Goal: Task Accomplishment & Management: Use online tool/utility

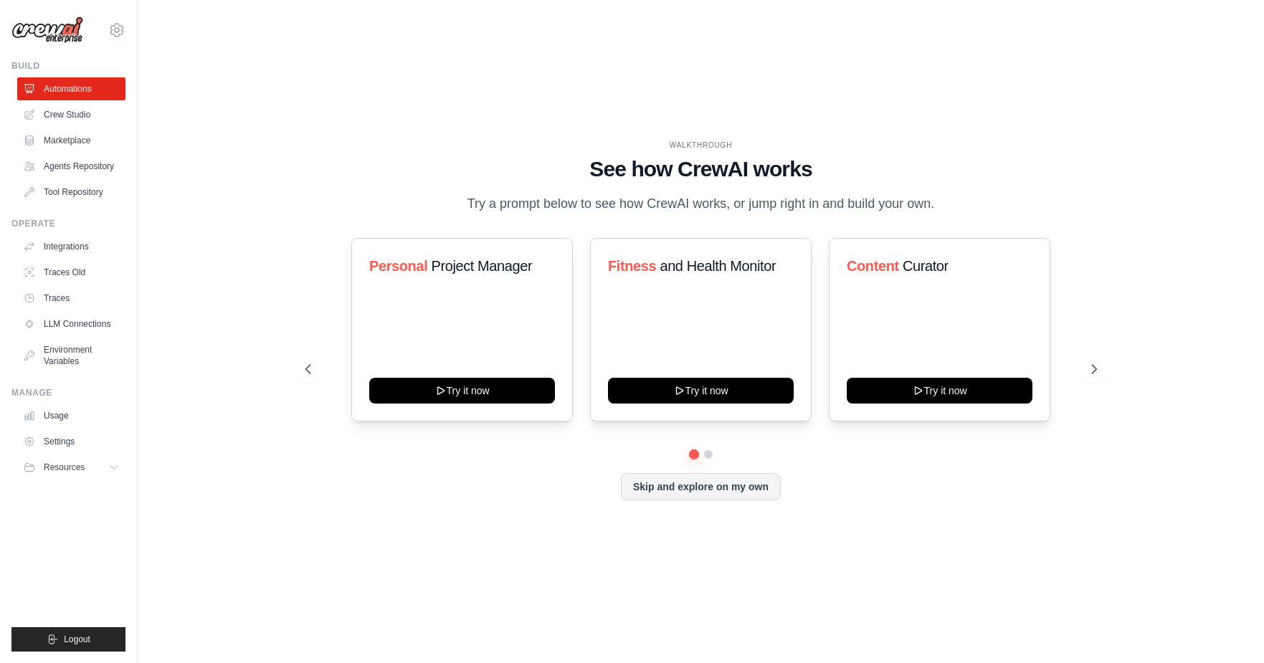
click at [414, 100] on div "WALKTHROUGH See how [PERSON_NAME] works Try a prompt below to see how [PERSON_N…" at bounding box center [701, 331] width 1080 height 634
click at [92, 84] on link "Automations" at bounding box center [73, 88] width 108 height 23
click at [87, 112] on link "Crew Studio" at bounding box center [73, 114] width 108 height 23
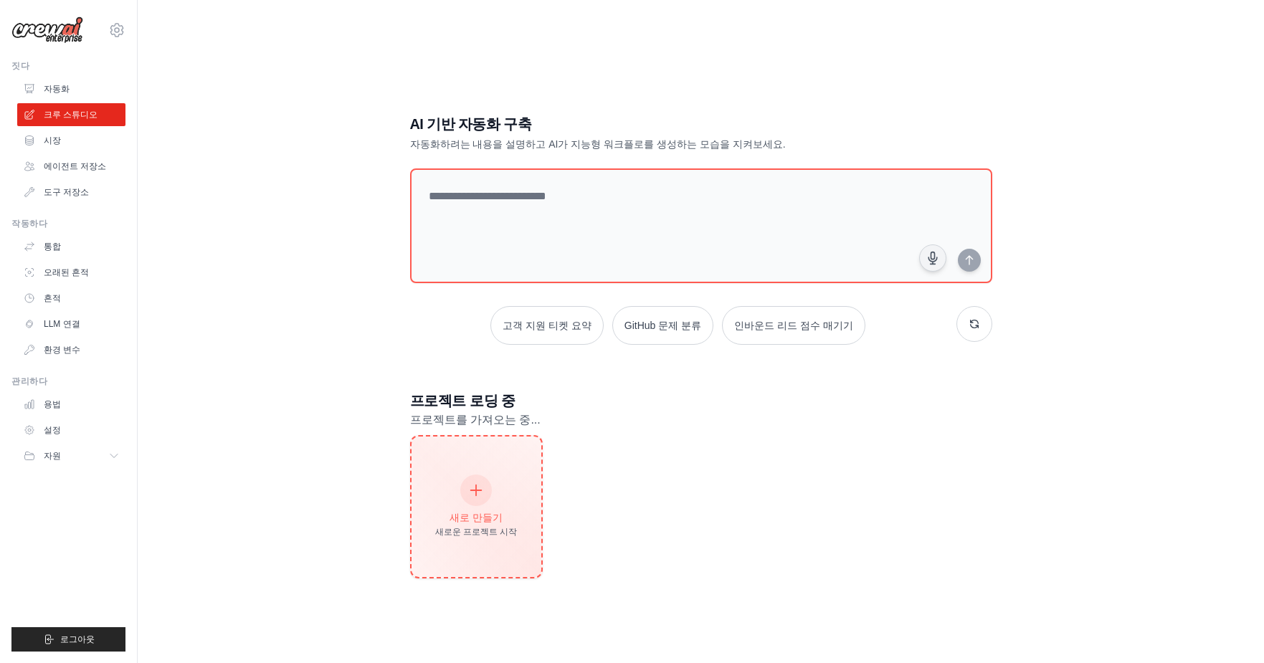
click at [480, 504] on div "새로 만들기 새로운 프로젝트 시작" at bounding box center [476, 507] width 82 height 62
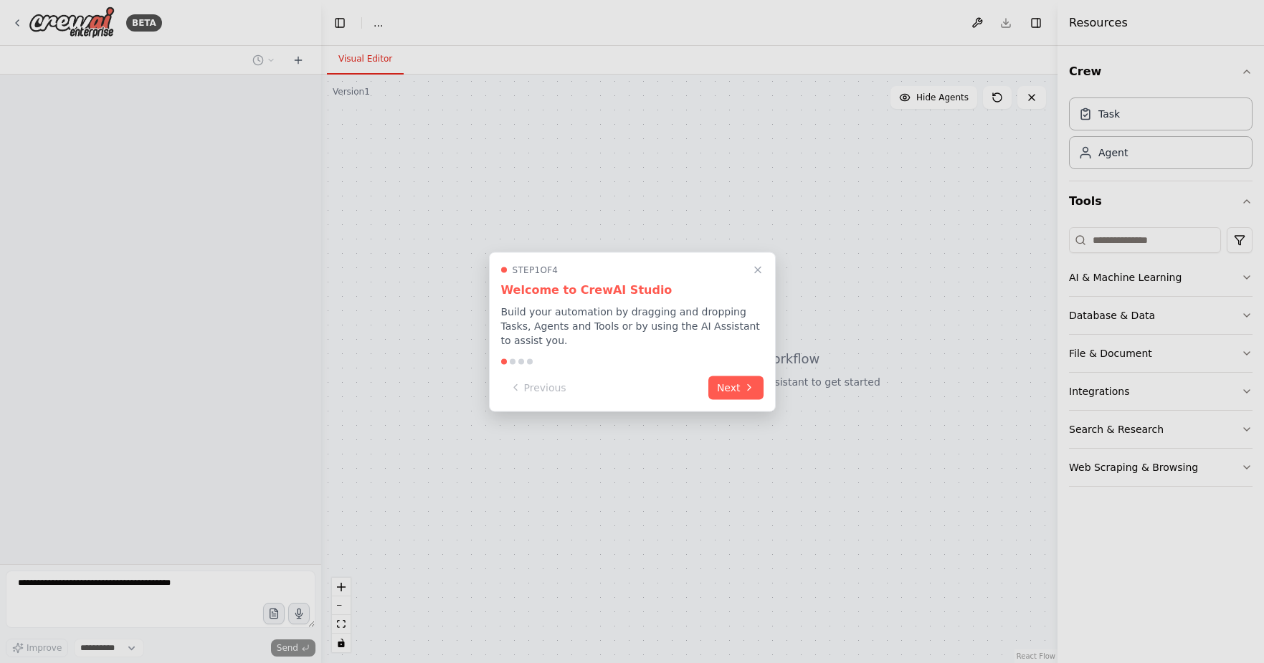
select select "****"
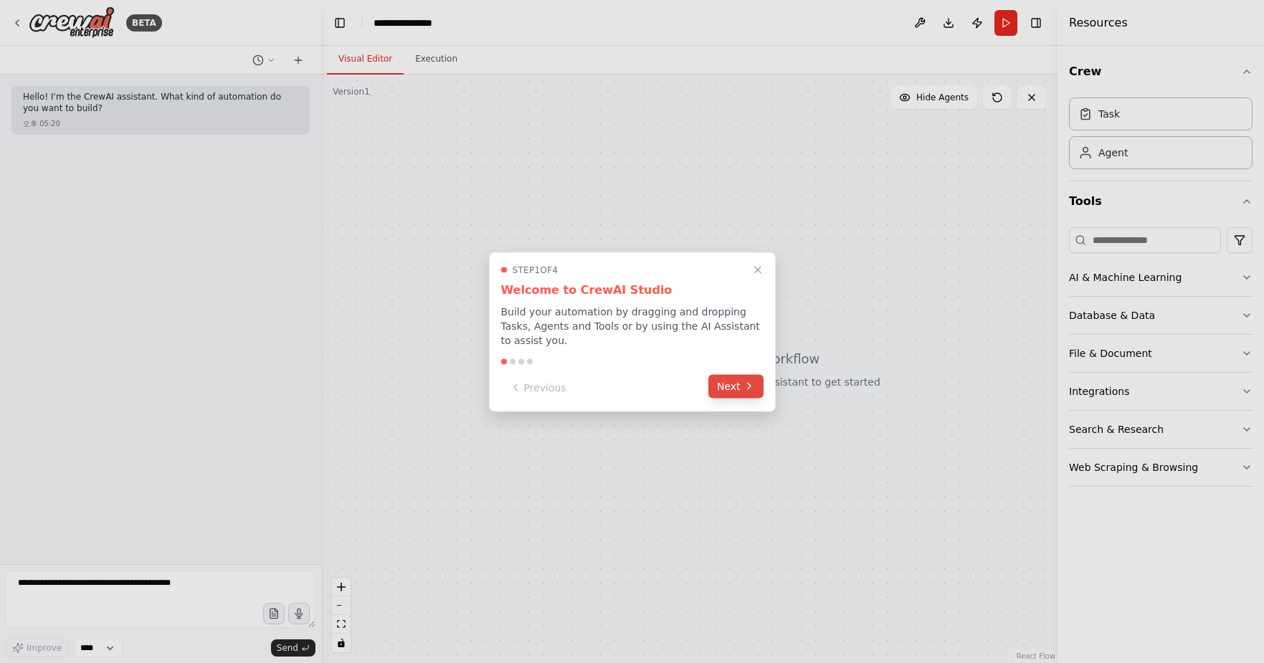
click at [745, 381] on icon at bounding box center [748, 386] width 11 height 11
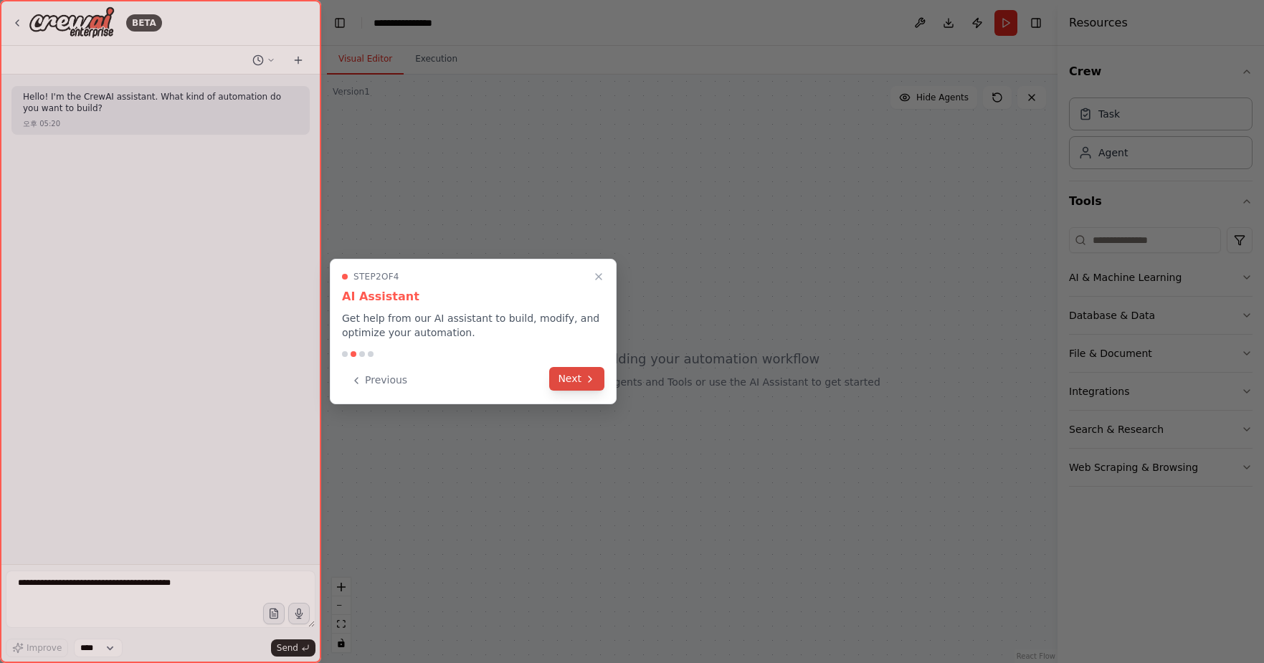
click at [583, 383] on button "Next" at bounding box center [576, 379] width 55 height 24
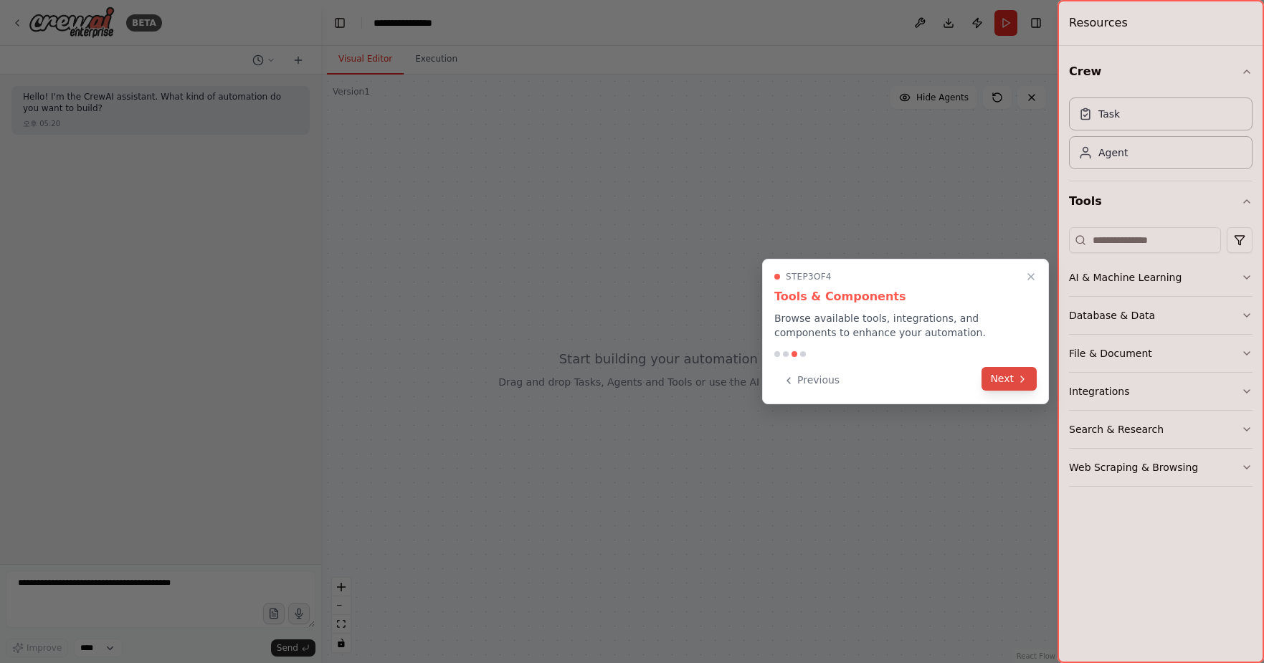
click at [1036, 385] on div "Previous Next" at bounding box center [905, 380] width 262 height 24
click at [1018, 380] on icon at bounding box center [1021, 378] width 11 height 11
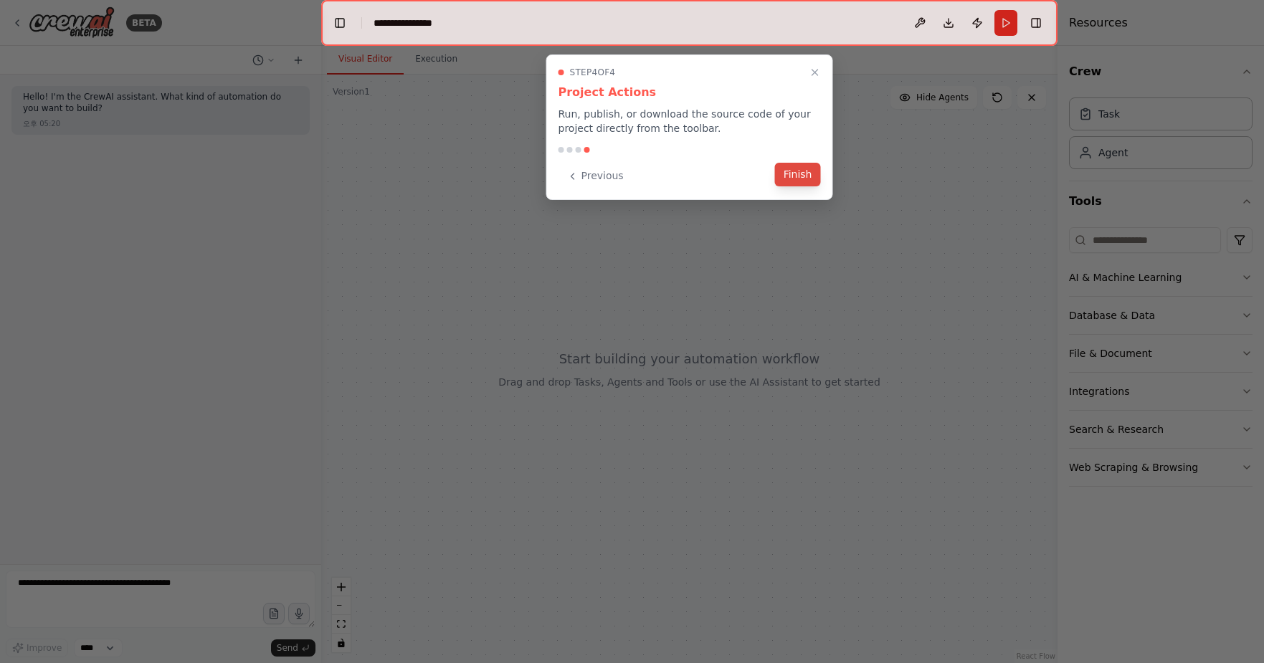
click at [794, 165] on button "Finish" at bounding box center [798, 175] width 46 height 24
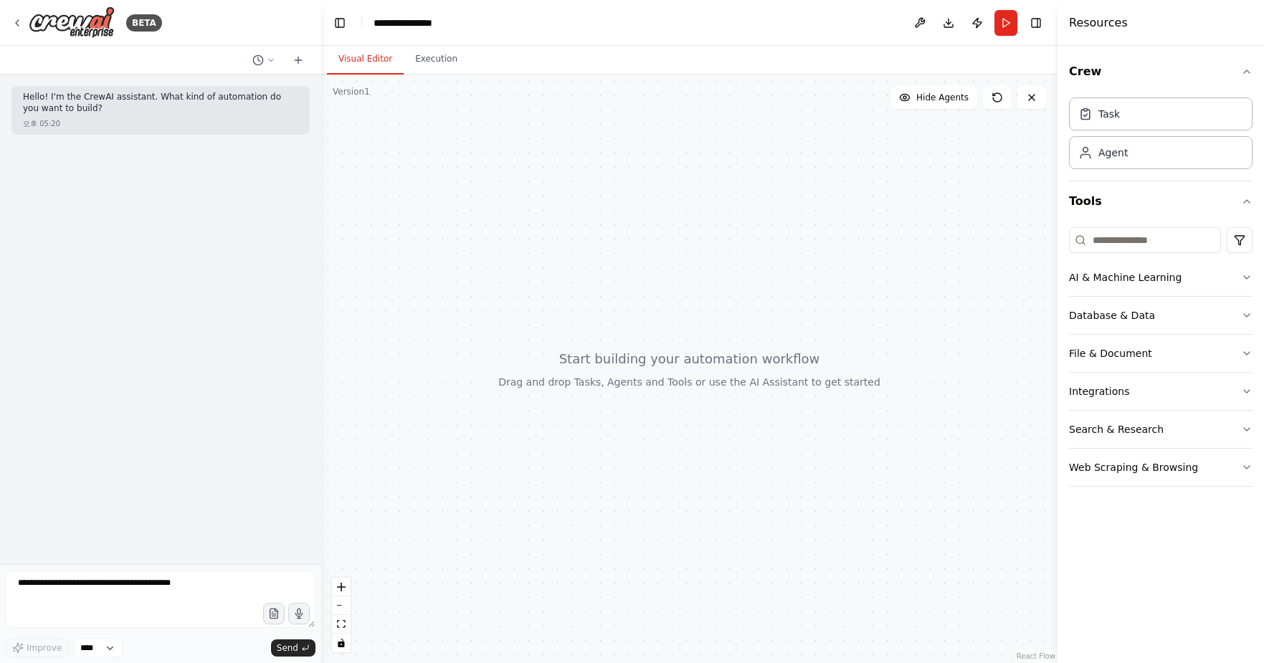
click at [821, 209] on div at bounding box center [689, 369] width 736 height 588
click at [418, 282] on div at bounding box center [689, 369] width 736 height 588
click at [912, 27] on button at bounding box center [919, 23] width 23 height 26
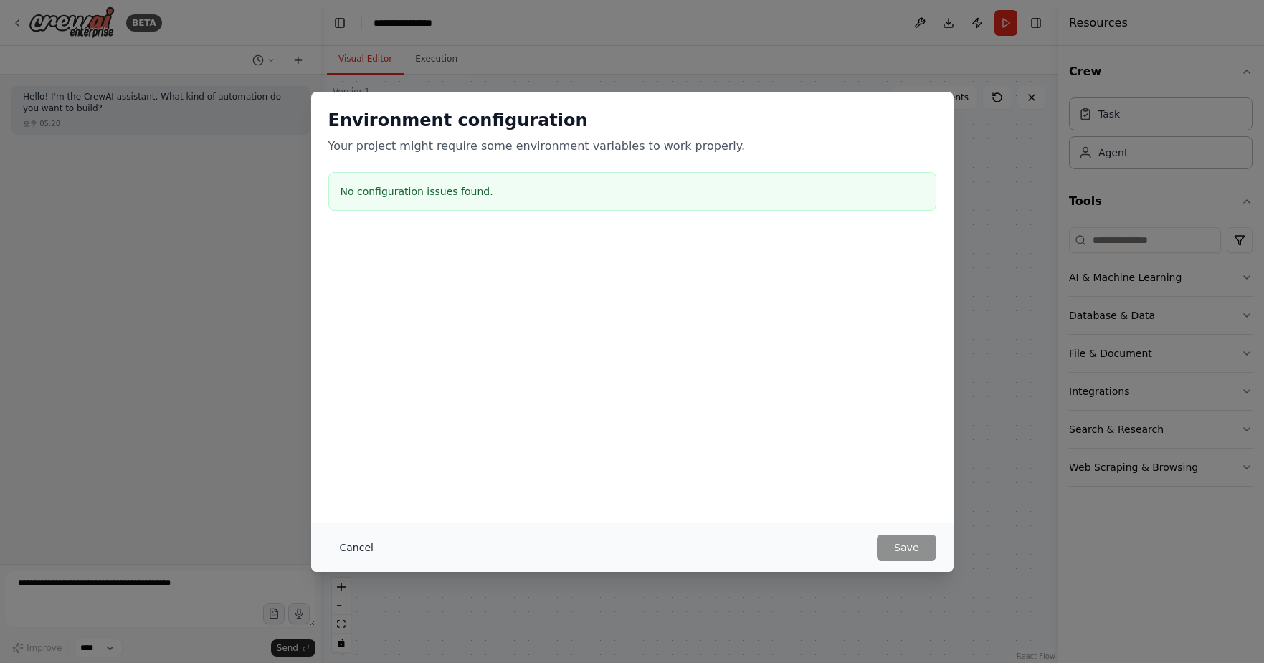
click at [348, 546] on button "Cancel" at bounding box center [356, 548] width 57 height 26
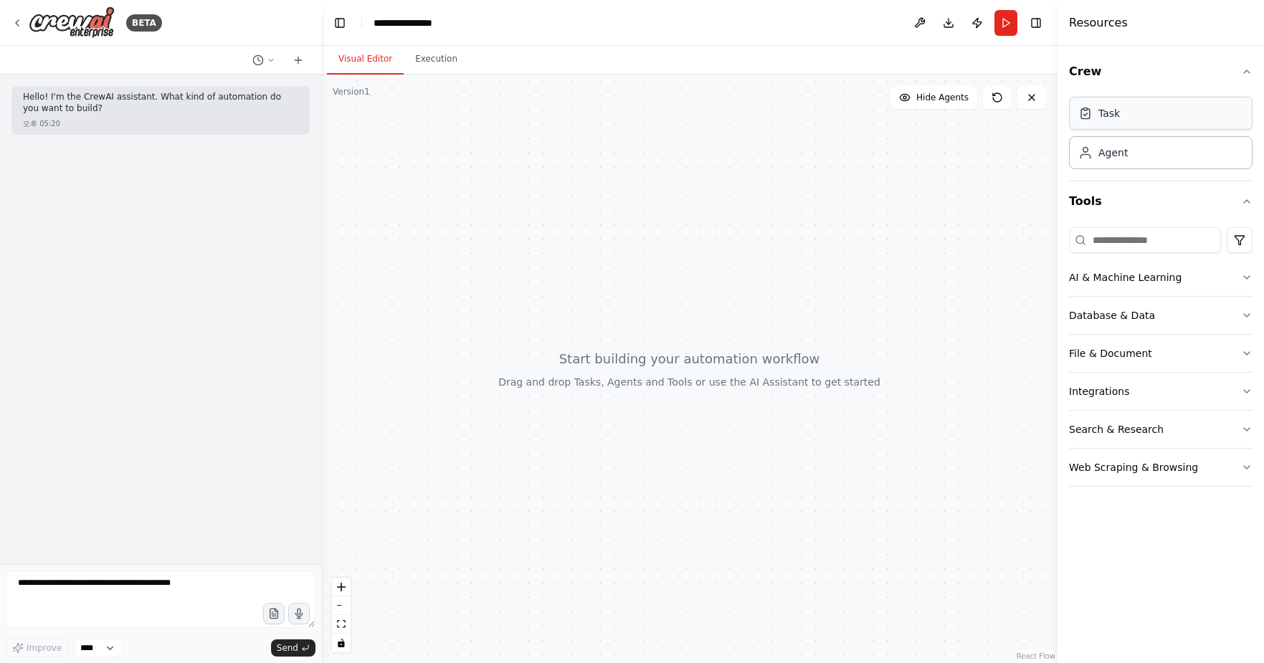
click at [1123, 103] on div "Task" at bounding box center [1160, 113] width 183 height 33
click at [1118, 156] on div "Agent" at bounding box center [1112, 152] width 29 height 14
click at [416, 72] on button "Execution" at bounding box center [436, 59] width 65 height 30
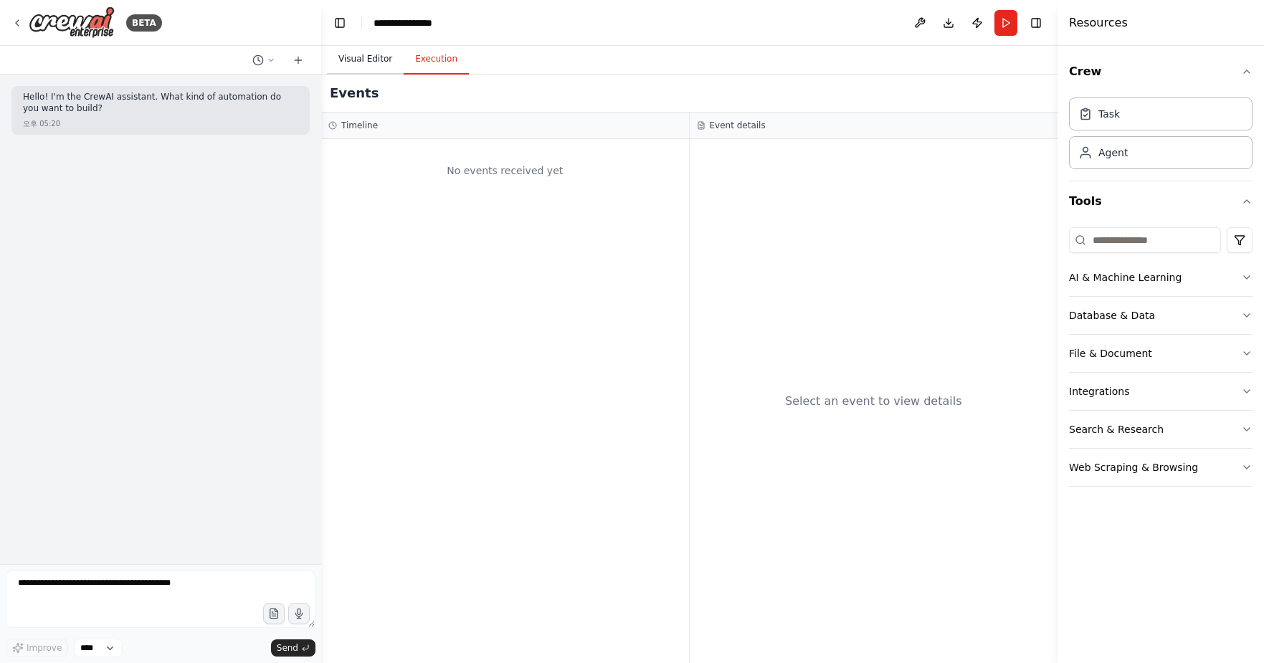
click at [364, 63] on button "Visual Editor" at bounding box center [365, 59] width 77 height 30
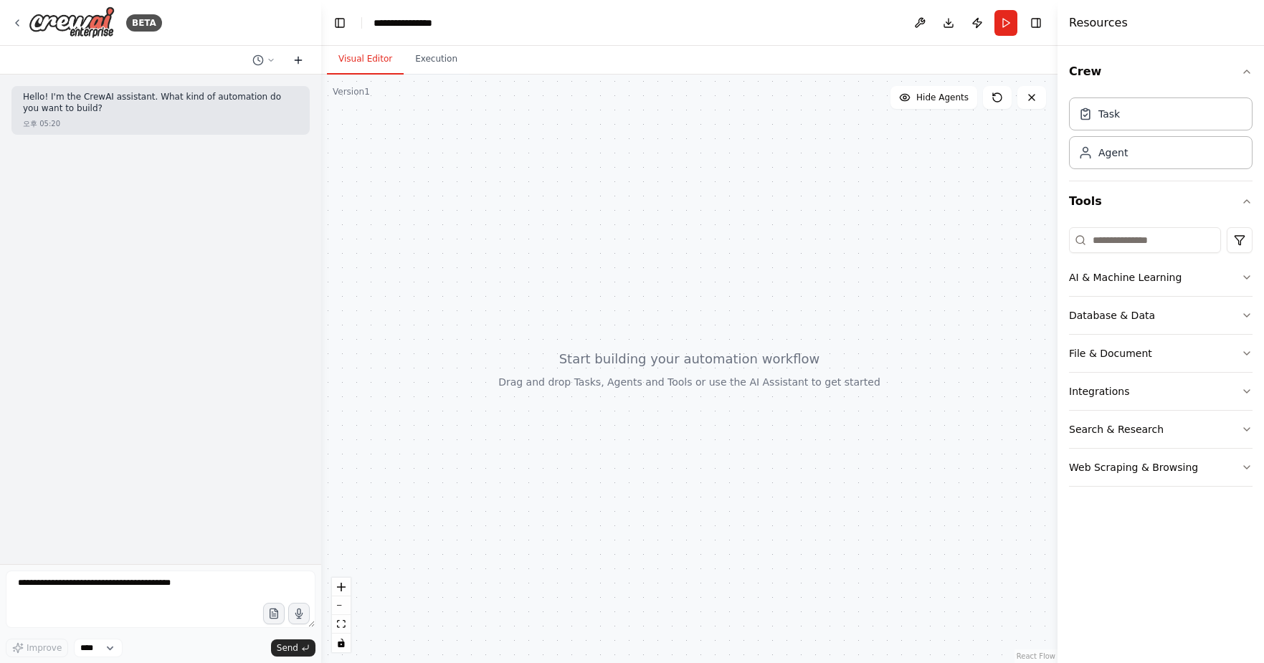
click at [299, 64] on icon at bounding box center [297, 59] width 11 height 11
drag, startPoint x: 22, startPoint y: 95, endPoint x: 242, endPoint y: 118, distance: 221.2
click at [242, 118] on div "Hello! I'm the CrewAI assistant. What kind of automation do you want to build? …" at bounding box center [160, 110] width 298 height 49
click at [923, 23] on button at bounding box center [919, 23] width 23 height 26
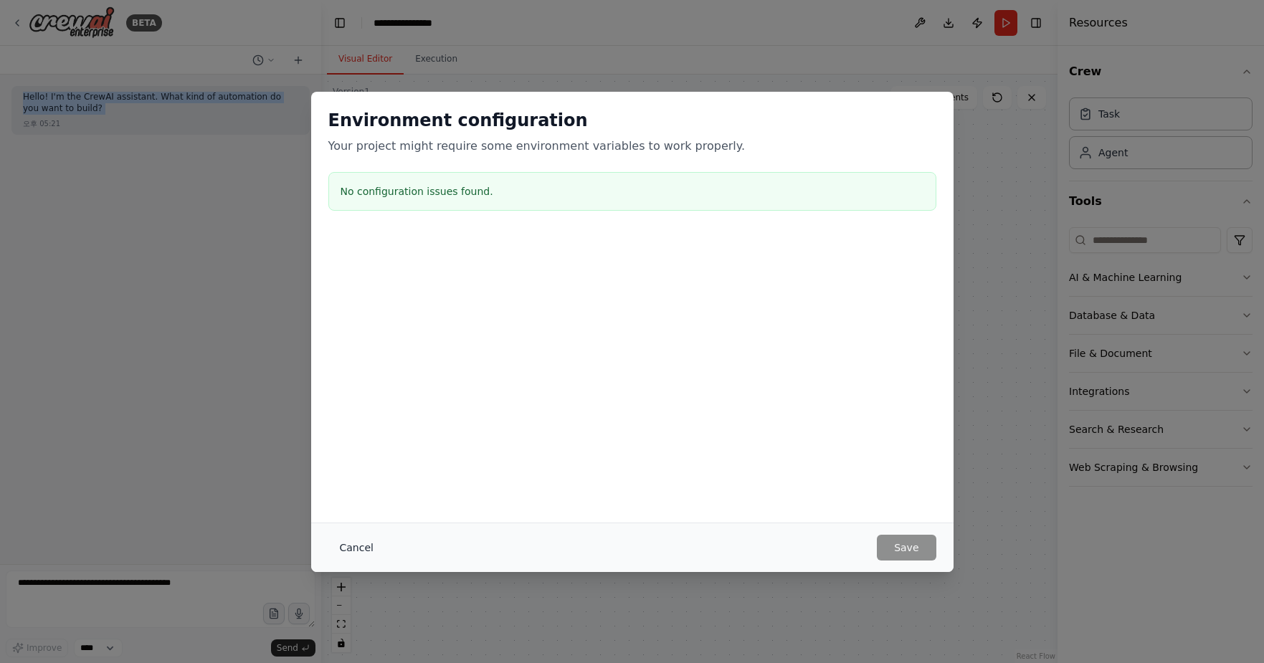
click at [359, 550] on button "Cancel" at bounding box center [356, 548] width 57 height 26
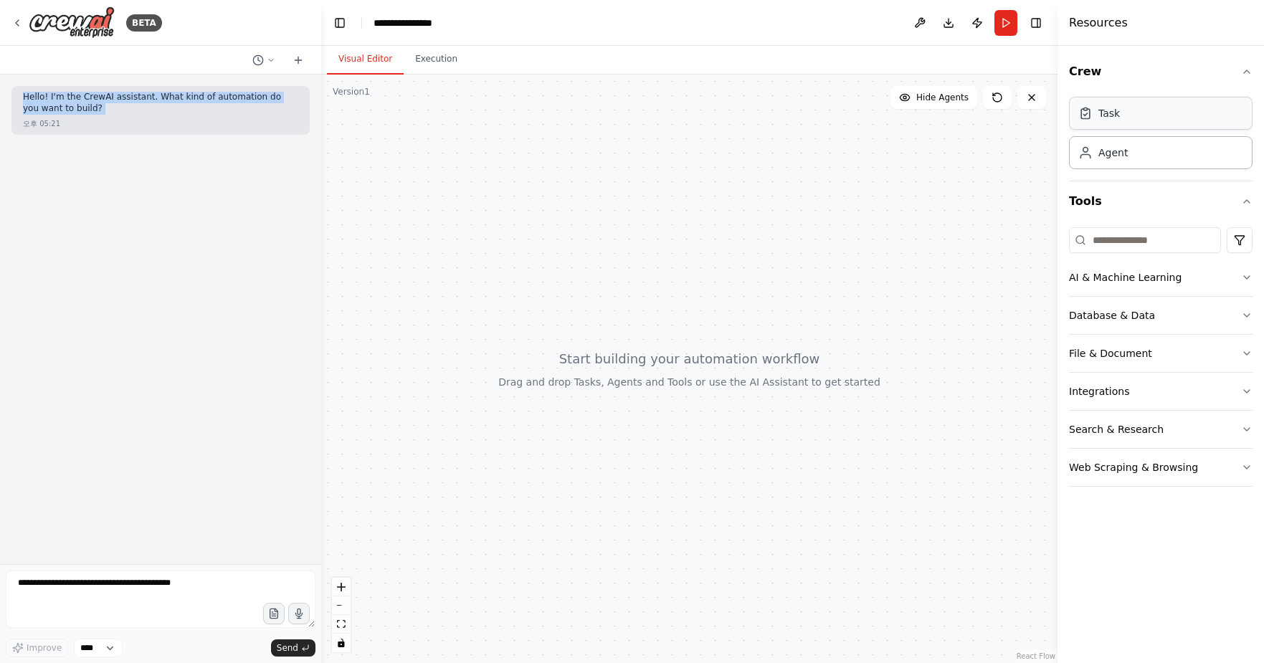
click at [1107, 127] on div "Task" at bounding box center [1160, 113] width 183 height 33
click at [1105, 113] on div "Task" at bounding box center [1109, 113] width 22 height 14
click at [1102, 111] on div "Task" at bounding box center [1109, 113] width 22 height 14
click at [1104, 314] on div "Database & Data" at bounding box center [1112, 315] width 86 height 14
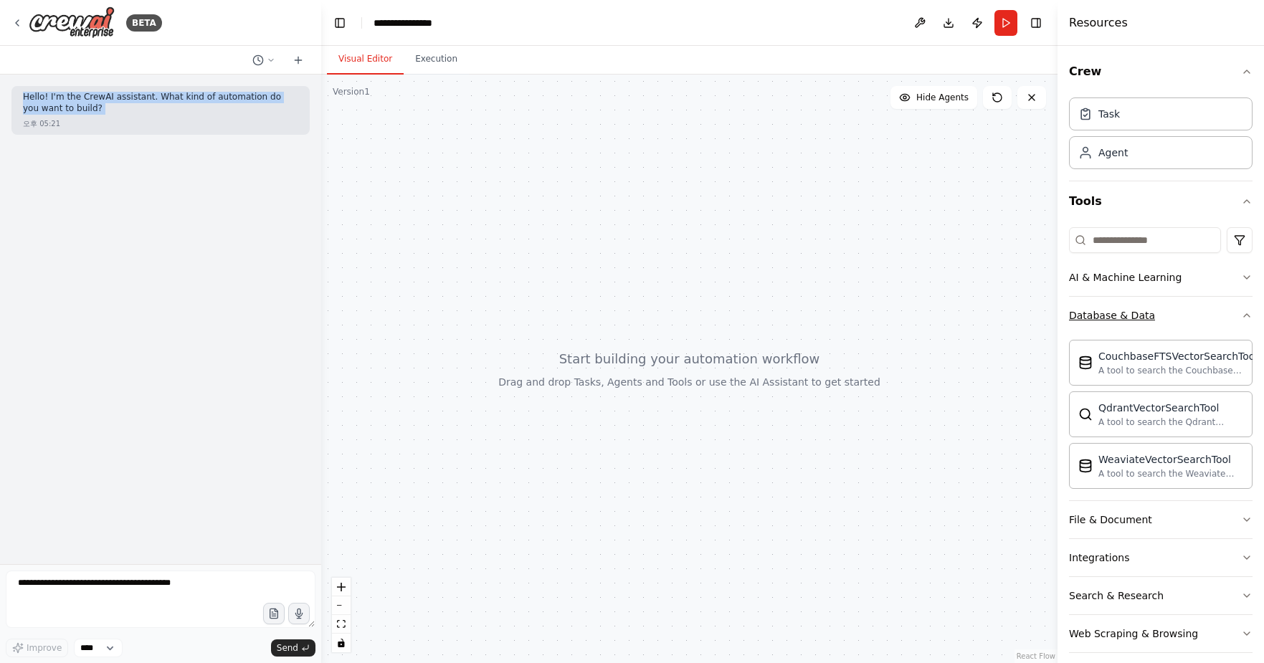
click at [1101, 313] on div "Database & Data" at bounding box center [1112, 315] width 86 height 14
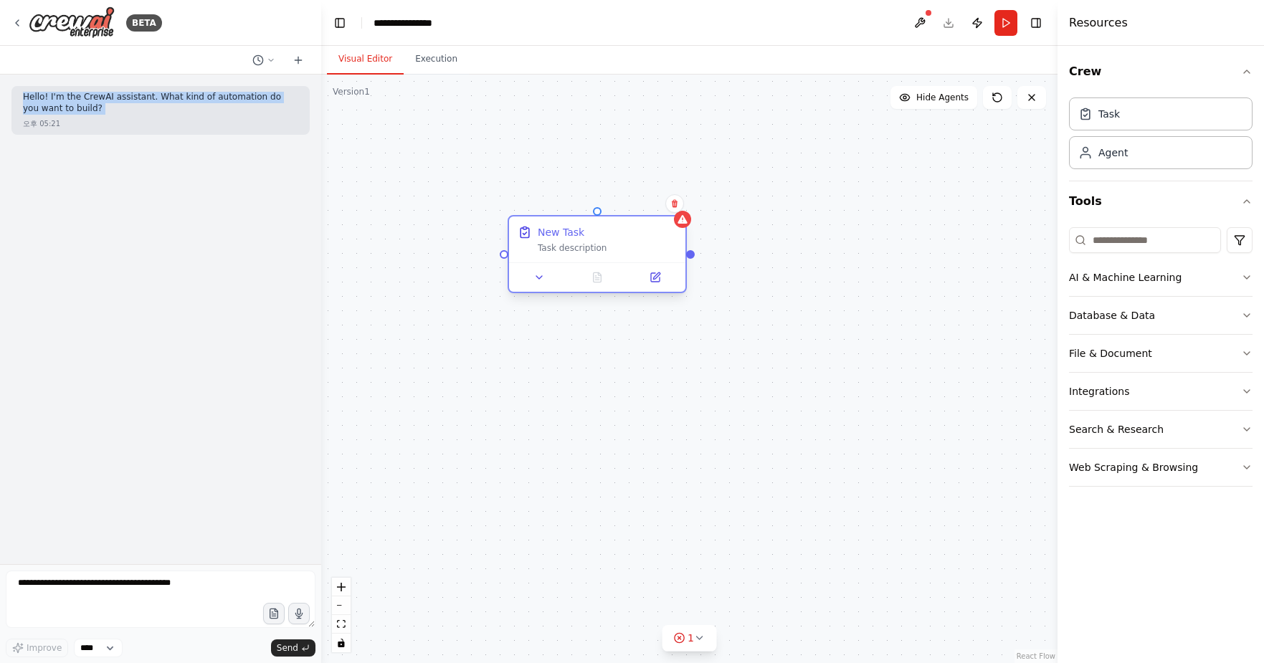
drag, startPoint x: 909, startPoint y: 213, endPoint x: 596, endPoint y: 223, distance: 312.7
click at [596, 223] on div "New Task Task description" at bounding box center [597, 239] width 176 height 46
click at [535, 286] on div at bounding box center [597, 276] width 176 height 29
click at [539, 280] on icon at bounding box center [538, 277] width 11 height 11
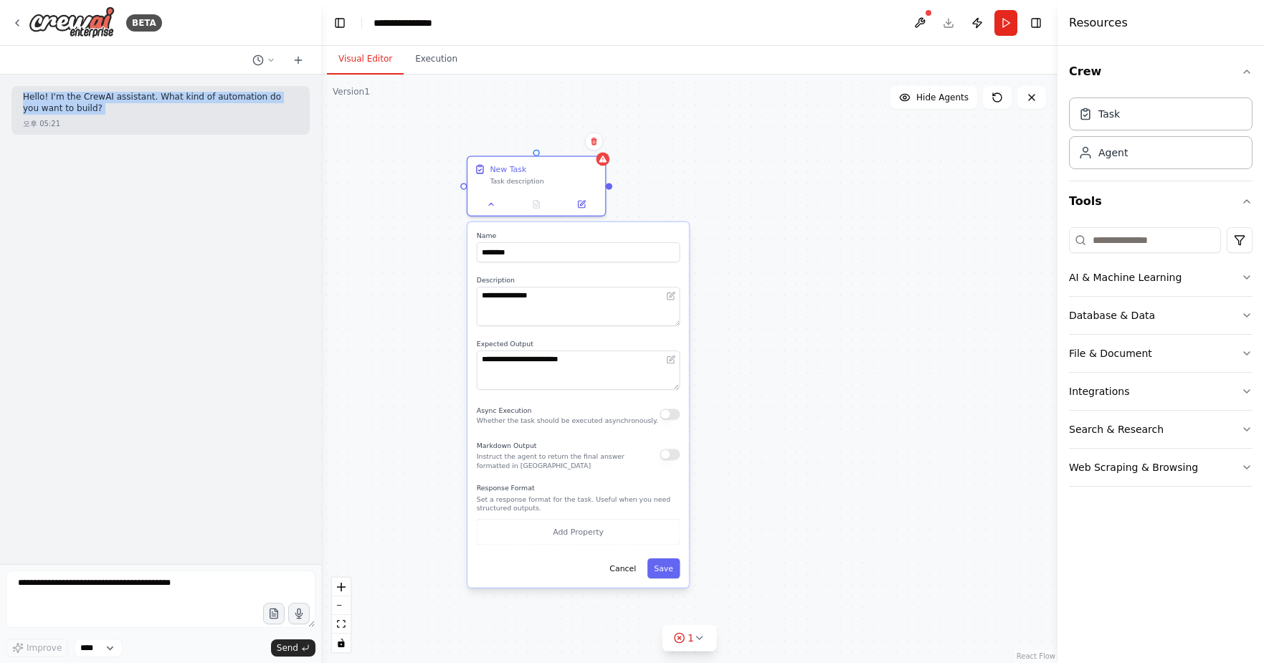
drag, startPoint x: 864, startPoint y: 270, endPoint x: 816, endPoint y: 193, distance: 90.5
click at [816, 193] on div "**********" at bounding box center [689, 369] width 736 height 588
click at [832, 181] on div "**********" at bounding box center [689, 369] width 736 height 588
click at [550, 175] on div "Task description" at bounding box center [544, 178] width 108 height 9
click at [595, 140] on icon at bounding box center [594, 141] width 6 height 8
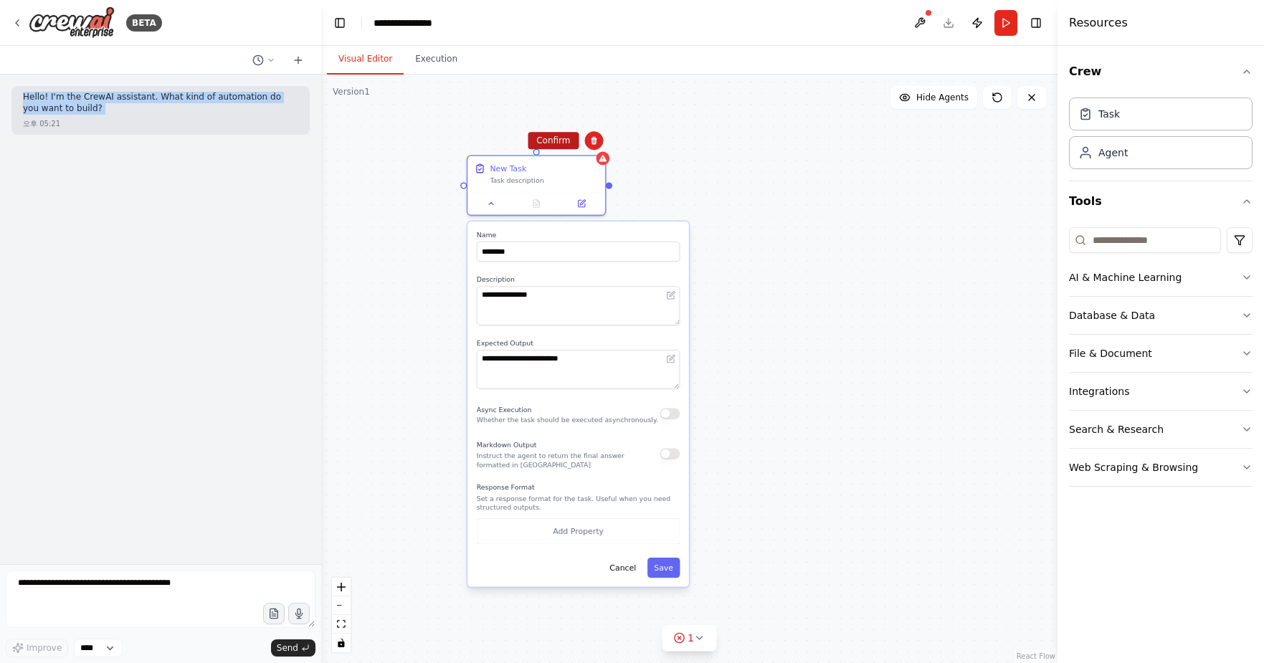
click at [551, 142] on button "Confirm" at bounding box center [553, 140] width 51 height 17
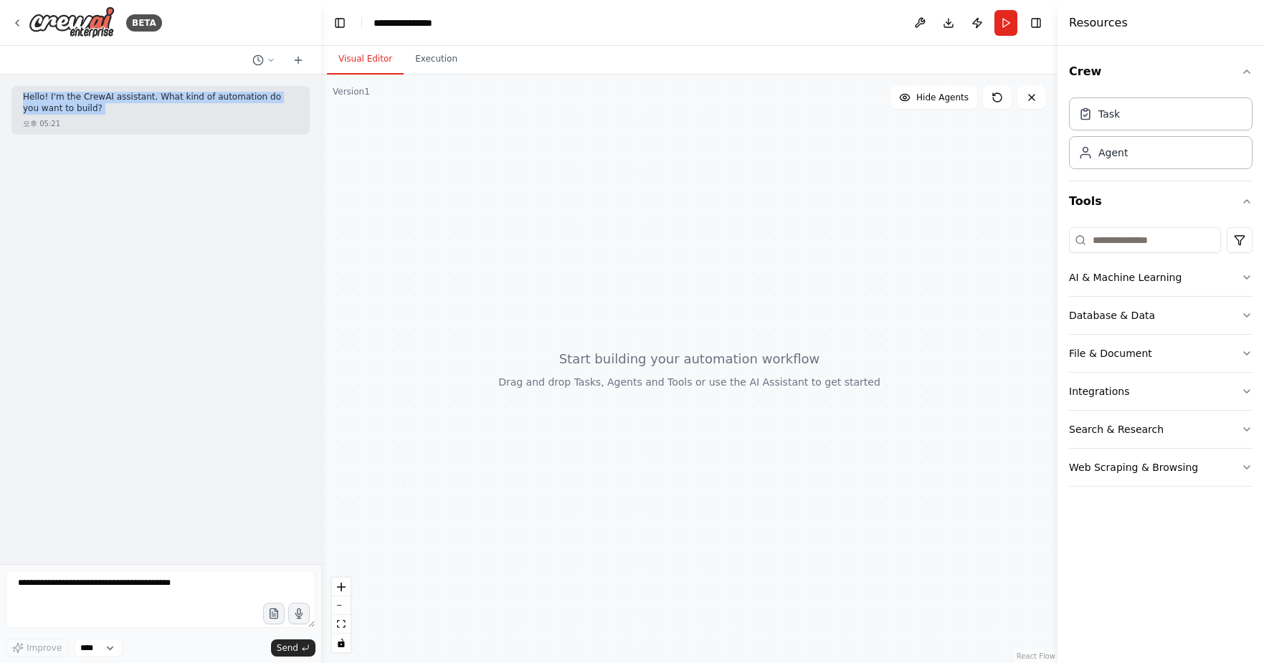
click at [629, 155] on div at bounding box center [689, 369] width 736 height 588
click at [185, 221] on div "Hello! I'm the CrewAI assistant. What kind of automation do you want to build? …" at bounding box center [160, 320] width 321 height 490
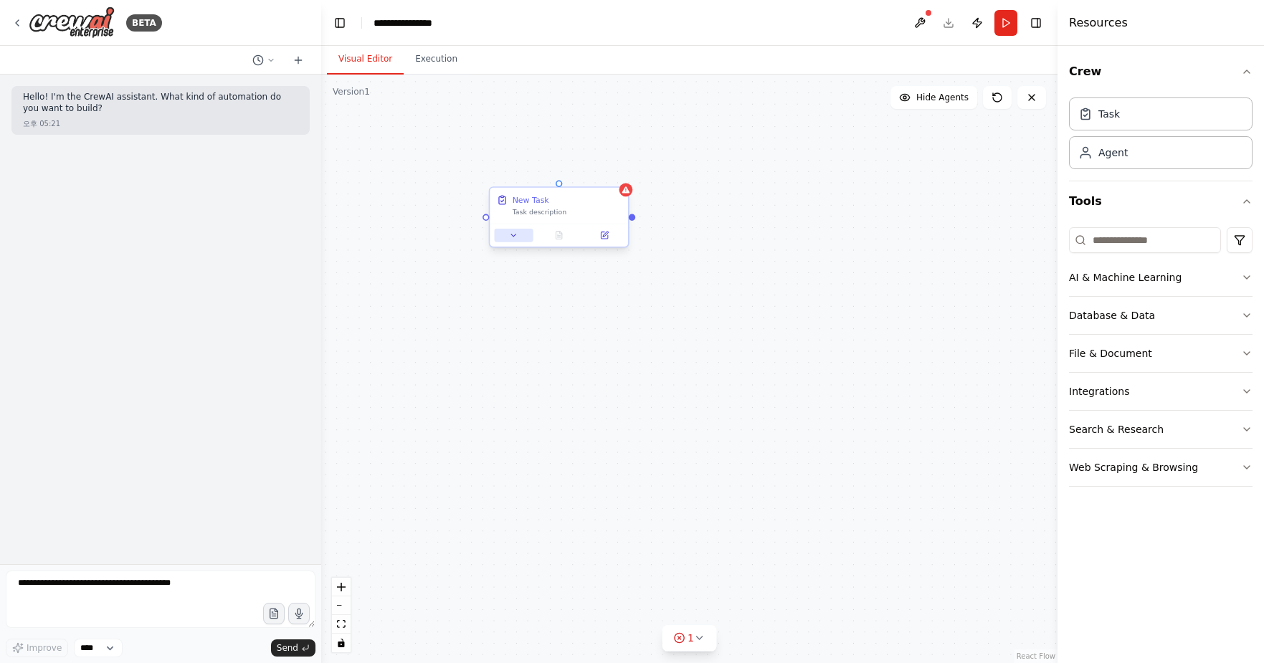
click at [517, 236] on icon at bounding box center [513, 235] width 9 height 9
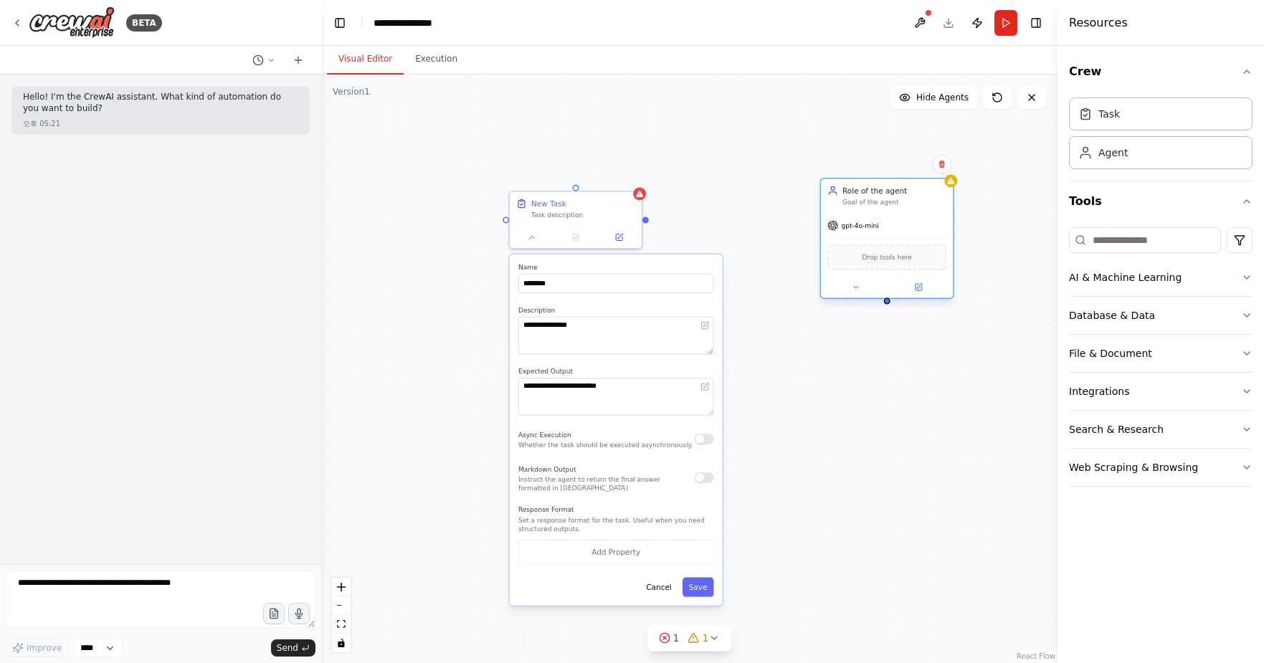
drag, startPoint x: 1009, startPoint y: 272, endPoint x: 917, endPoint y: 183, distance: 128.2
click at [917, 183] on div "Role of the agent Goal of the agent" at bounding box center [887, 195] width 132 height 34
click at [854, 290] on icon at bounding box center [855, 287] width 9 height 9
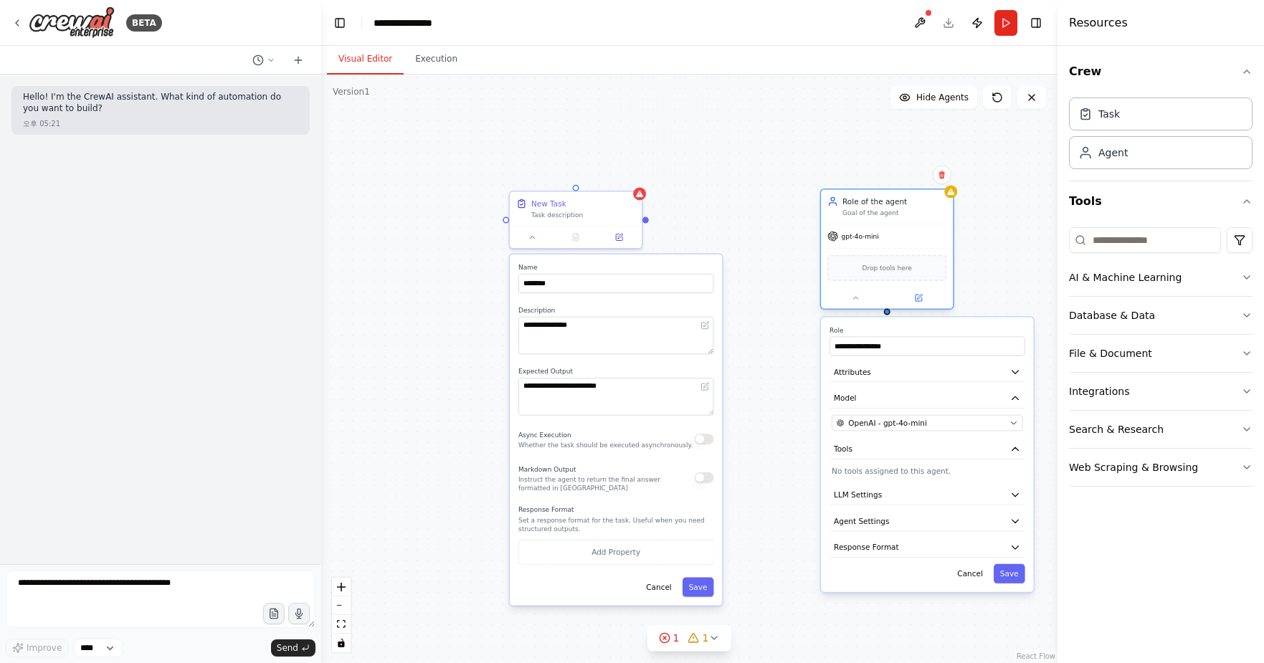
drag, startPoint x: 921, startPoint y: 189, endPoint x: 922, endPoint y: 203, distance: 14.4
click at [922, 203] on div "Role of the agent" at bounding box center [894, 201] width 104 height 11
click at [1146, 272] on div "AI & Machine Learning" at bounding box center [1125, 277] width 113 height 14
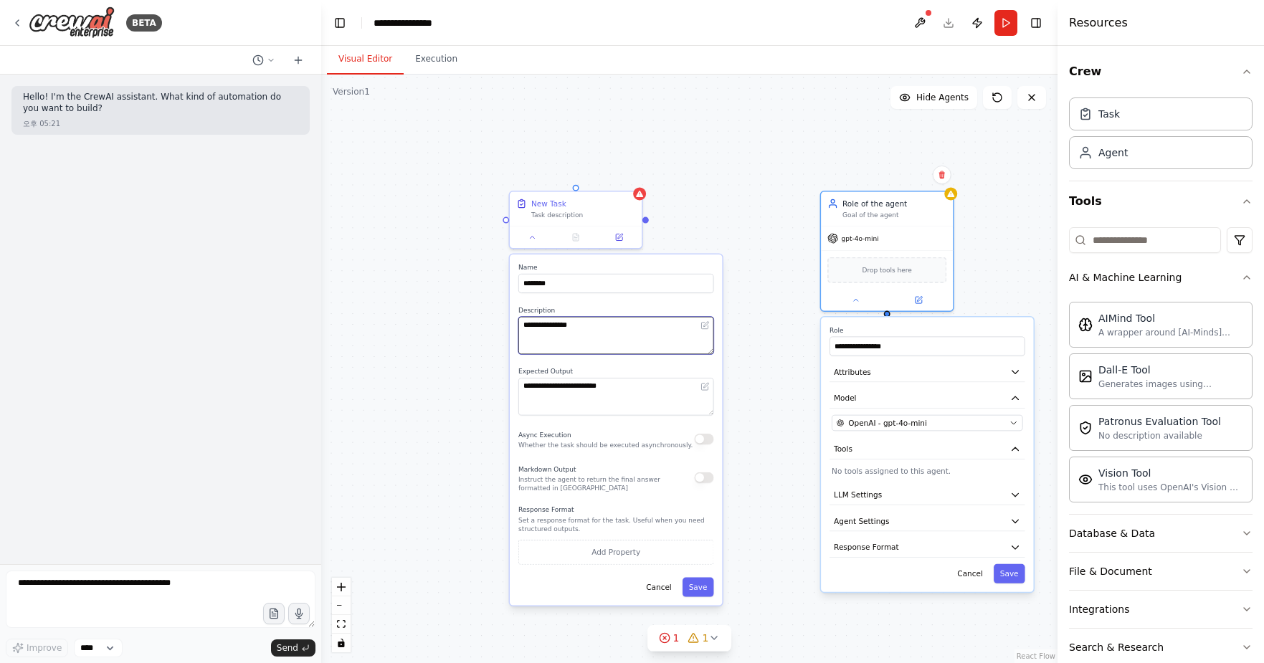
click at [617, 348] on textarea "**********" at bounding box center [615, 335] width 195 height 37
click at [612, 406] on textarea "**********" at bounding box center [615, 396] width 195 height 37
click at [948, 233] on div "gpt-4o-mini" at bounding box center [887, 236] width 132 height 24
click at [912, 240] on div "gpt-4o-mini" at bounding box center [887, 236] width 132 height 24
click at [836, 247] on div "gpt-4o-mini" at bounding box center [887, 236] width 132 height 24
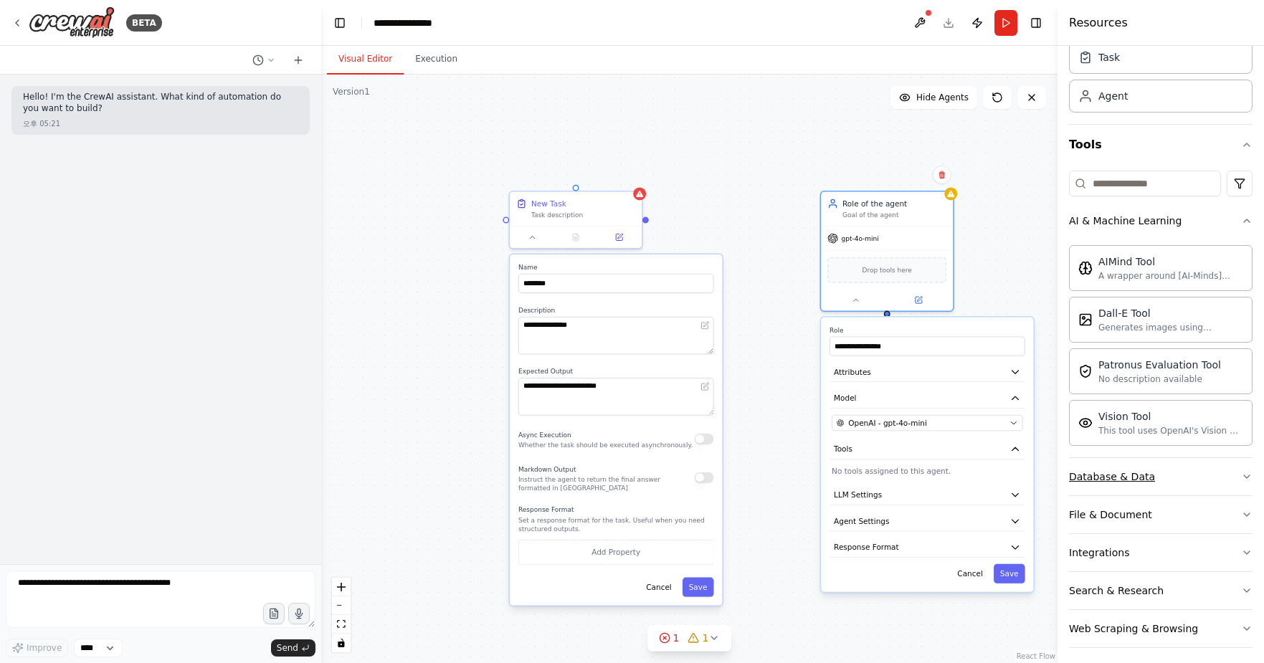
scroll to position [57, 0]
click at [1130, 181] on input at bounding box center [1145, 183] width 152 height 26
click at [863, 275] on div "Drop tools here" at bounding box center [886, 268] width 119 height 26
click at [939, 492] on button "LLM Settings" at bounding box center [926, 495] width 195 height 20
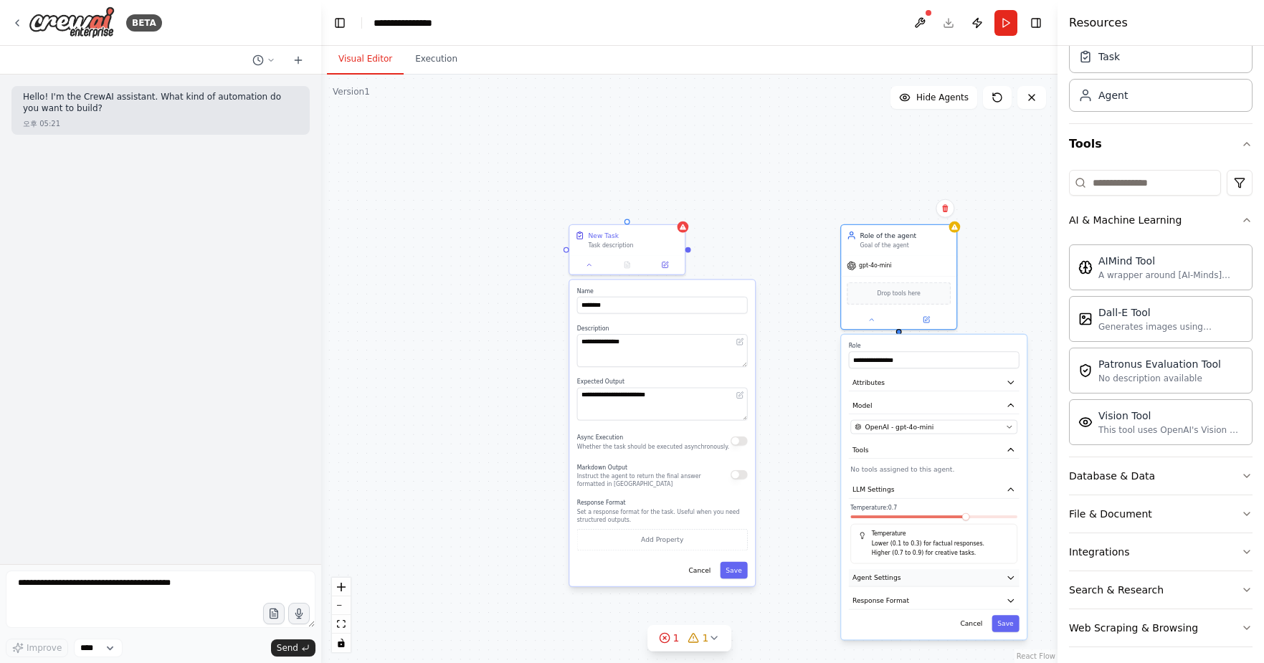
click at [999, 581] on button "Agent Settings" at bounding box center [934, 577] width 171 height 17
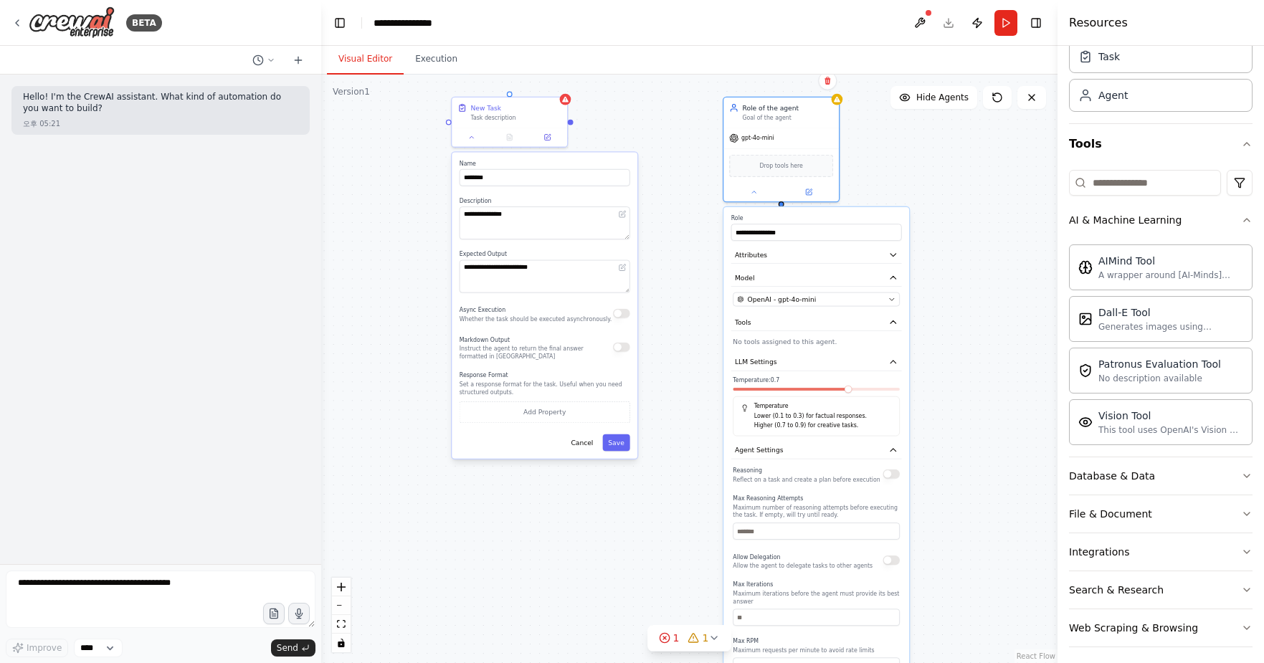
drag, startPoint x: 1009, startPoint y: 299, endPoint x: 891, endPoint y: 171, distance: 173.5
click at [891, 171] on div "**********" at bounding box center [689, 369] width 736 height 588
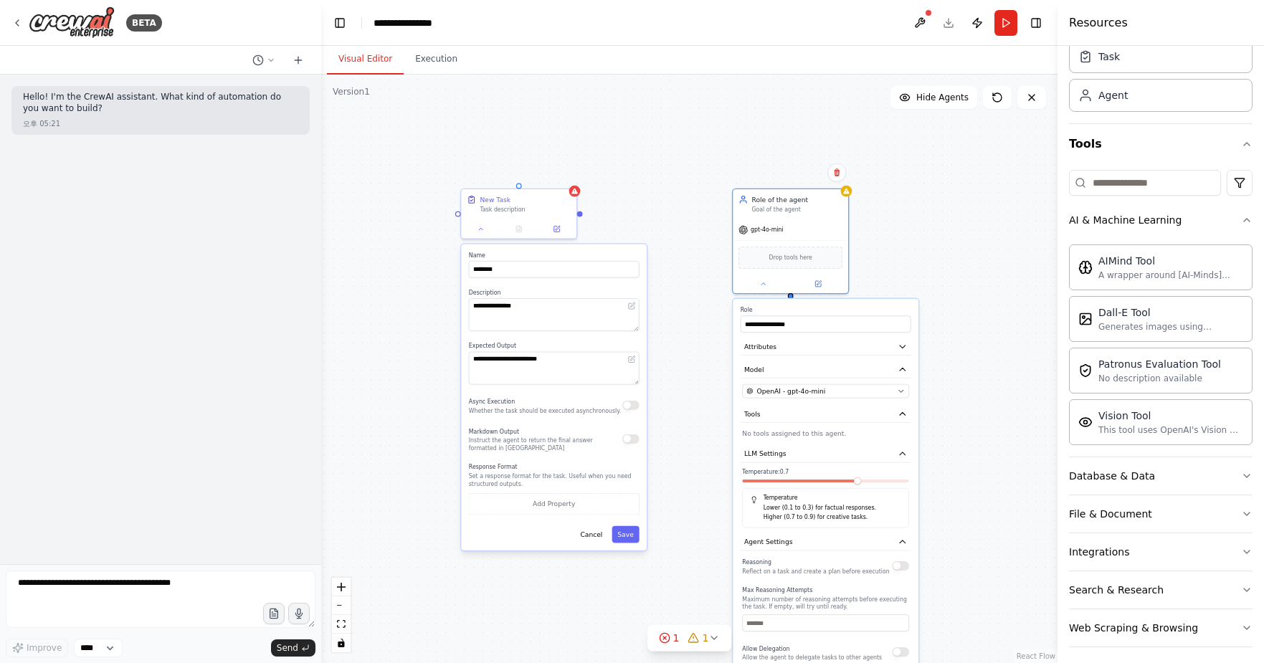
drag, startPoint x: 1038, startPoint y: 458, endPoint x: 1006, endPoint y: 348, distance: 115.0
click at [1045, 535] on div "**********" at bounding box center [689, 369] width 736 height 588
click at [768, 288] on div at bounding box center [790, 281] width 115 height 19
click at [964, 209] on div "**********" at bounding box center [689, 369] width 736 height 588
click at [581, 218] on div "**********" at bounding box center [689, 369] width 736 height 588
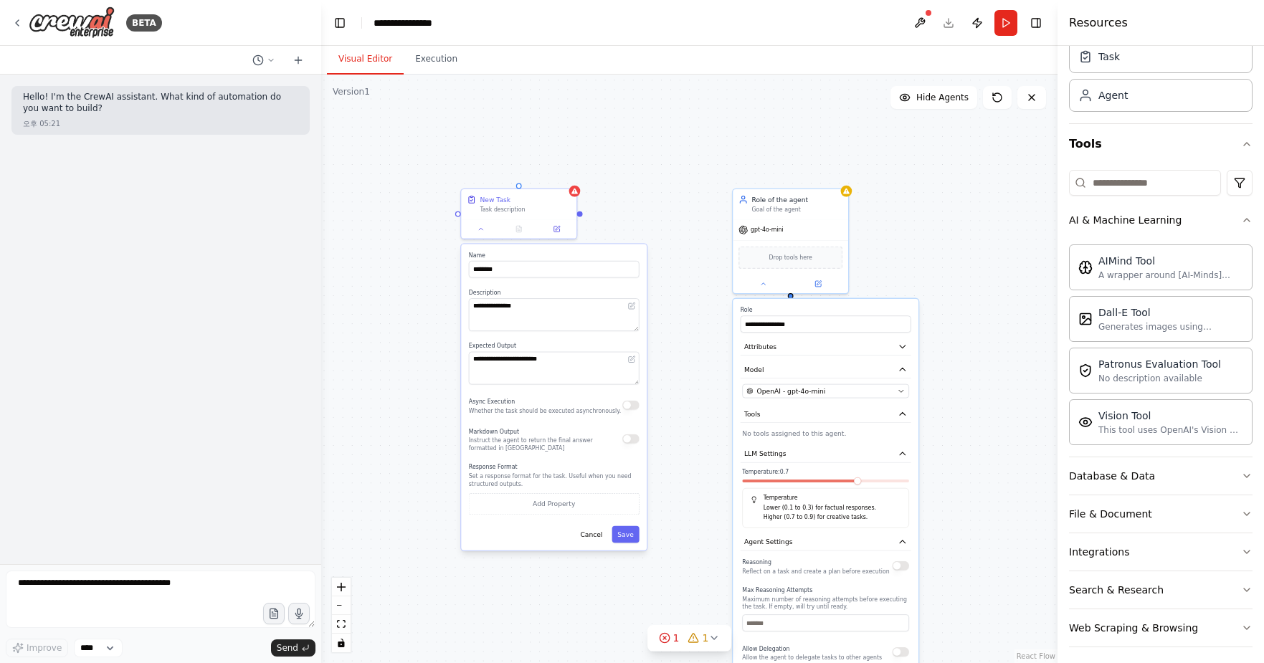
click at [582, 215] on div "**********" at bounding box center [689, 369] width 736 height 588
click at [667, 199] on div "**********" at bounding box center [689, 369] width 736 height 588
click at [647, 169] on div "**********" at bounding box center [689, 369] width 736 height 588
click at [523, 187] on div "**********" at bounding box center [689, 369] width 736 height 588
click at [581, 210] on div "**********" at bounding box center [689, 369] width 736 height 588
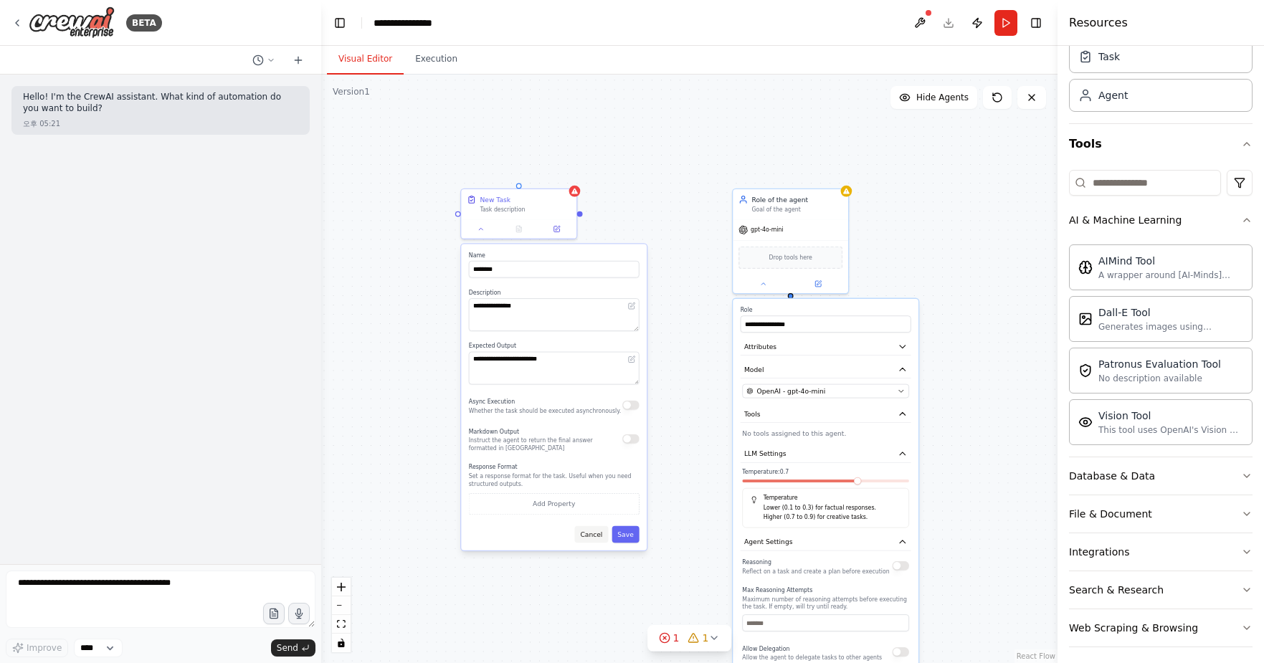
click at [598, 531] on button "Cancel" at bounding box center [592, 534] width 34 height 17
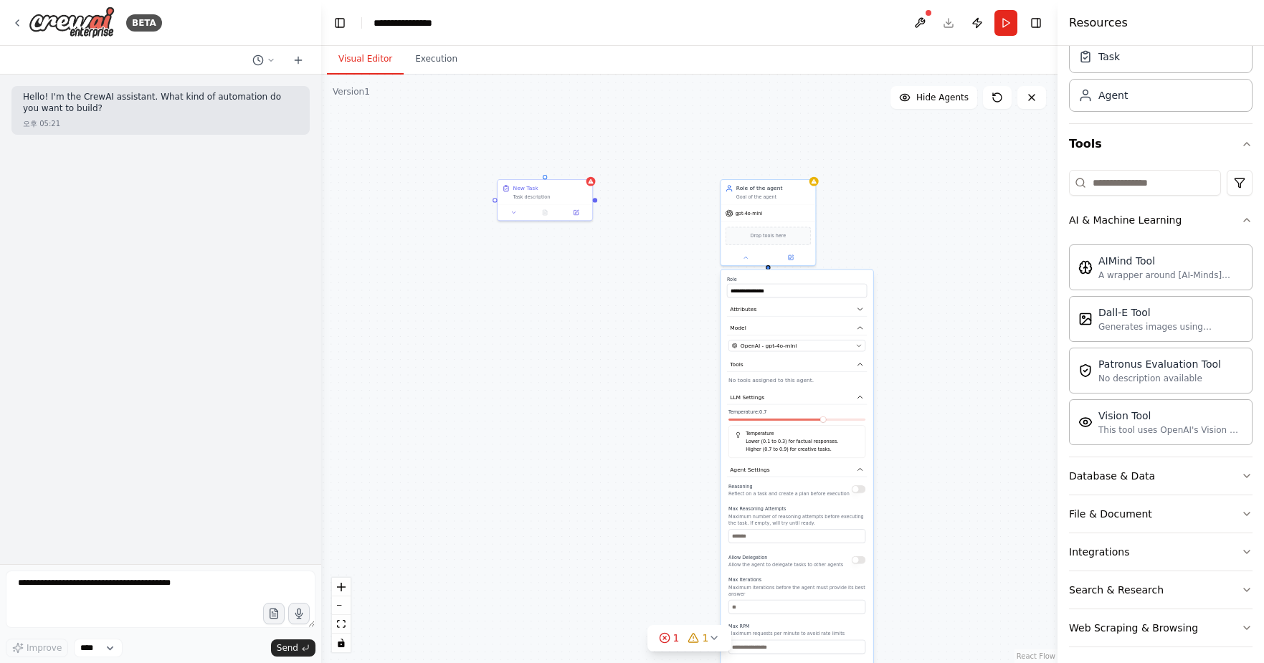
drag, startPoint x: 956, startPoint y: 526, endPoint x: 942, endPoint y: 400, distance: 127.0
click at [942, 400] on div "**********" at bounding box center [689, 369] width 736 height 588
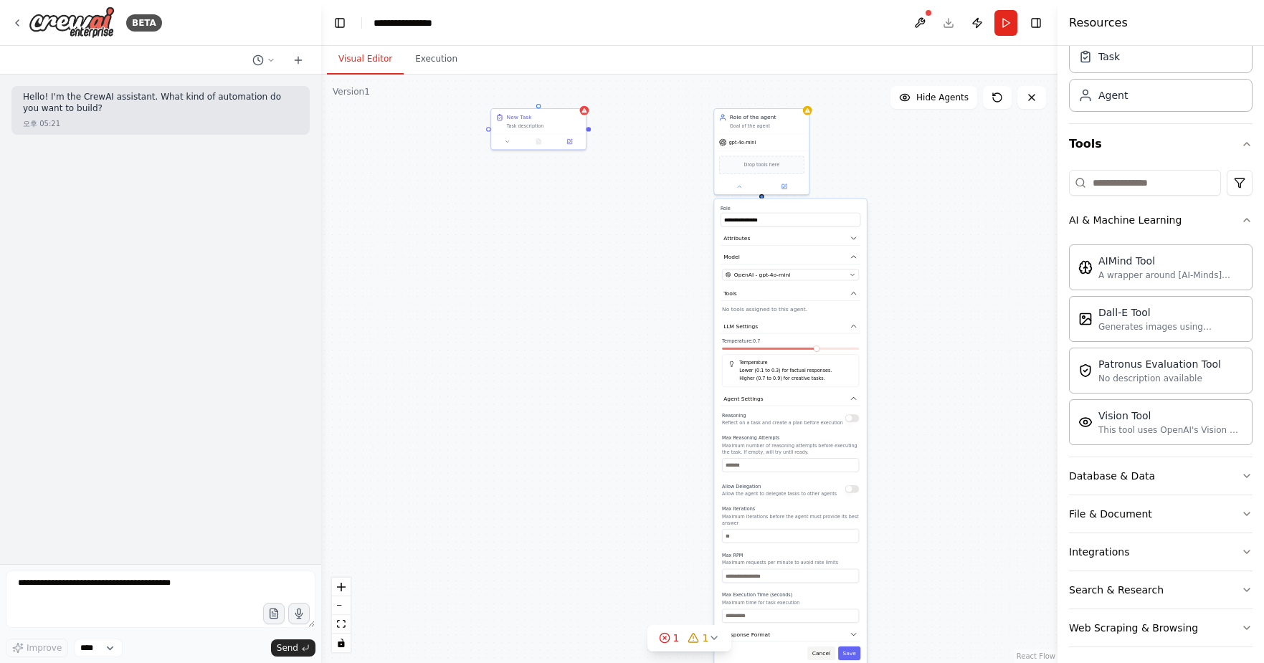
click at [819, 652] on button "Cancel" at bounding box center [820, 654] width 27 height 14
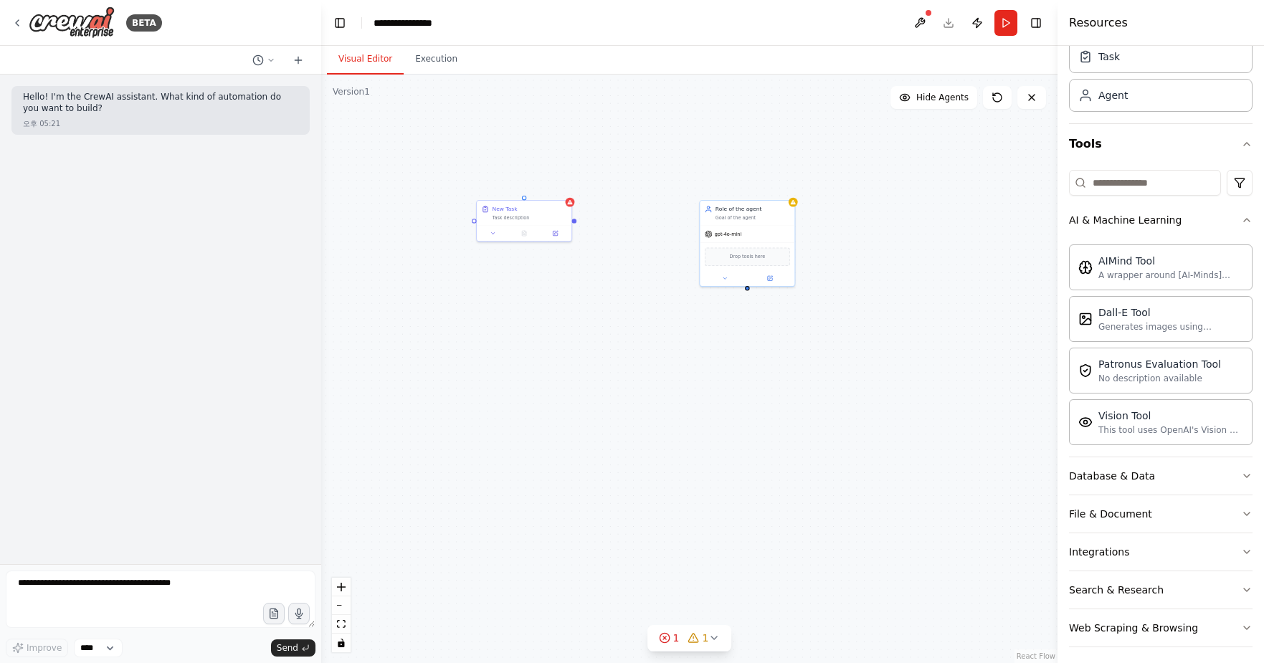
drag, startPoint x: 784, startPoint y: 229, endPoint x: 639, endPoint y: 229, distance: 144.8
click at [770, 320] on div "New Task Task description Role of the agent Goal of the agent gpt-4o-mini Drop …" at bounding box center [689, 369] width 736 height 588
drag, startPoint x: 575, startPoint y: 221, endPoint x: 604, endPoint y: 249, distance: 40.6
click at [604, 249] on div "New Task Task description Role of the agent Goal of the agent gpt-4o-mini Drop …" at bounding box center [689, 369] width 736 height 588
click at [606, 247] on div "New Task Task description Role of the agent Goal of the agent gpt-4o-mini Drop …" at bounding box center [689, 369] width 736 height 588
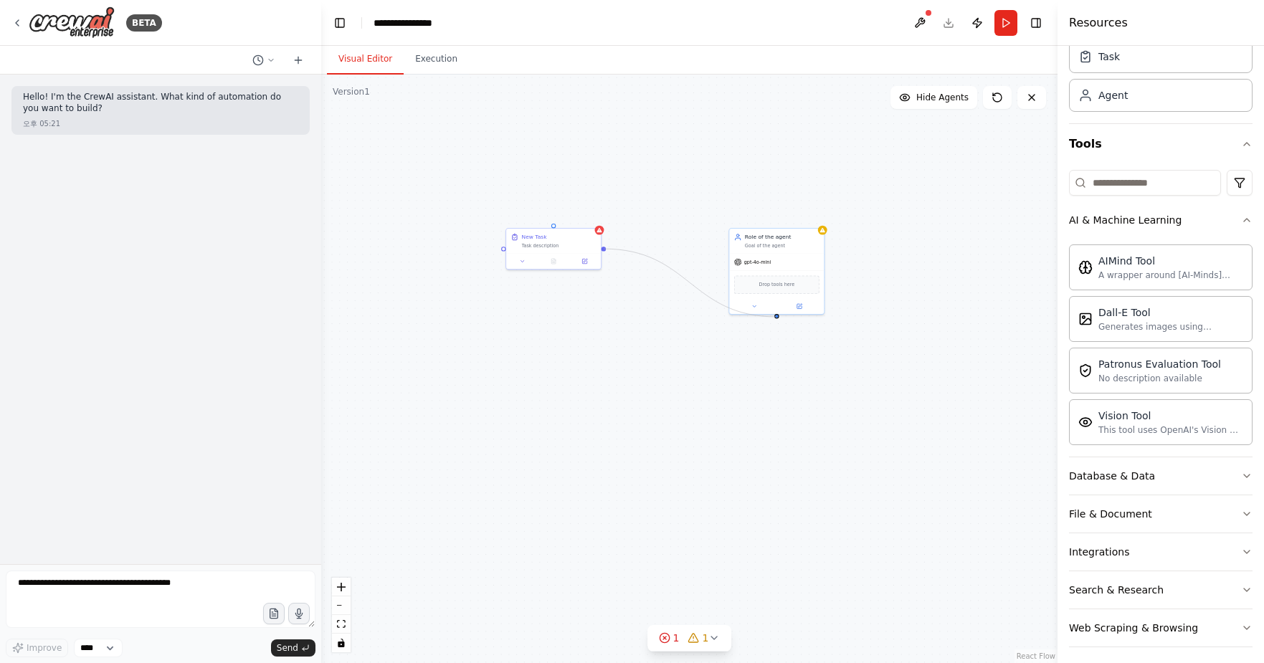
drag, startPoint x: 605, startPoint y: 248, endPoint x: 776, endPoint y: 317, distance: 184.6
click at [776, 317] on div "New Task Task description Role of the agent Goal of the agent gpt-4o-mini Drop …" at bounding box center [689, 369] width 736 height 588
drag, startPoint x: 604, startPoint y: 247, endPoint x: 735, endPoint y: 264, distance: 132.2
click at [735, 264] on div "New Task Task description Role of the agent Goal of the agent gpt-4o-mini Drop …" at bounding box center [587, 286] width 395 height 316
drag, startPoint x: 806, startPoint y: 235, endPoint x: 753, endPoint y: 218, distance: 55.8
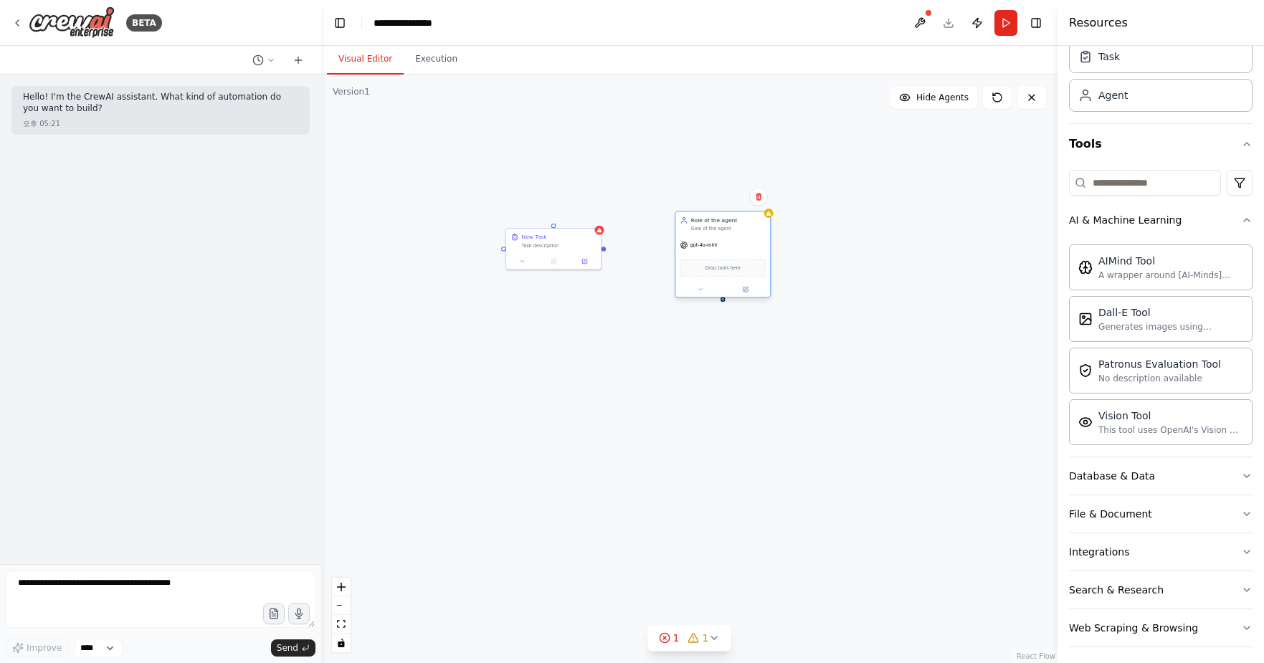
click at [753, 218] on div "Role of the agent" at bounding box center [728, 220] width 75 height 8
click at [621, 283] on div "New Task Task description Role of the agent Goal of the agent gpt-4o-mini Drop …" at bounding box center [689, 369] width 736 height 588
drag, startPoint x: 603, startPoint y: 248, endPoint x: 704, endPoint y: 302, distance: 114.5
click at [721, 302] on div "New Task Task description Role of the agent Goal of the agent gpt-4o-mini Drop …" at bounding box center [689, 369] width 736 height 588
drag, startPoint x: 551, startPoint y: 247, endPoint x: 690, endPoint y: 228, distance: 140.4
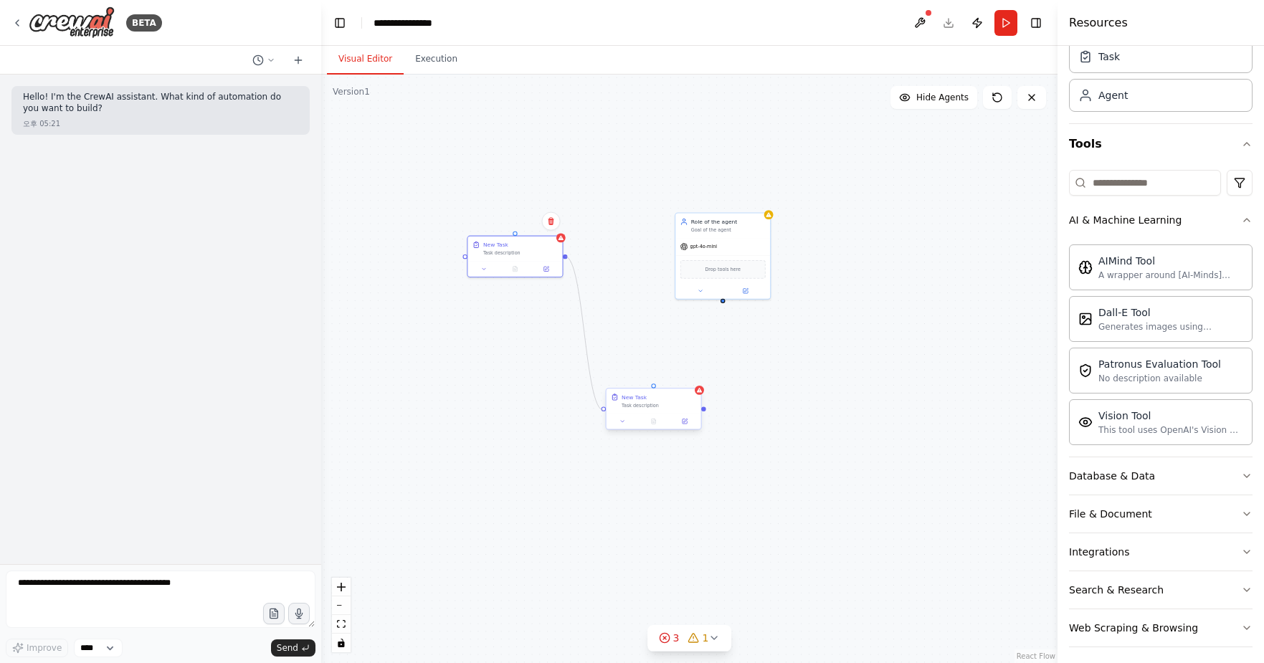
drag, startPoint x: 566, startPoint y: 257, endPoint x: 606, endPoint y: 410, distance: 157.9
click at [606, 410] on div "New Task Task description Role of the agent Goal of the agent gpt-4o-mini Drop …" at bounding box center [587, 286] width 395 height 316
drag, startPoint x: 672, startPoint y: 409, endPoint x: 653, endPoint y: 378, distance: 35.8
click at [653, 378] on div "New Task Task description" at bounding box center [630, 370] width 95 height 24
click at [680, 381] on div ".deletable-edge-delete-btn { width: 20px; height: 20px; border: 0px solid #ffff…" at bounding box center [689, 369] width 736 height 588
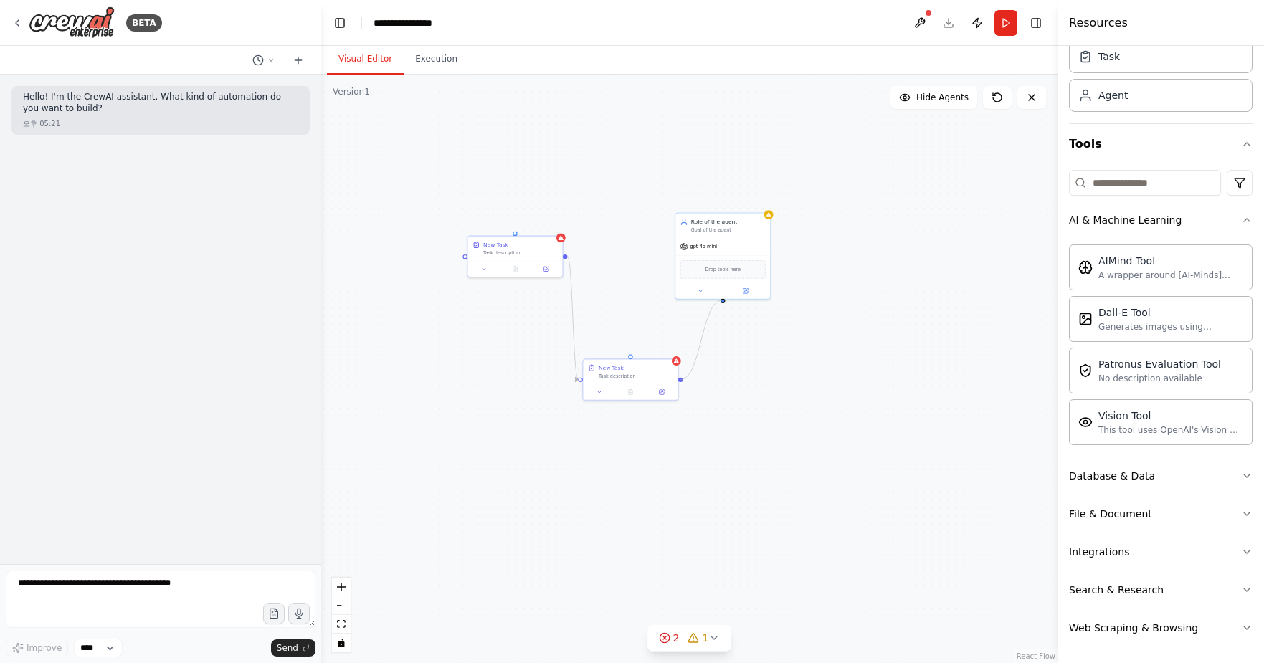
drag, startPoint x: 681, startPoint y: 381, endPoint x: 722, endPoint y: 300, distance: 90.1
click at [722, 300] on div ".deletable-edge-delete-btn { width: 20px; height: 20px; border: 0px solid #ffff…" at bounding box center [689, 369] width 736 height 588
click at [1165, 311] on div "Dall-E Tool" at bounding box center [1170, 312] width 145 height 14
click at [1196, 473] on button "Database & Data" at bounding box center [1160, 475] width 183 height 37
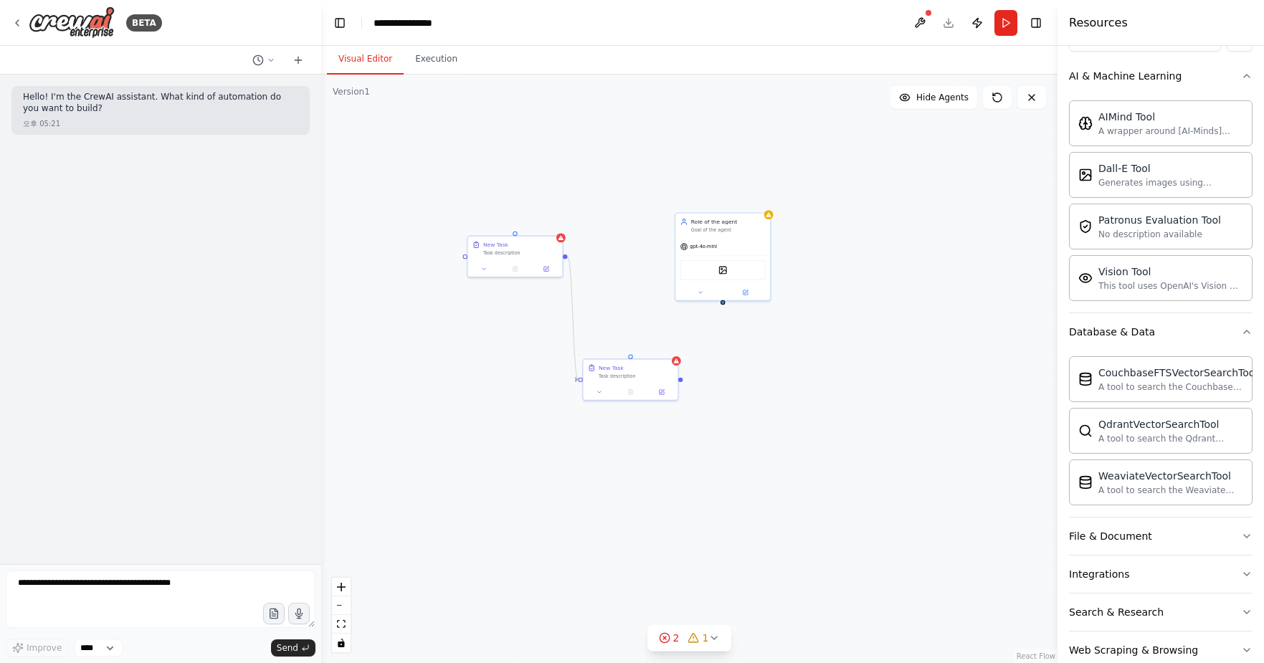
scroll to position [231, 0]
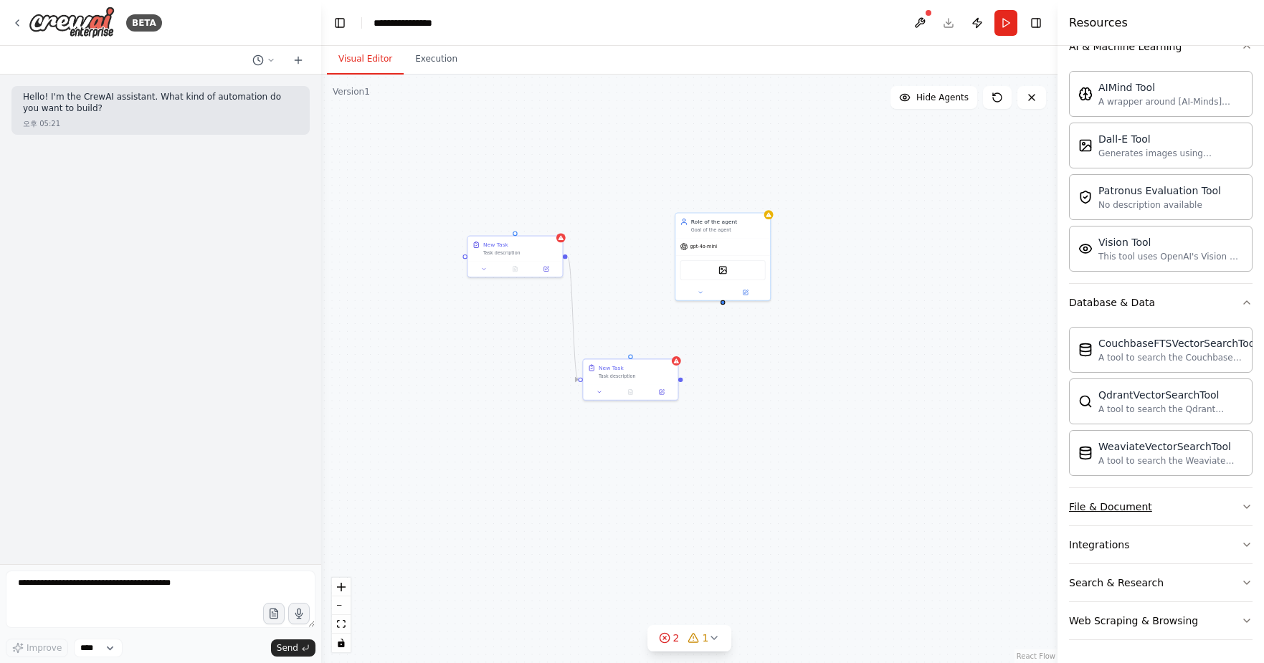
click at [1242, 503] on icon "button" at bounding box center [1246, 506] width 11 height 11
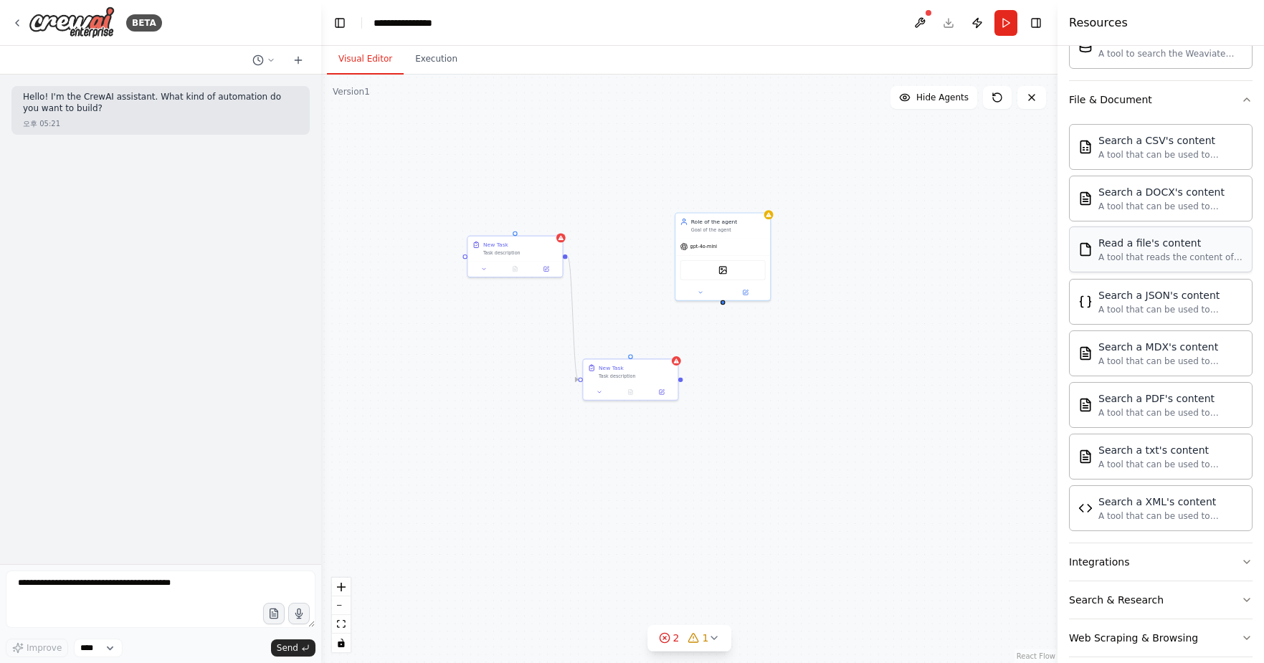
scroll to position [655, 0]
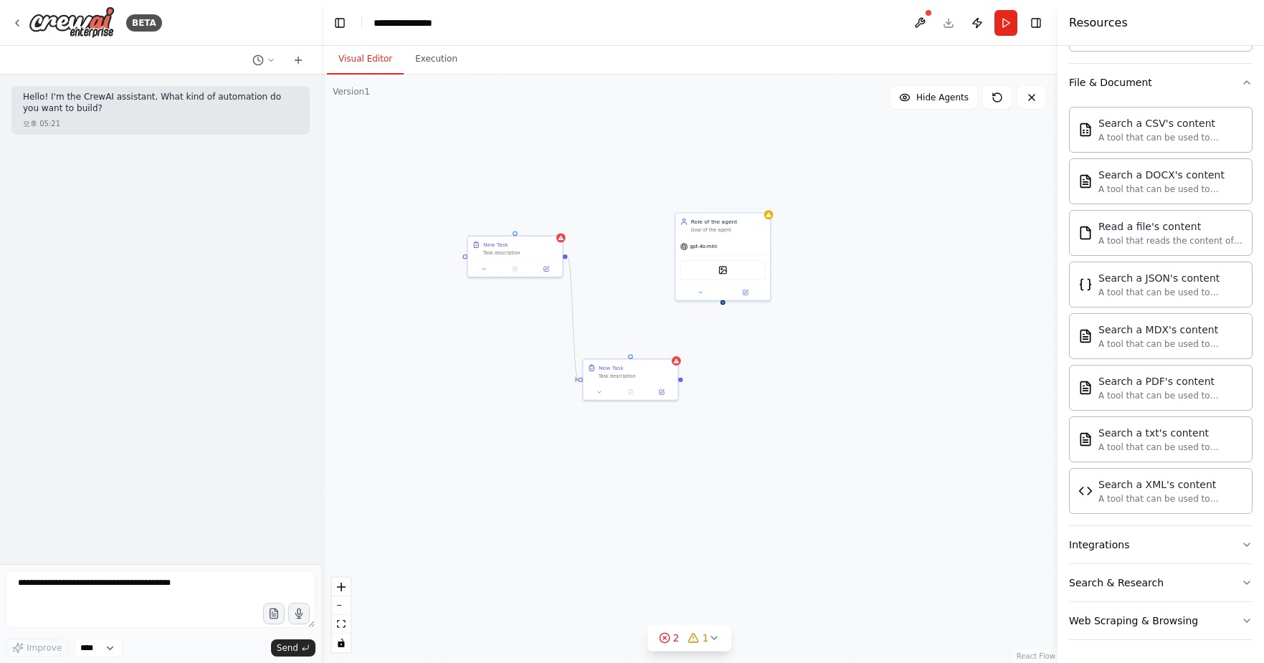
drag, startPoint x: 1148, startPoint y: 548, endPoint x: 1153, endPoint y: 519, distance: 29.0
click at [1148, 548] on button "Integrations" at bounding box center [1160, 544] width 183 height 37
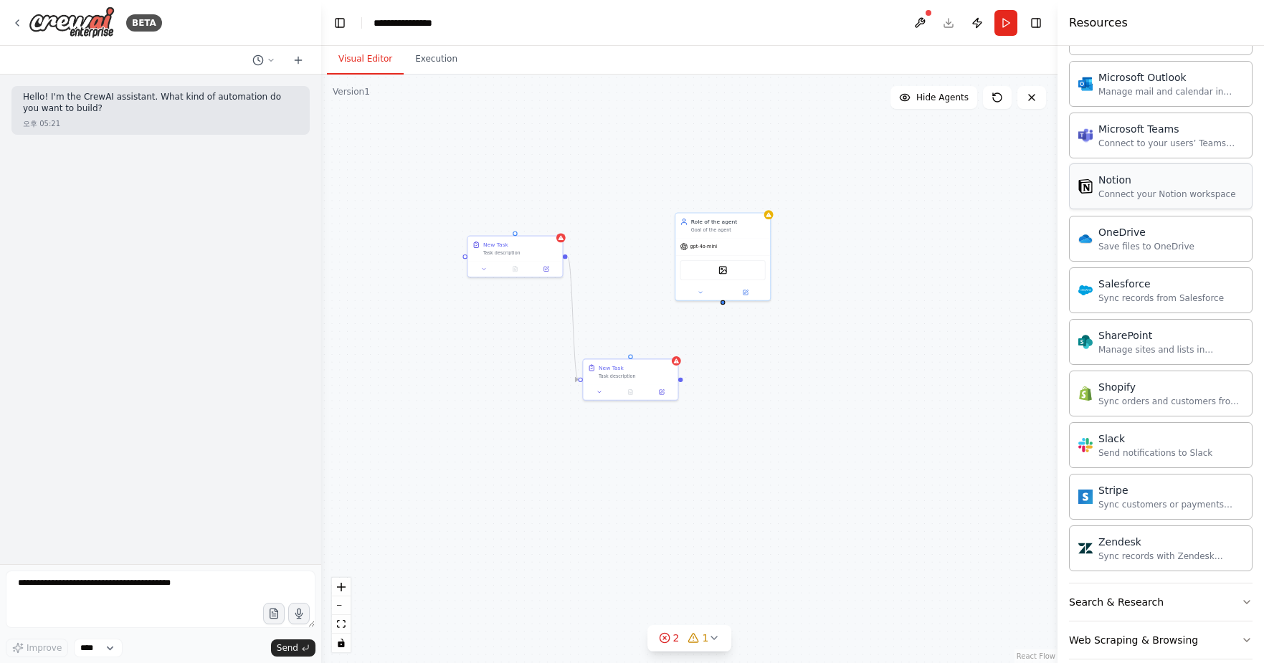
scroll to position [1802, 0]
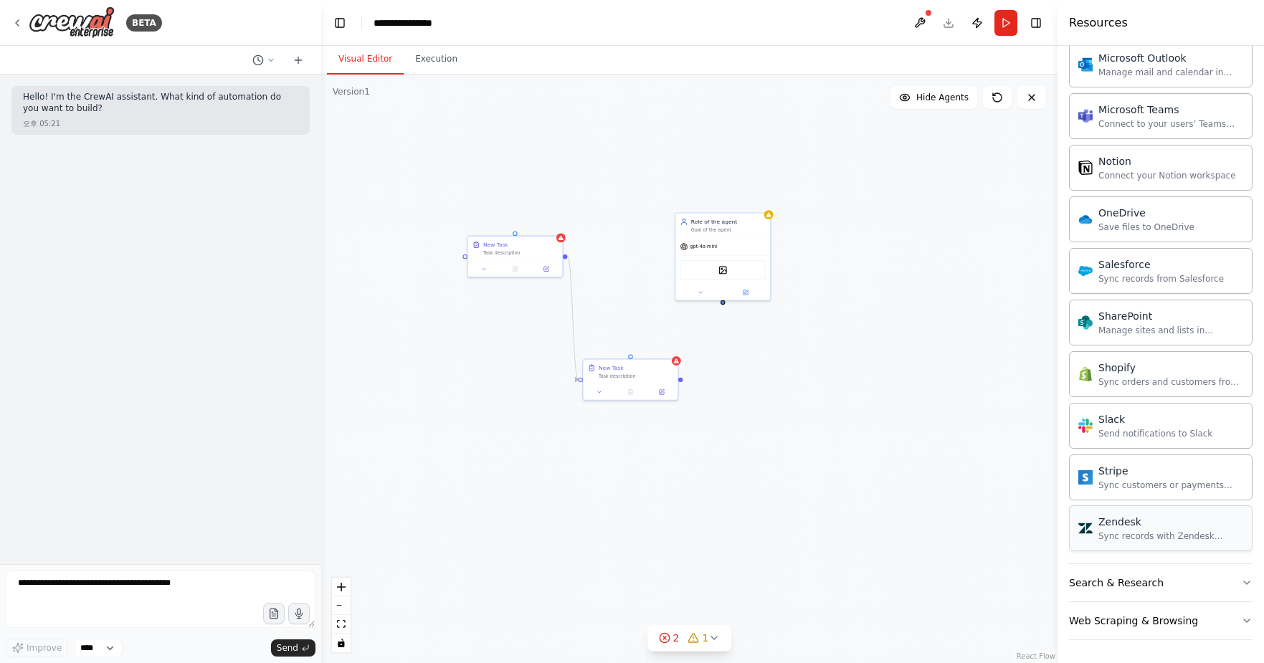
drag, startPoint x: 1141, startPoint y: 581, endPoint x: 1144, endPoint y: 550, distance: 30.2
click at [1141, 581] on div "Search & Research" at bounding box center [1116, 583] width 95 height 14
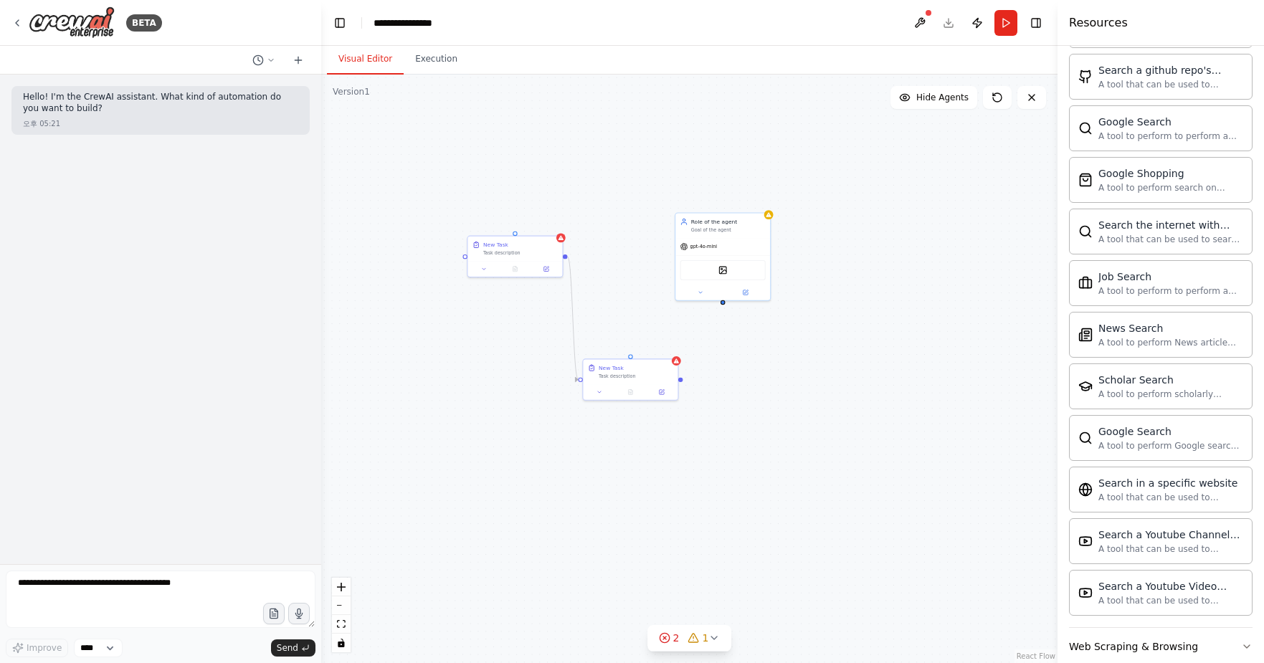
scroll to position [2536, 0]
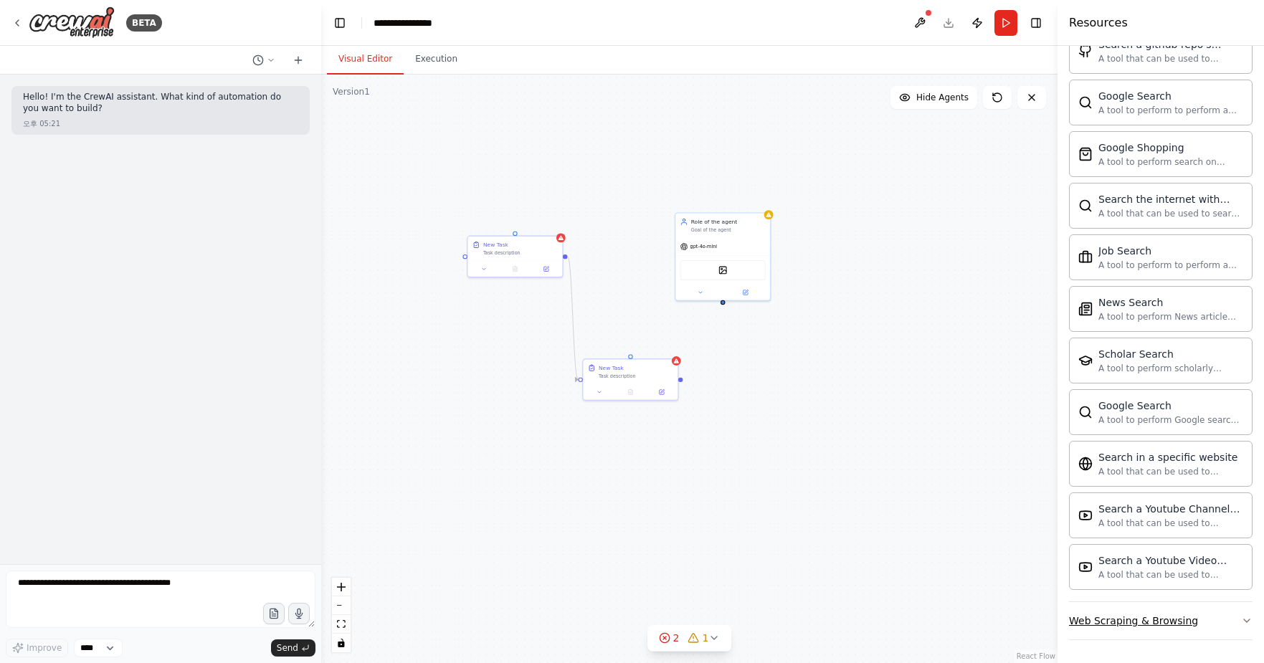
click at [1133, 621] on div "Web Scraping & Browsing" at bounding box center [1133, 621] width 129 height 14
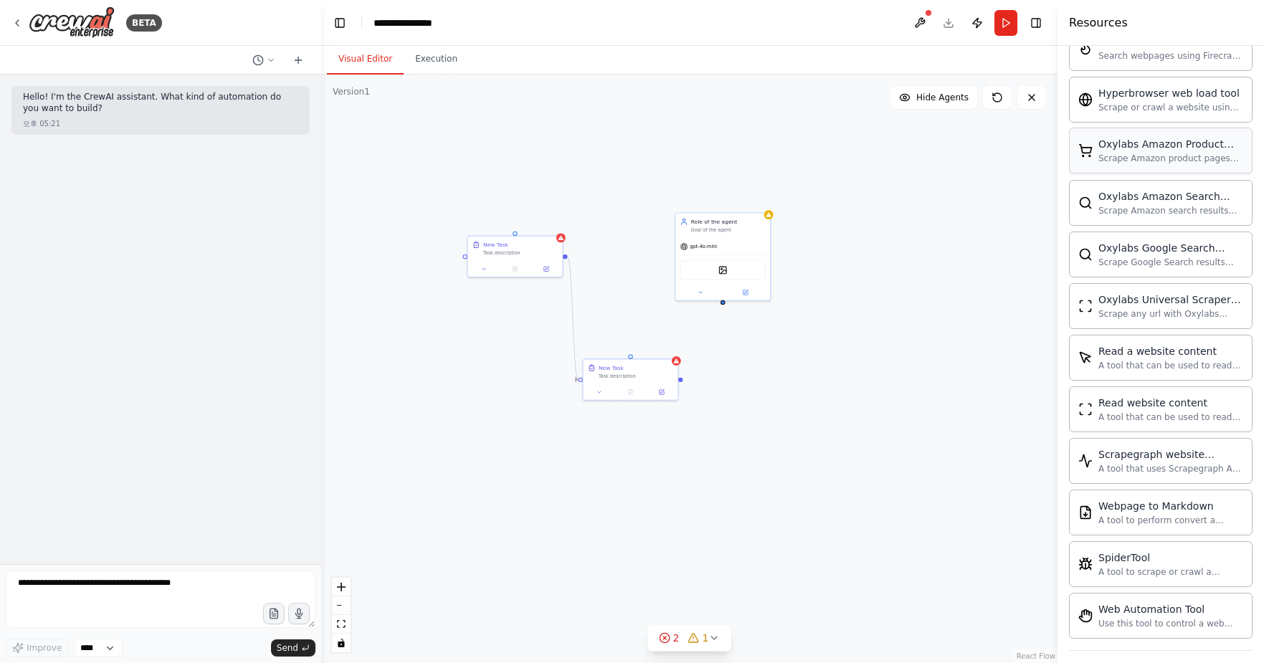
scroll to position [3322, 0]
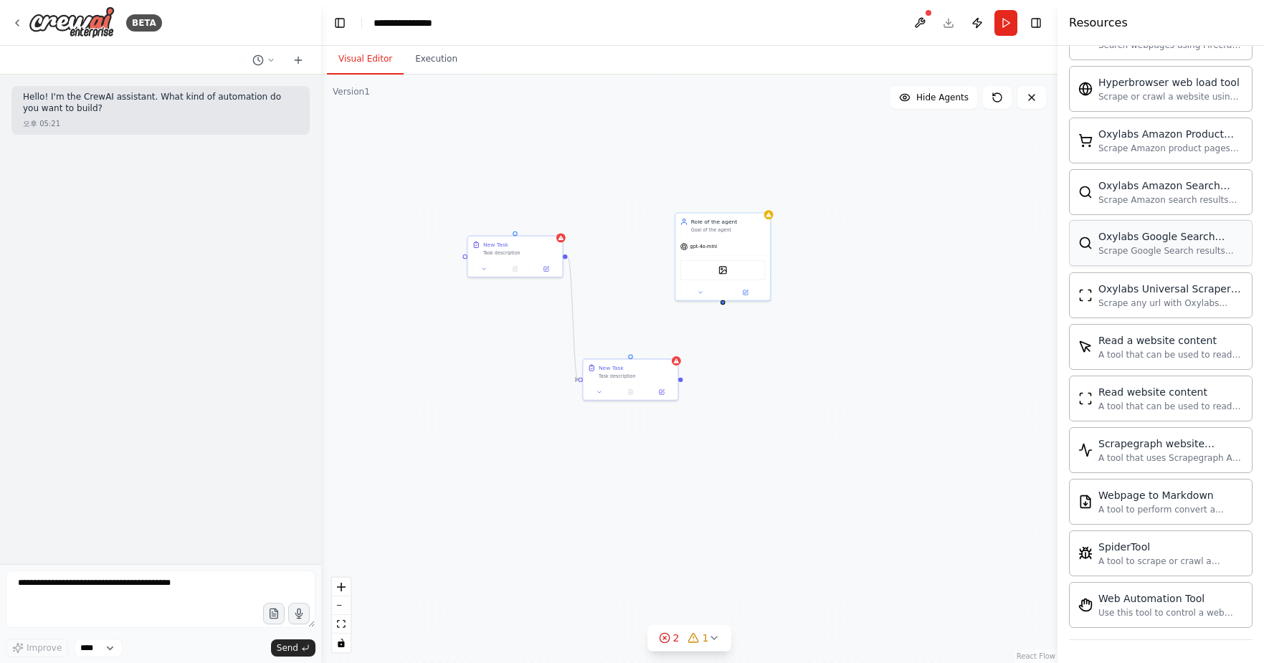
click at [1146, 227] on div "Oxylabs Google Search Scraper tool Scrape Google Search results with Oxylabs Go…" at bounding box center [1160, 243] width 183 height 46
click at [1148, 246] on div "Scrape Google Search results with Oxylabs Google Search Scraper" at bounding box center [1170, 250] width 145 height 11
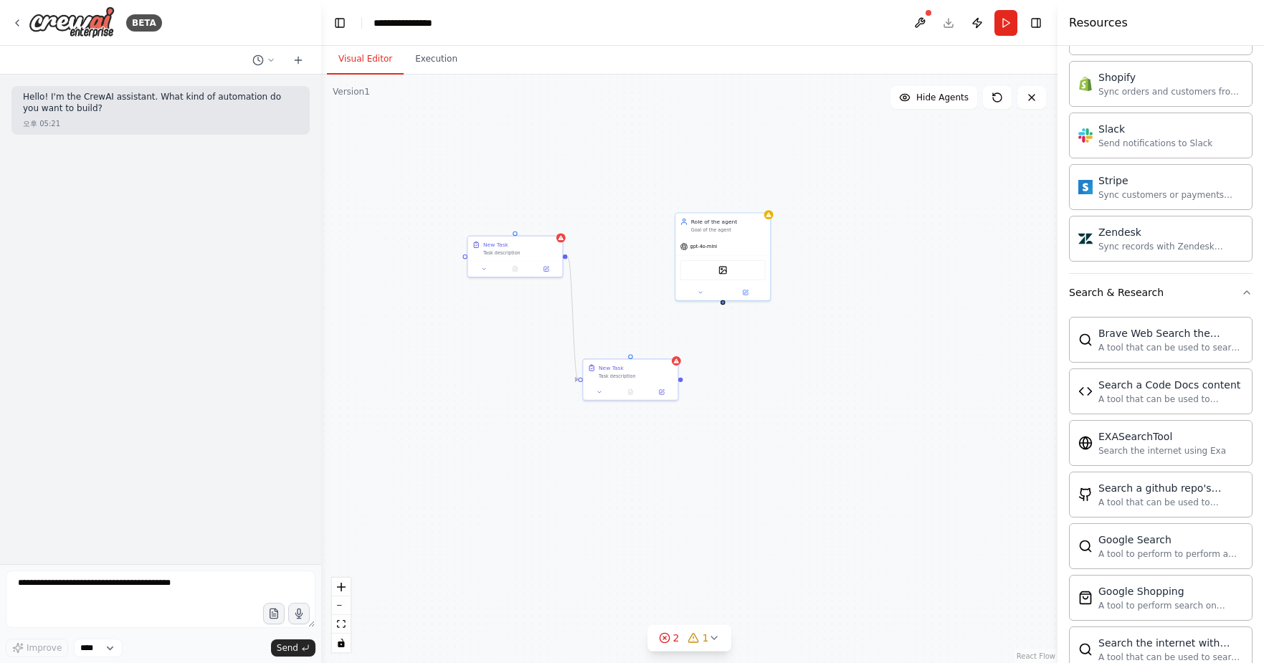
scroll to position [1691, 0]
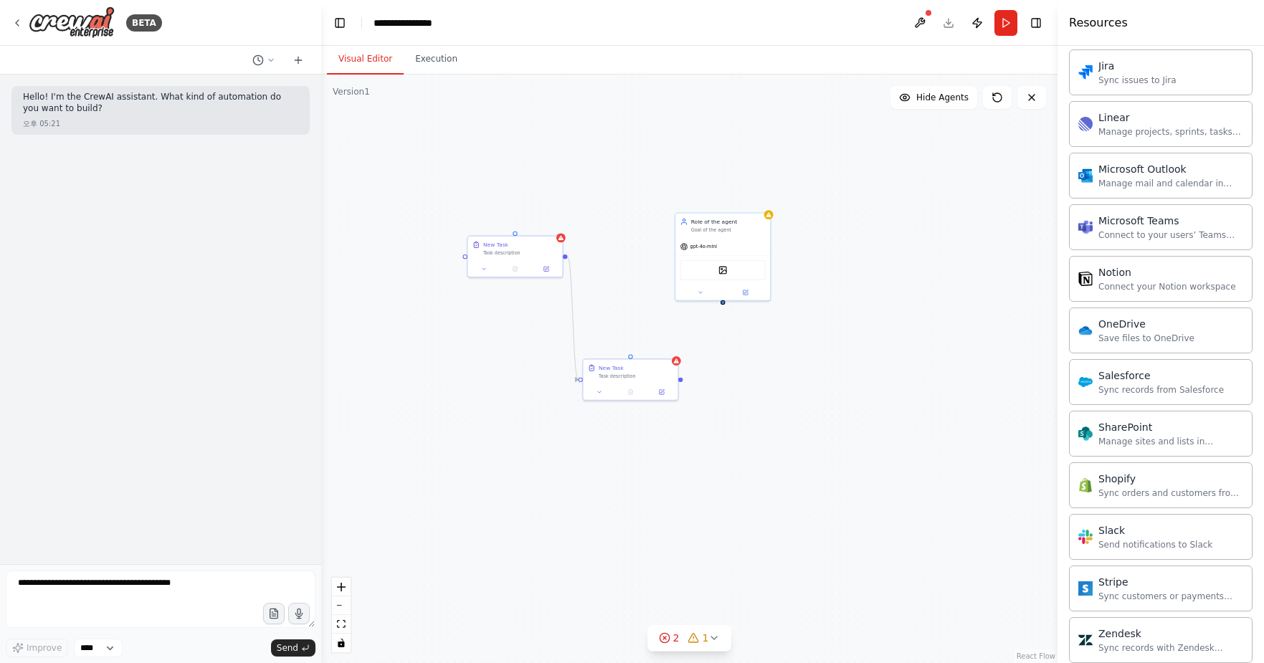
click at [402, 162] on div ".deletable-edge-delete-btn { width: 20px; height: 20px; border: 0px solid #ffff…" at bounding box center [689, 369] width 736 height 588
click at [532, 242] on div "New Task" at bounding box center [520, 243] width 75 height 8
click at [552, 222] on icon at bounding box center [551, 221] width 6 height 8
click at [513, 221] on button "Confirm" at bounding box center [510, 221] width 51 height 17
click at [751, 229] on div "Goal of the agent" at bounding box center [728, 229] width 75 height 6
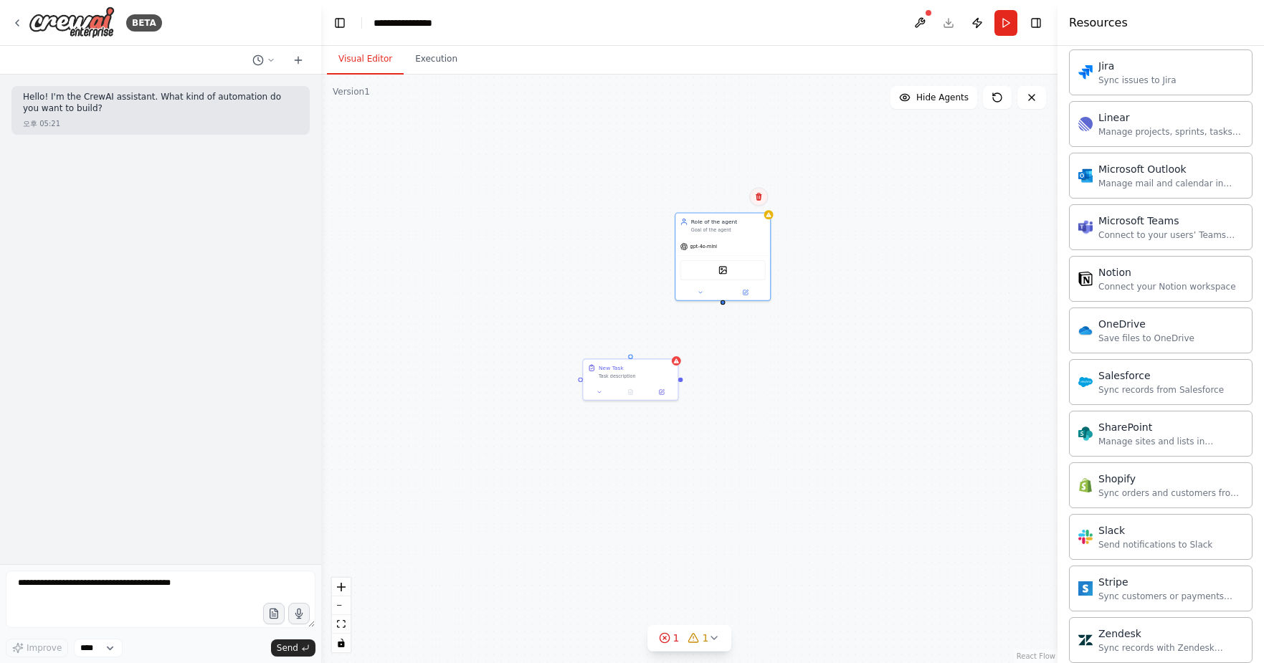
click at [759, 199] on icon at bounding box center [758, 196] width 9 height 9
click at [721, 196] on button "Confirm" at bounding box center [717, 196] width 51 height 17
click at [644, 367] on div "New Task" at bounding box center [636, 367] width 75 height 8
click at [669, 345] on icon at bounding box center [666, 344] width 9 height 9
click at [626, 348] on button "Confirm" at bounding box center [625, 343] width 51 height 17
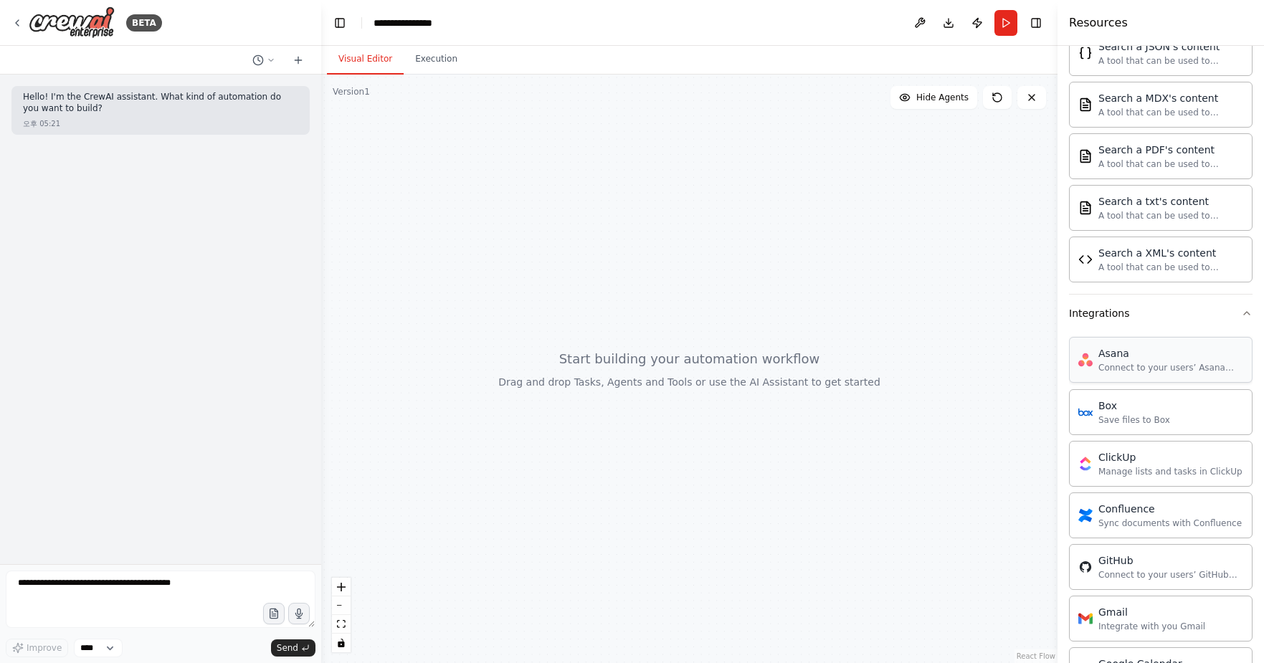
scroll to position [0, 0]
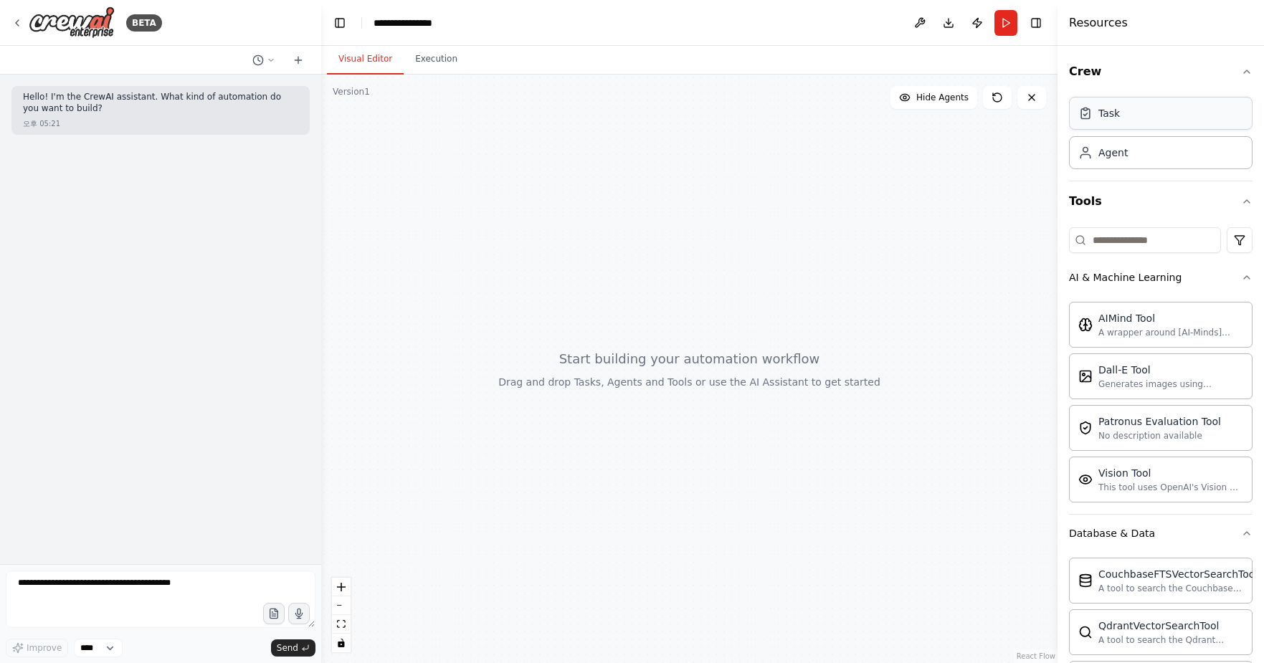
click at [1171, 117] on div "Task" at bounding box center [1160, 113] width 183 height 33
click at [1136, 113] on div "Task" at bounding box center [1160, 113] width 183 height 33
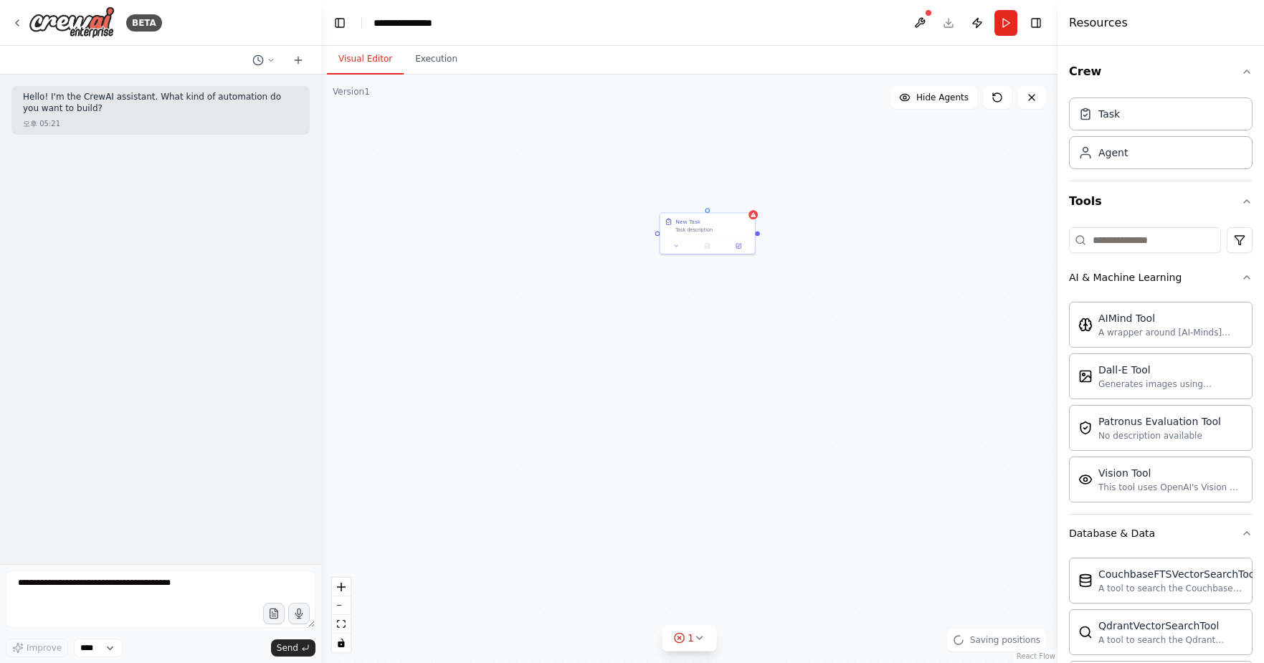
drag, startPoint x: 1190, startPoint y: 115, endPoint x: 830, endPoint y: 9, distance: 375.1
click at [592, 219] on icon at bounding box center [597, 217] width 11 height 11
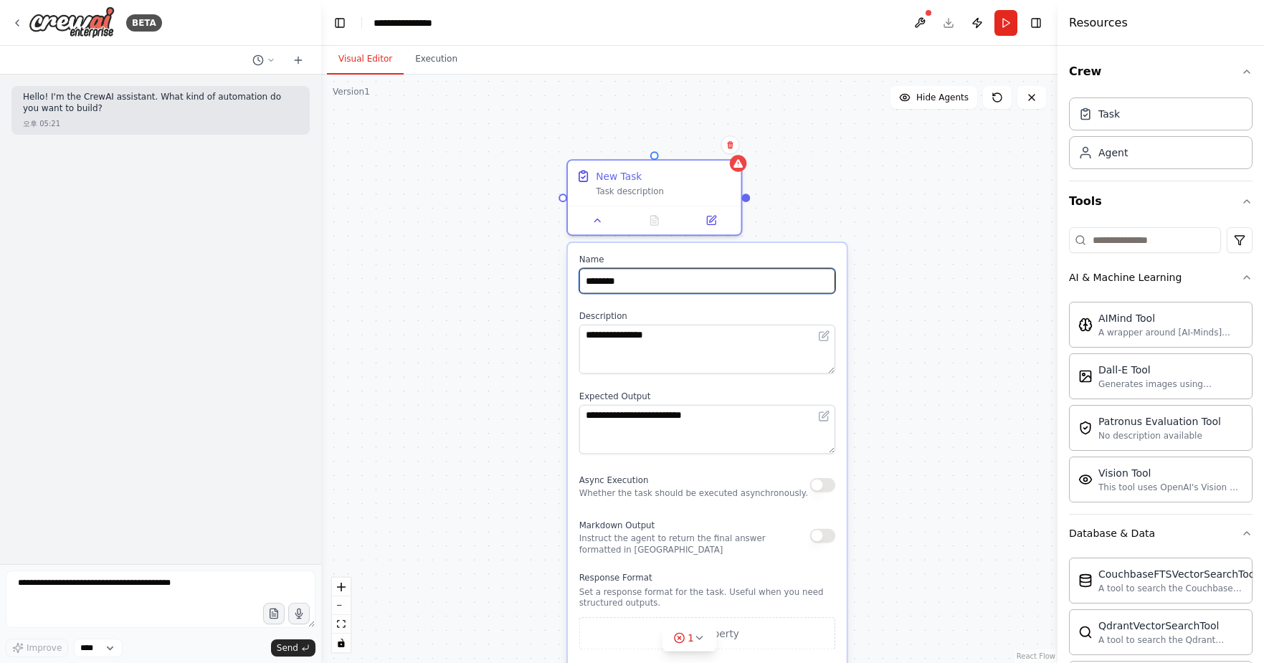
click at [658, 282] on input "********" at bounding box center [707, 280] width 256 height 25
type input "*"
click at [440, 356] on div "**********" at bounding box center [689, 369] width 736 height 588
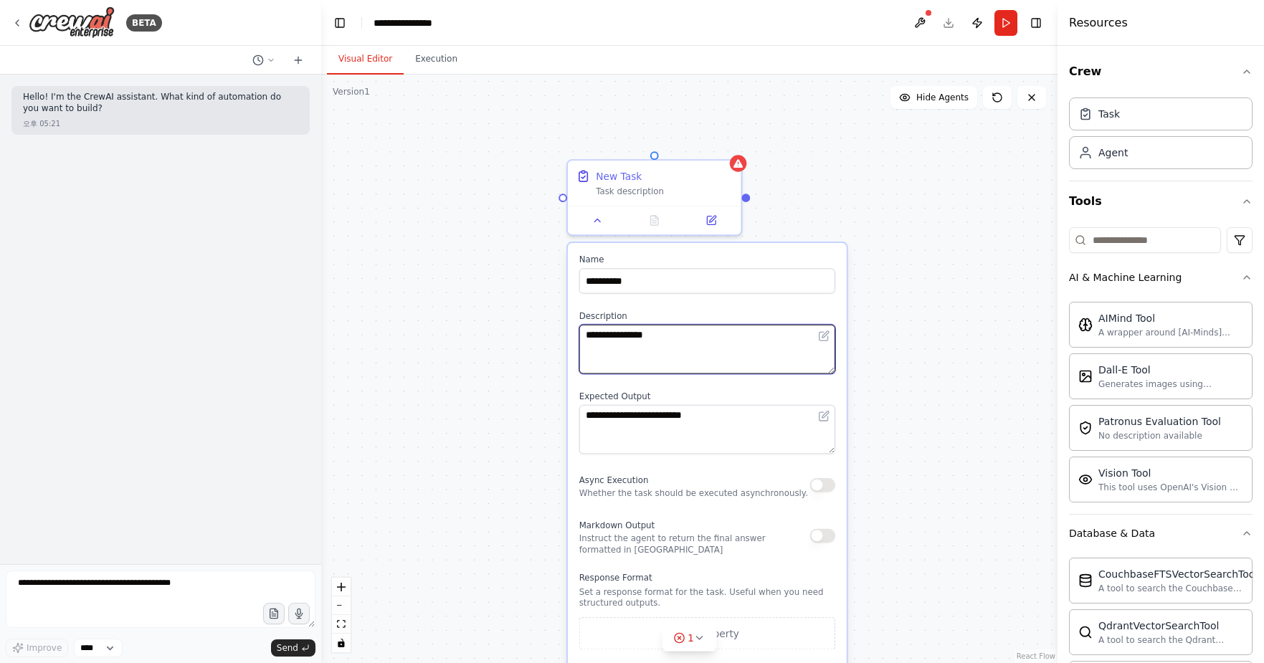
click at [724, 338] on textarea "**********" at bounding box center [707, 349] width 256 height 49
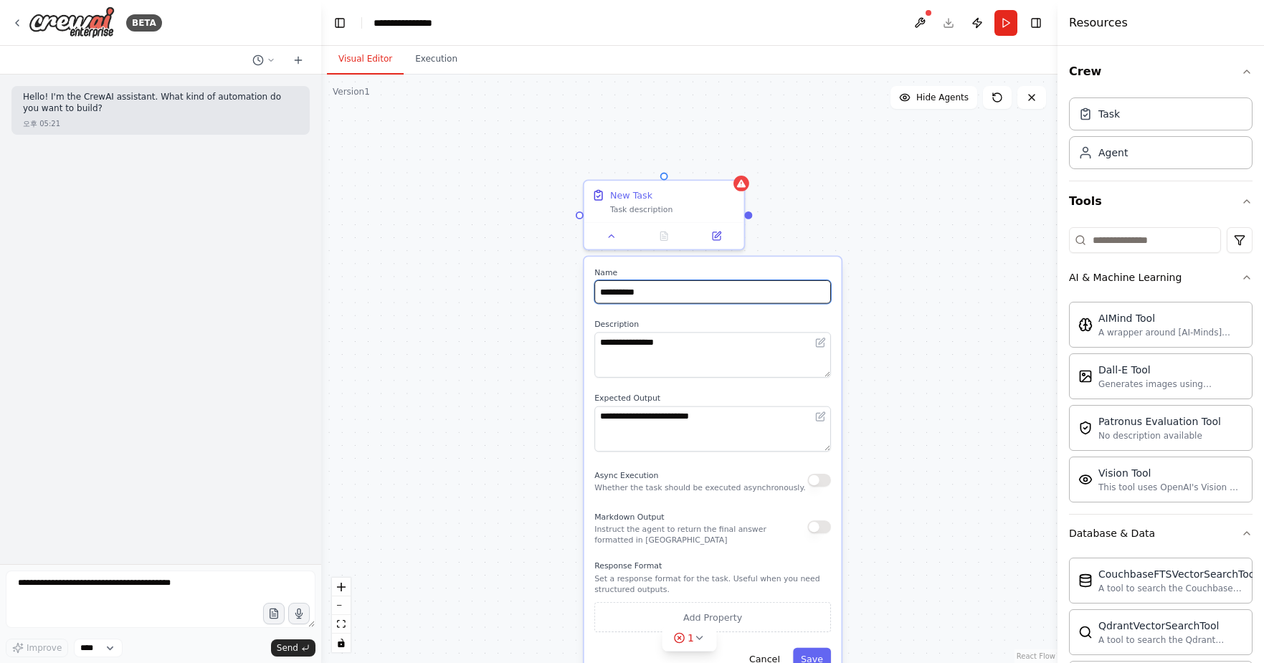
drag, startPoint x: 682, startPoint y: 292, endPoint x: 576, endPoint y: 290, distance: 106.1
click at [576, 290] on div "**********" at bounding box center [689, 369] width 736 height 588
type input "*"
type input "*********"
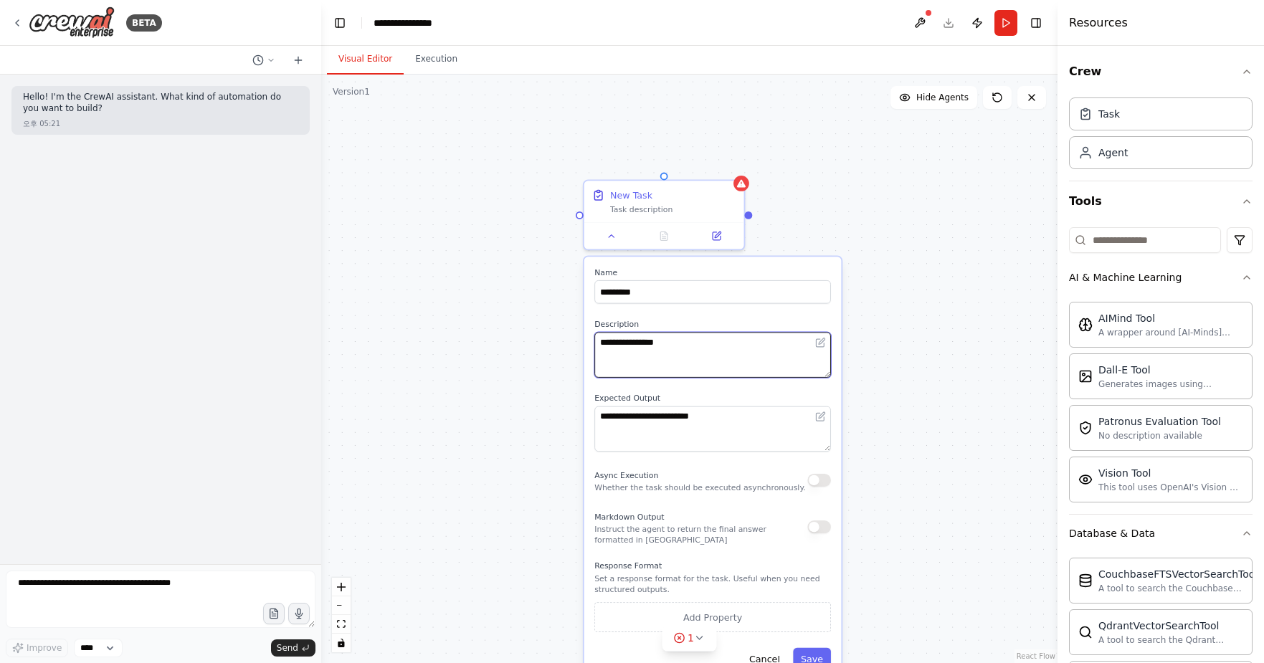
click at [700, 356] on textarea "**********" at bounding box center [712, 354] width 237 height 45
type textarea "*"
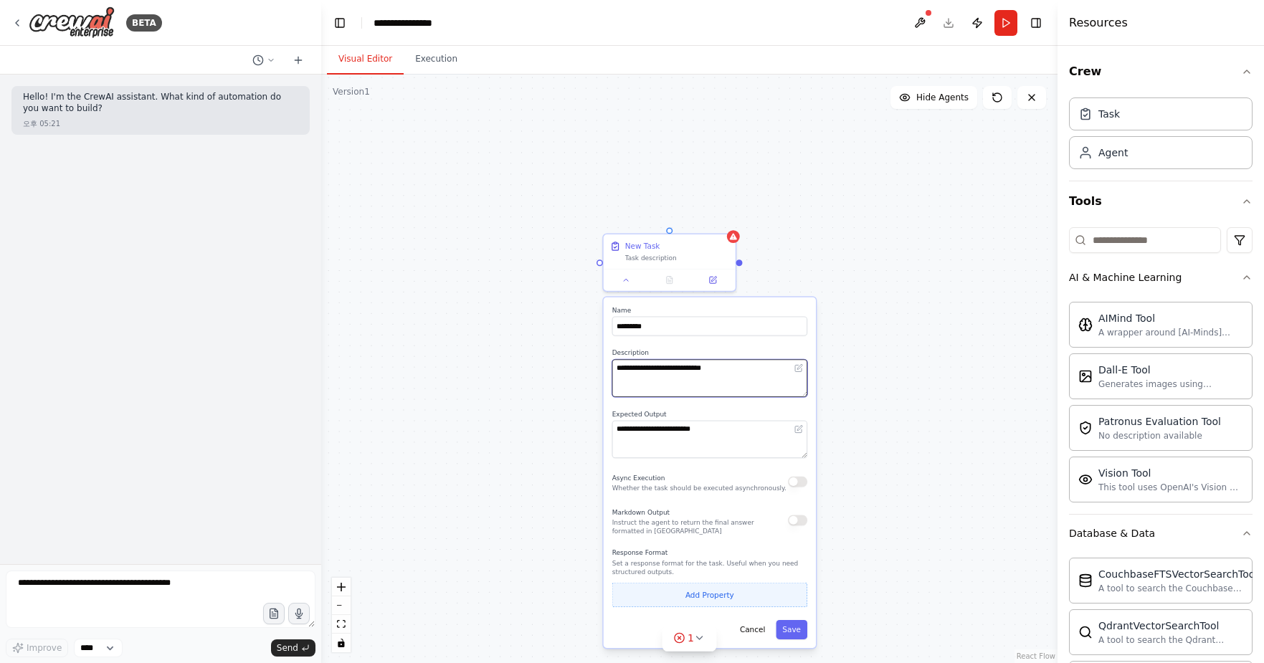
type textarea "**********"
click at [730, 592] on button "Add Property" at bounding box center [709, 595] width 195 height 24
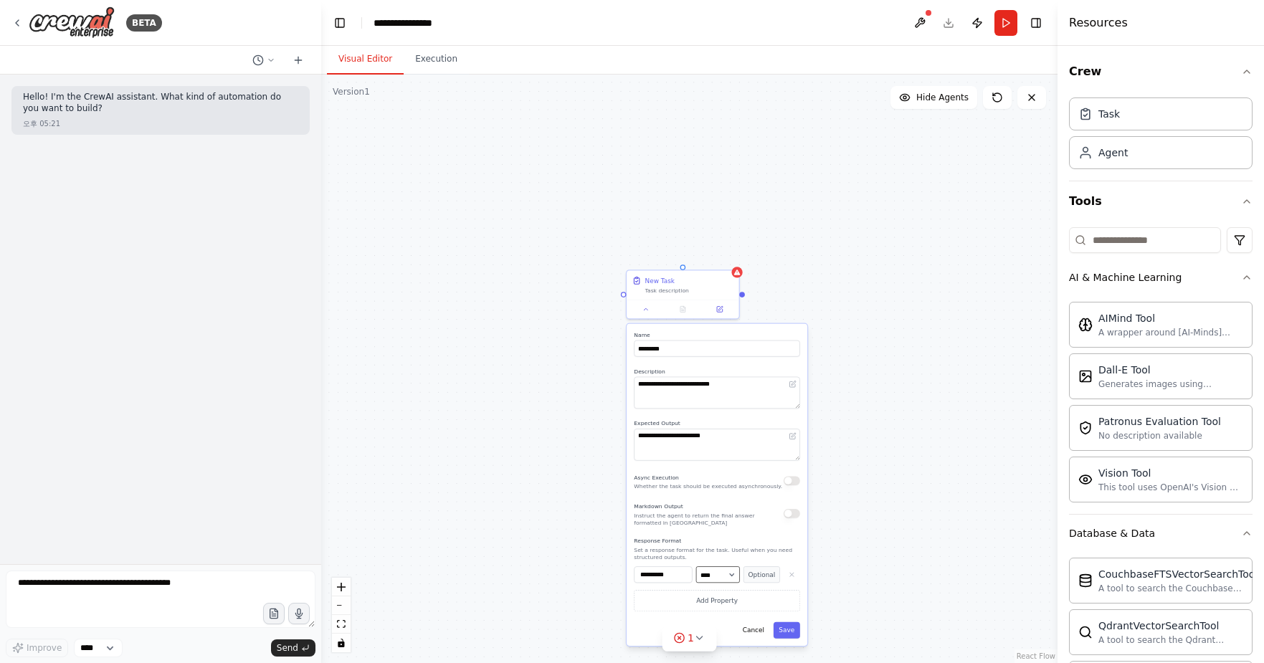
click at [714, 576] on select "**** ******* ******* **** ******" at bounding box center [718, 574] width 44 height 16
click at [790, 630] on button "Save" at bounding box center [786, 630] width 27 height 16
drag, startPoint x: 816, startPoint y: 375, endPoint x: 702, endPoint y: 391, distance: 114.4
click at [702, 391] on div "get topic provide the topic for vlog post" at bounding box center [689, 369] width 736 height 588
click at [626, 292] on div "get topic provide the topic for vlog post" at bounding box center [570, 309] width 114 height 49
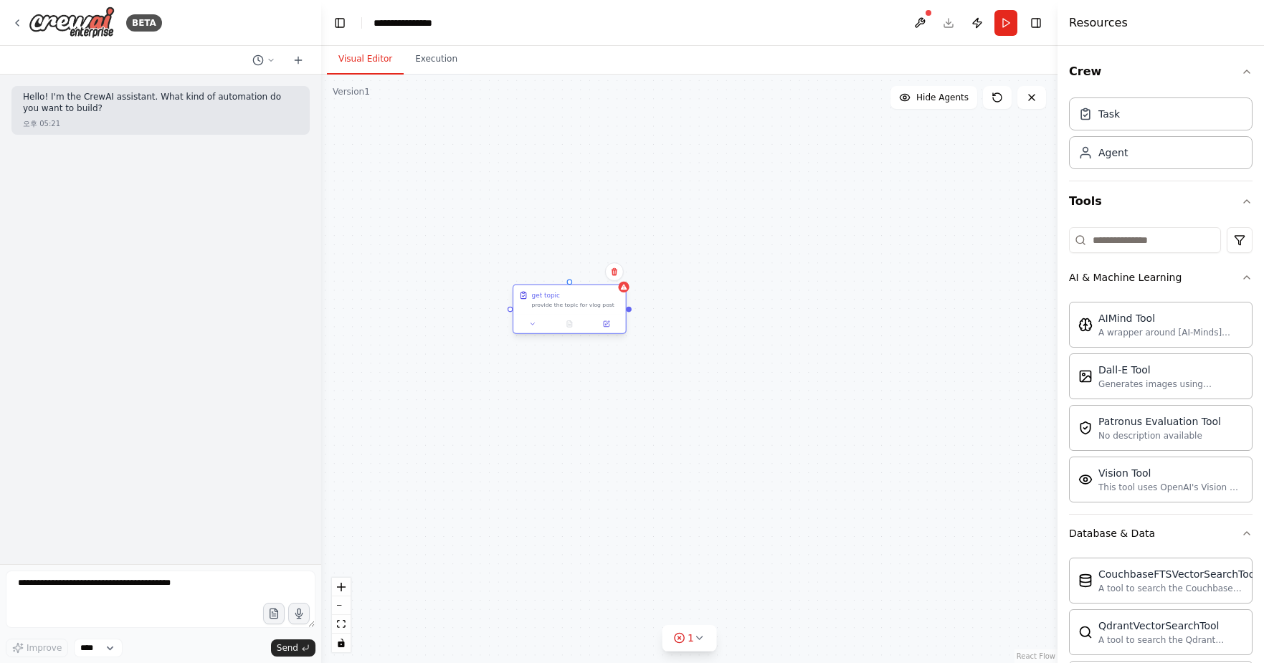
click at [585, 306] on div "provide the topic for vlog post" at bounding box center [576, 305] width 88 height 7
click at [528, 327] on button at bounding box center [533, 323] width 32 height 11
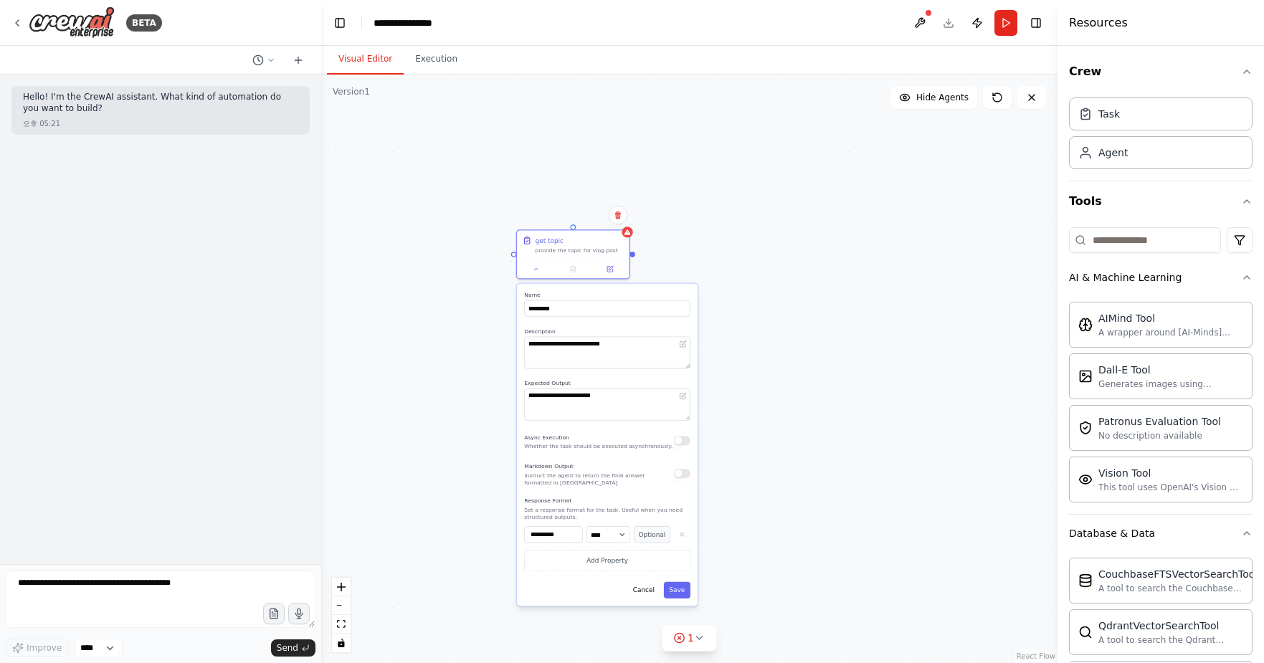
drag, startPoint x: 811, startPoint y: 346, endPoint x: 815, endPoint y: 290, distance: 56.7
click at [815, 290] on div "**********" at bounding box center [689, 369] width 736 height 588
click at [914, 16] on button at bounding box center [919, 23] width 23 height 26
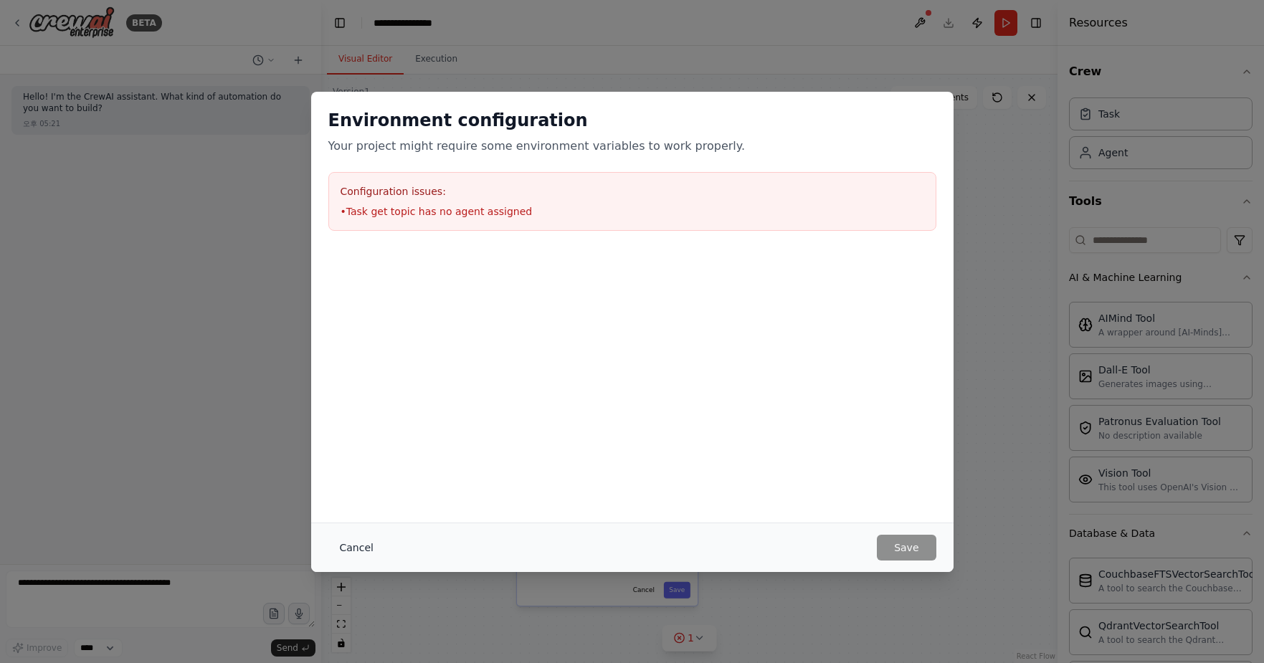
click at [360, 541] on button "Cancel" at bounding box center [356, 548] width 57 height 26
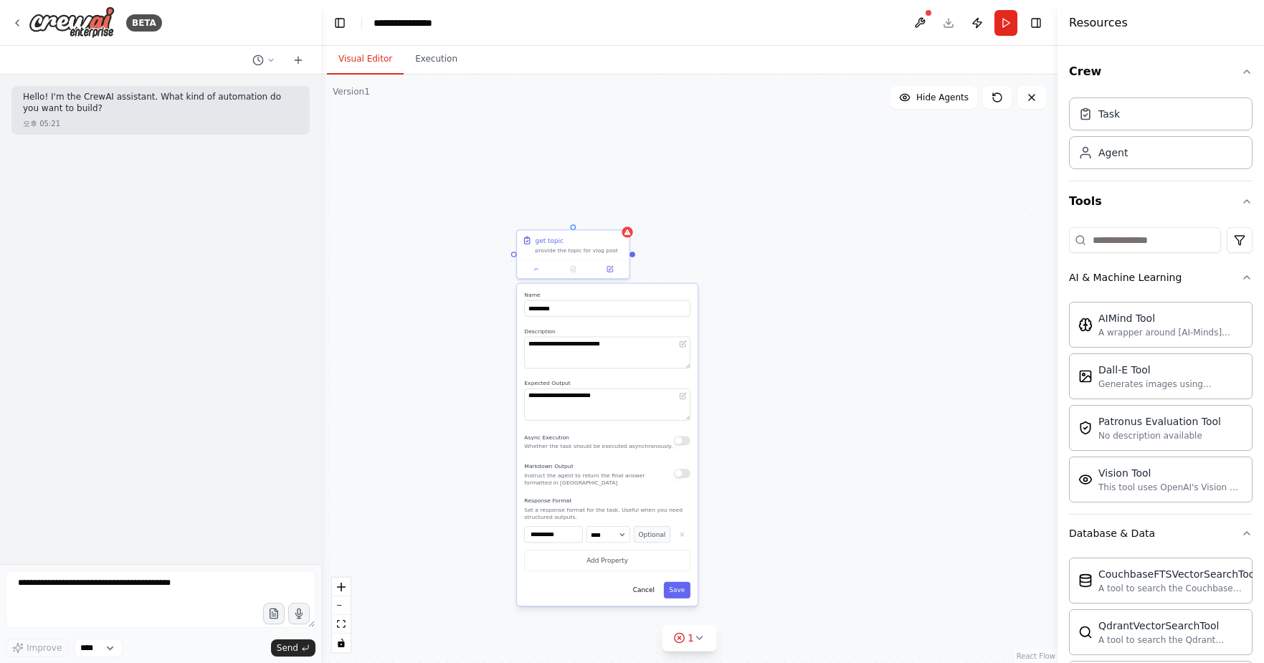
click at [854, 260] on div "**********" at bounding box center [689, 369] width 736 height 588
click at [826, 340] on icon at bounding box center [828, 338] width 7 height 7
drag, startPoint x: 901, startPoint y: 386, endPoint x: 733, endPoint y: 381, distance: 167.8
click at [735, 382] on div "**********" at bounding box center [689, 369] width 736 height 588
type input "**********"
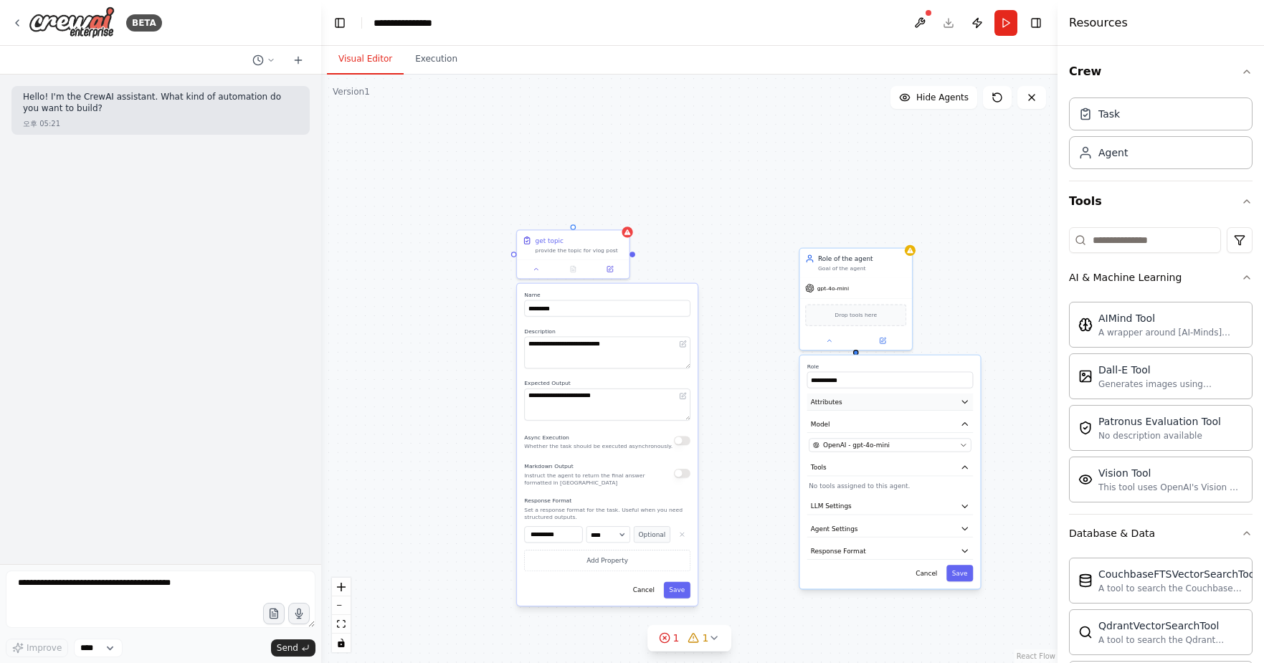
click at [968, 397] on icon "button" at bounding box center [964, 401] width 9 height 9
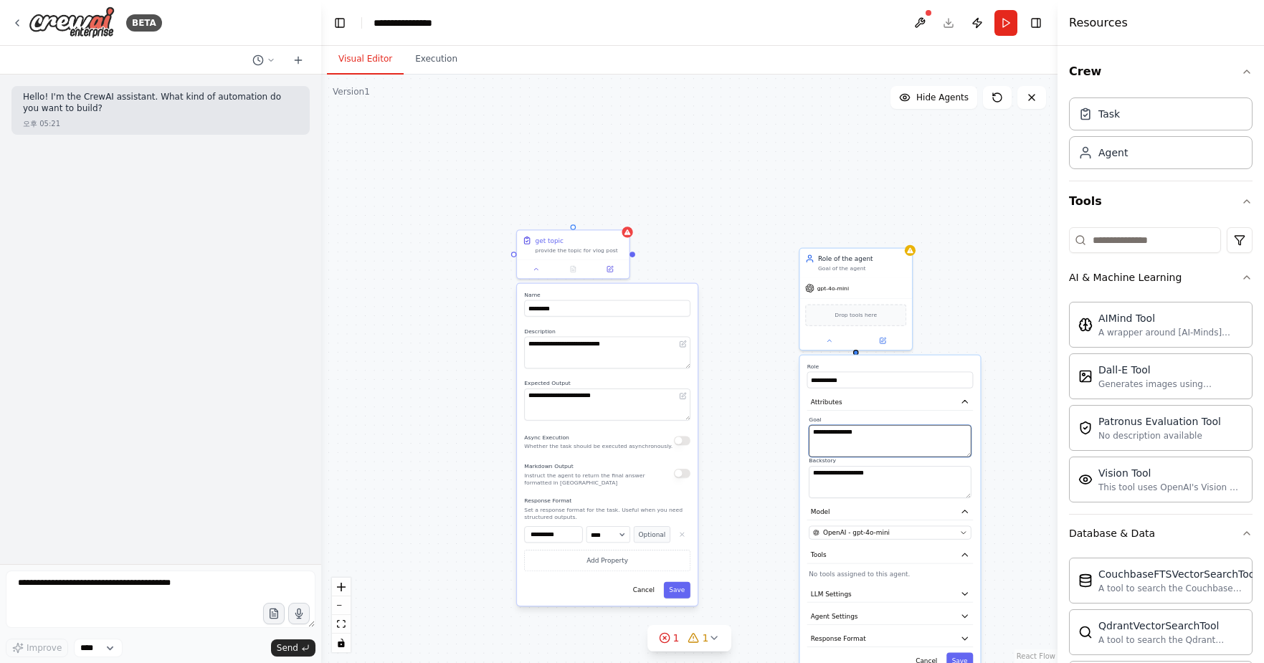
drag, startPoint x: 866, startPoint y: 435, endPoint x: 768, endPoint y: 435, distance: 98.2
click at [768, 435] on div "**********" at bounding box center [689, 369] width 736 height 588
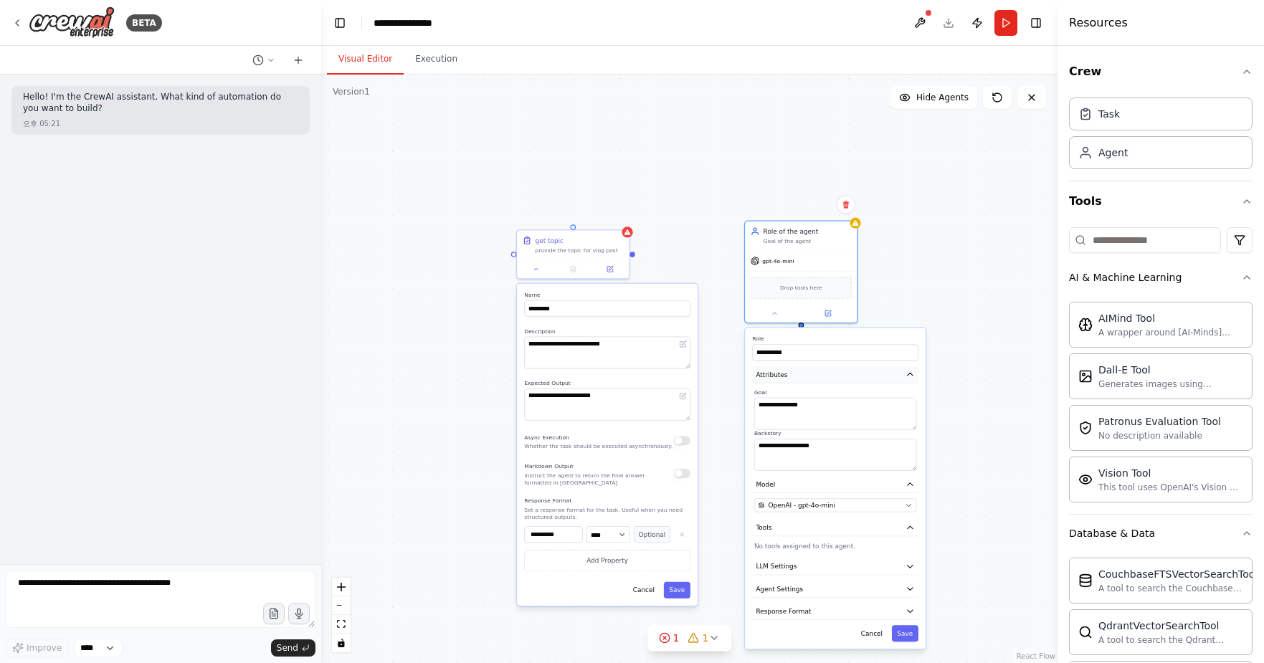
drag, startPoint x: 847, startPoint y: 404, endPoint x: 793, endPoint y: 374, distance: 61.9
click at [793, 374] on button "Attributes" at bounding box center [835, 374] width 166 height 17
click at [829, 550] on p "No tools assigned to this agent." at bounding box center [835, 546] width 162 height 9
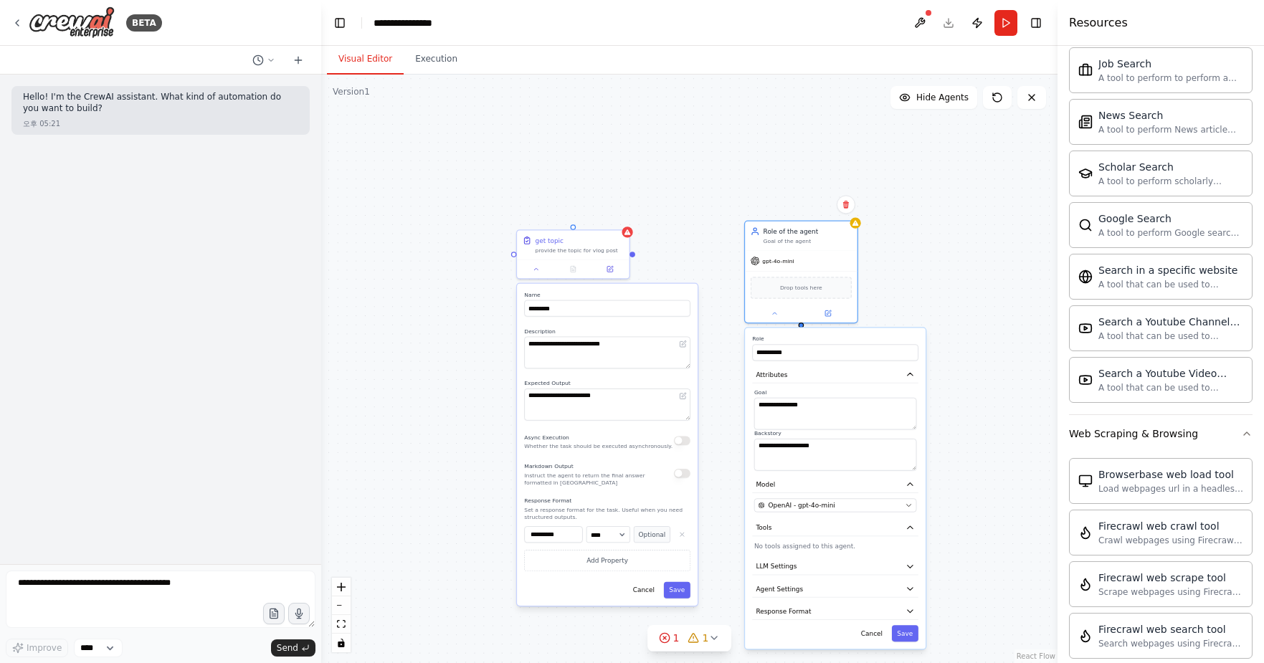
scroll to position [2806, 0]
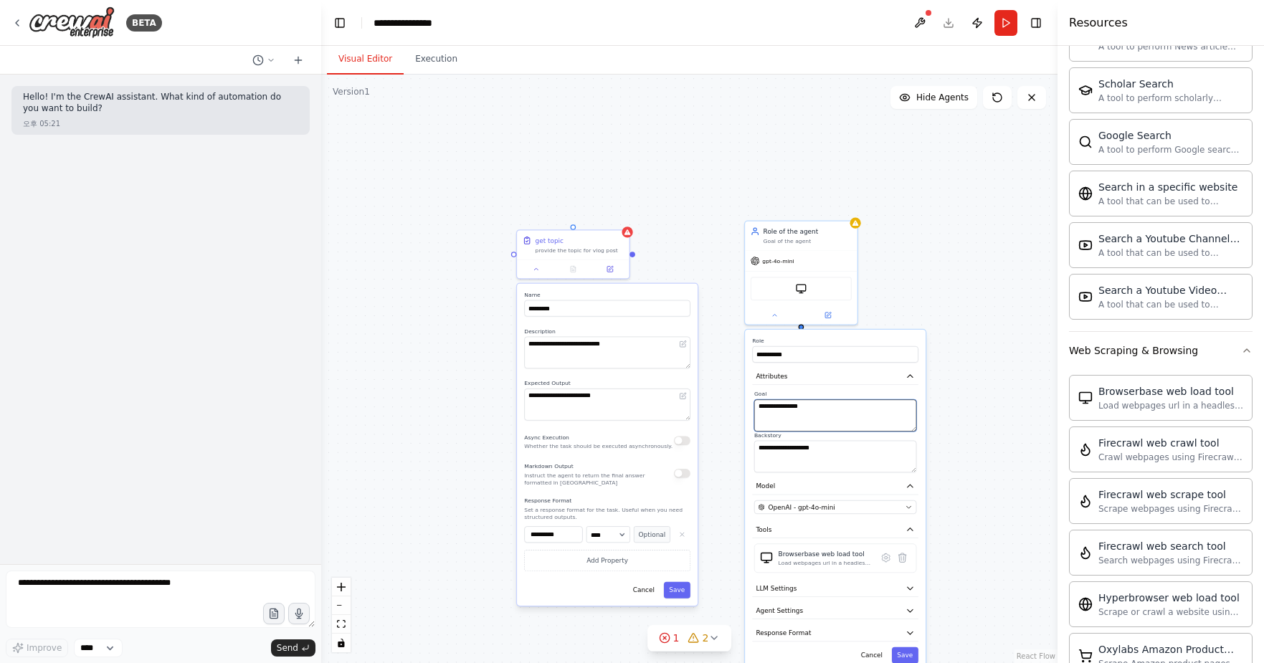
drag, startPoint x: 854, startPoint y: 414, endPoint x: 758, endPoint y: 410, distance: 96.1
click at [758, 410] on textarea "**********" at bounding box center [835, 415] width 162 height 32
type textarea "**********"
click at [911, 652] on button "Save" at bounding box center [905, 655] width 27 height 16
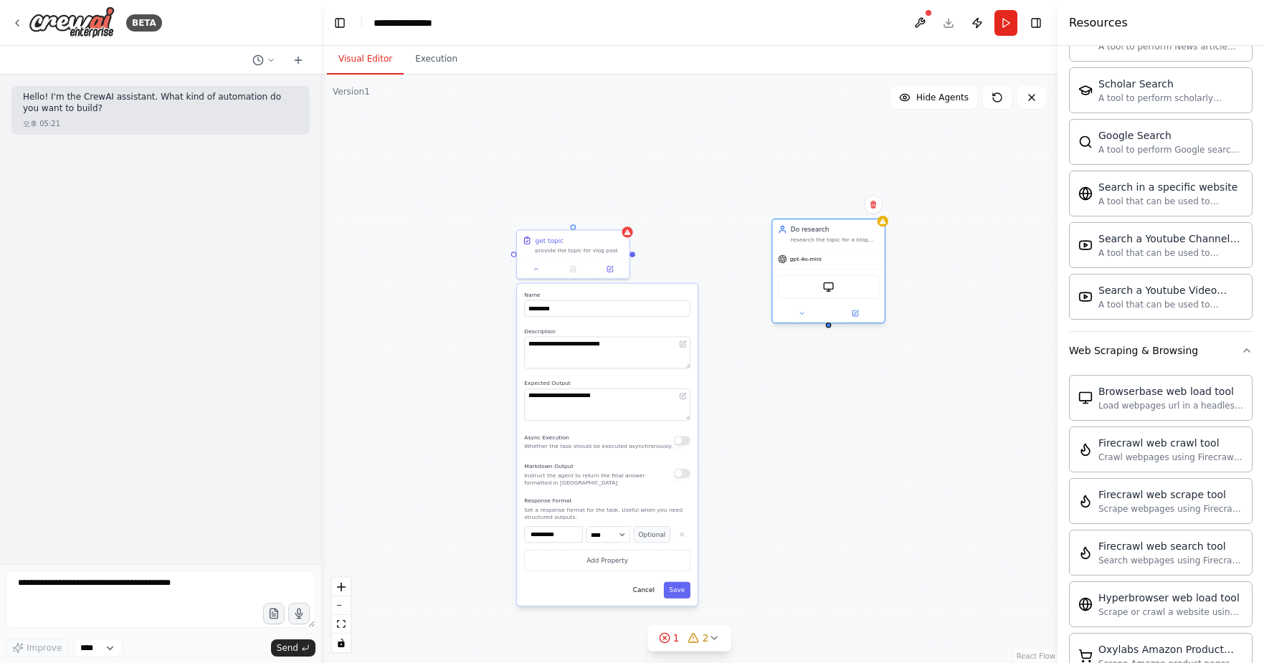
drag, startPoint x: 798, startPoint y: 229, endPoint x: 826, endPoint y: 232, distance: 28.0
click at [826, 232] on div "Do research" at bounding box center [835, 229] width 88 height 9
click at [884, 228] on div "Do research research the topic for a blog post." at bounding box center [828, 233] width 112 height 29
click at [635, 258] on div "**********" at bounding box center [689, 369] width 736 height 588
drag, startPoint x: 632, startPoint y: 254, endPoint x: 773, endPoint y: 416, distance: 214.9
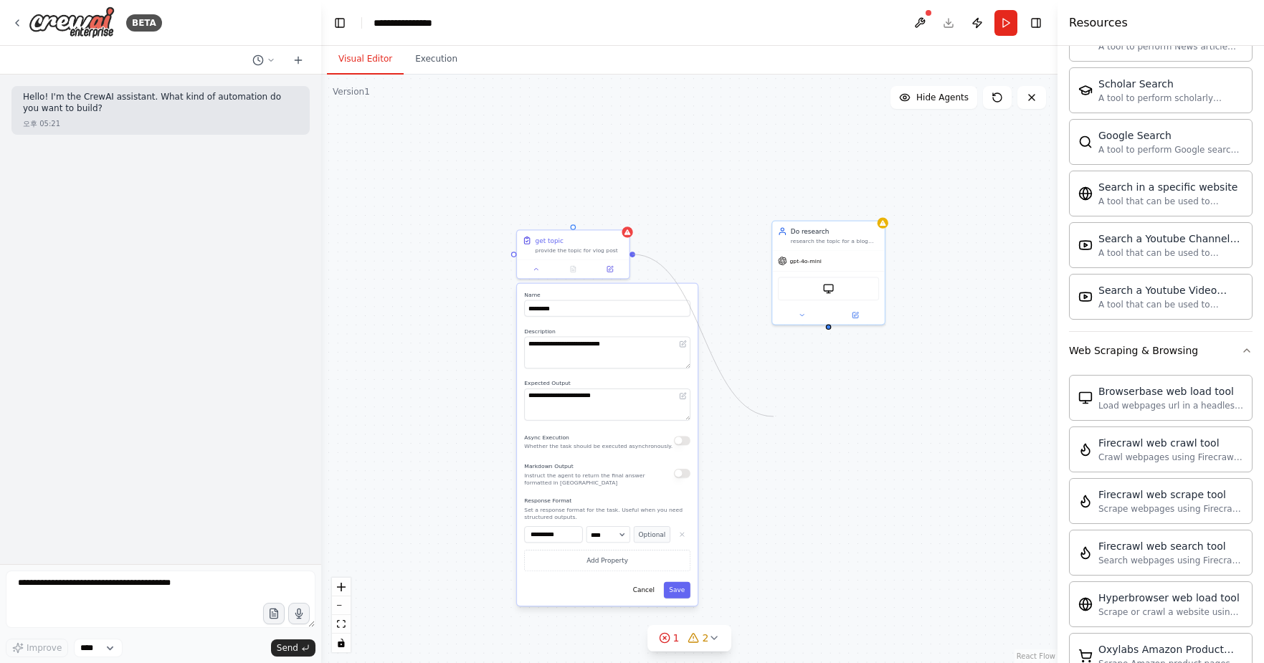
click at [773, 416] on div "**********" at bounding box center [689, 369] width 736 height 588
drag, startPoint x: 571, startPoint y: 225, endPoint x: 771, endPoint y: 273, distance: 205.7
click at [665, 273] on div "**********" at bounding box center [431, 316] width 468 height 374
drag, startPoint x: 572, startPoint y: 224, endPoint x: 826, endPoint y: 326, distance: 273.4
click at [665, 326] on div "**********" at bounding box center [431, 316] width 468 height 374
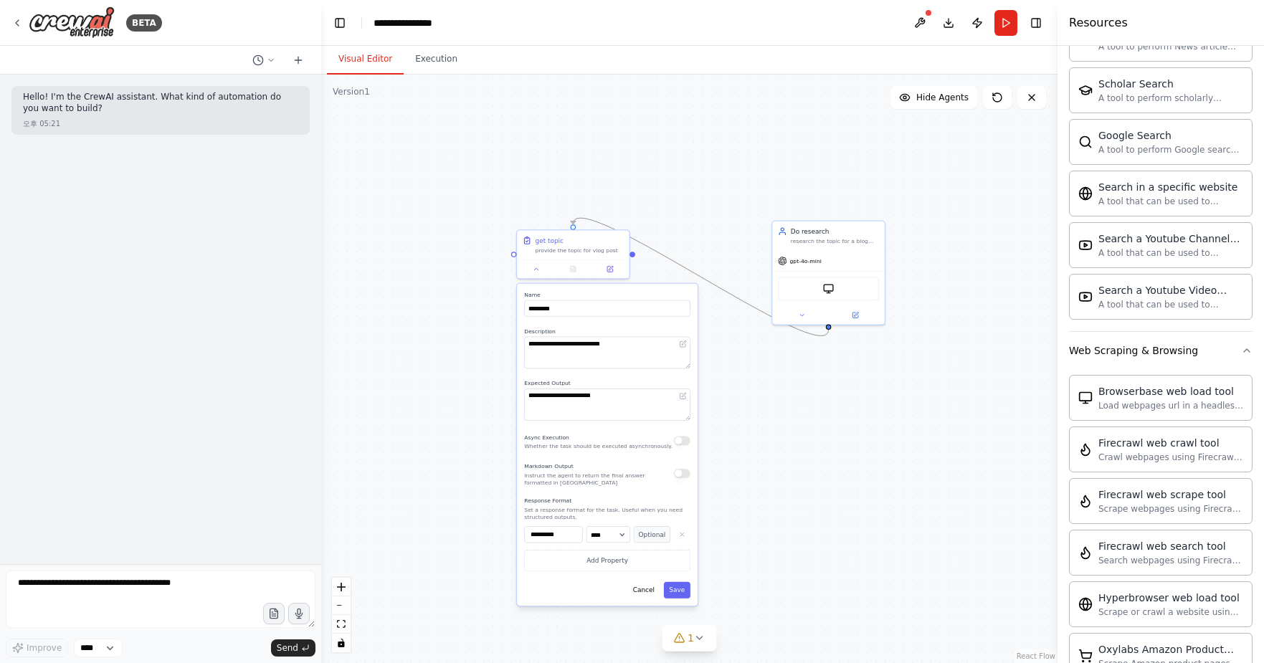
click at [719, 290] on icon "Edge from f3e3adc5-ae40-4ddd-8fff-47cb4a040a42 to 14bed8cc-f9fd-4e91-a4e6-ca746…" at bounding box center [700, 277] width 255 height 118
click at [704, 277] on button at bounding box center [700, 276] width 9 height 9
drag, startPoint x: 854, startPoint y: 232, endPoint x: 837, endPoint y: 214, distance: 24.8
click at [837, 214] on div "Do research" at bounding box center [816, 210] width 88 height 9
drag, startPoint x: 631, startPoint y: 254, endPoint x: 757, endPoint y: 247, distance: 126.4
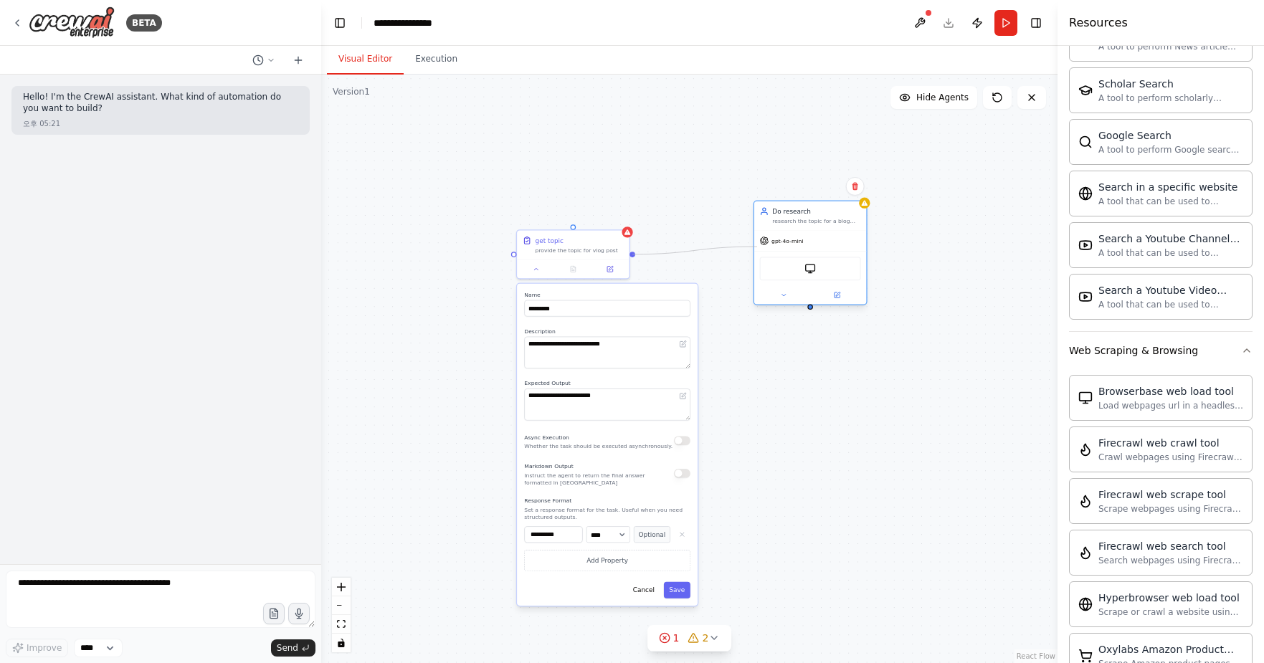
click at [665, 247] on div "**********" at bounding box center [431, 316] width 468 height 374
click at [633, 254] on div at bounding box center [632, 252] width 6 height 6
click at [632, 253] on div at bounding box center [632, 252] width 6 height 6
drag, startPoint x: 631, startPoint y: 252, endPoint x: 809, endPoint y: 309, distance: 186.8
click at [809, 309] on div "**********" at bounding box center [689, 369] width 736 height 588
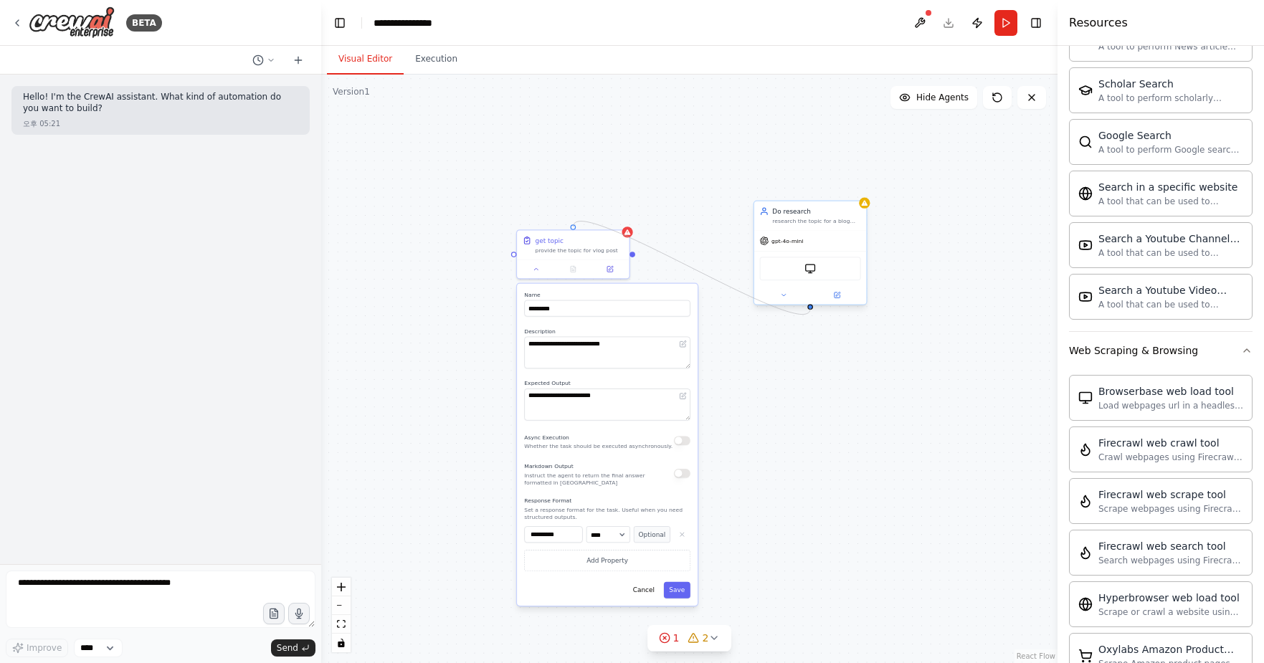
drag, startPoint x: 573, startPoint y: 225, endPoint x: 815, endPoint y: 306, distance: 254.8
click at [665, 306] on div "**********" at bounding box center [431, 316] width 468 height 374
click at [711, 274] on icon "Edge from f3e3adc5-ae40-4ddd-8fff-47cb4a040a42 to 14bed8cc-f9fd-4e91-a4e6-ca746…" at bounding box center [691, 268] width 237 height 99
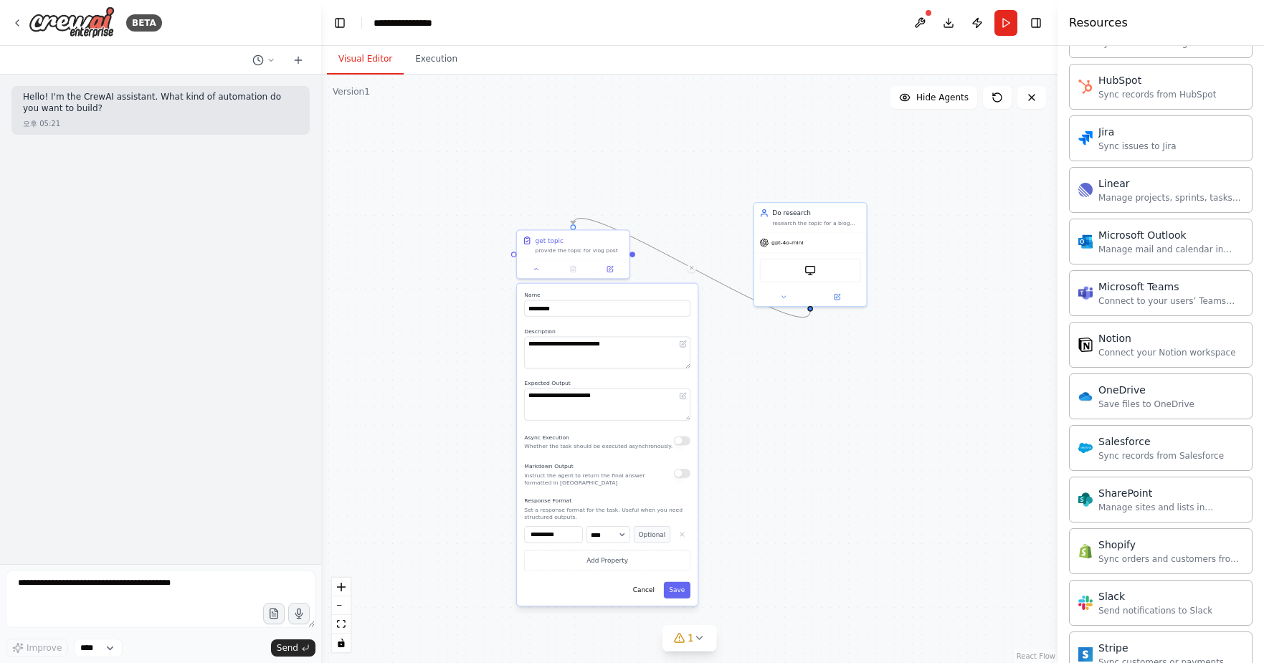
scroll to position [1619, 0]
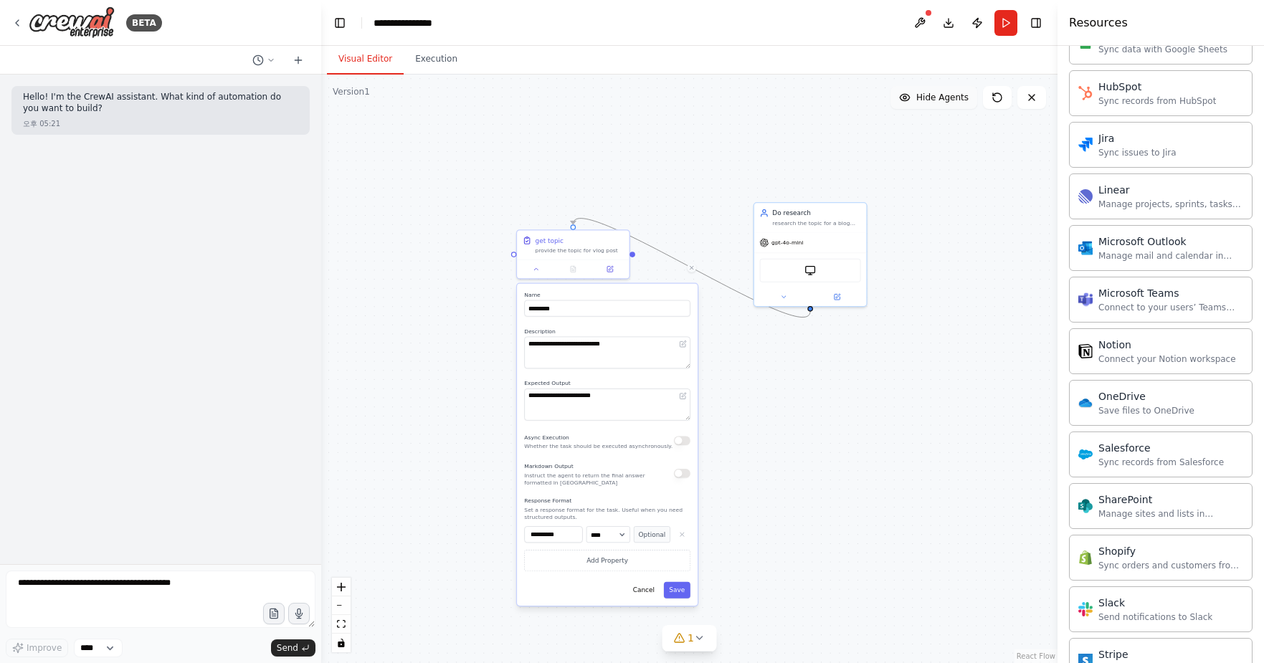
click at [940, 104] on button "Hide Agents" at bounding box center [933, 97] width 87 height 23
click at [939, 104] on button "Show Agents" at bounding box center [932, 97] width 90 height 23
drag, startPoint x: 839, startPoint y: 218, endPoint x: 435, endPoint y: 172, distance: 406.9
click at [435, 172] on div "research the topic for a blog post." at bounding box center [415, 175] width 88 height 7
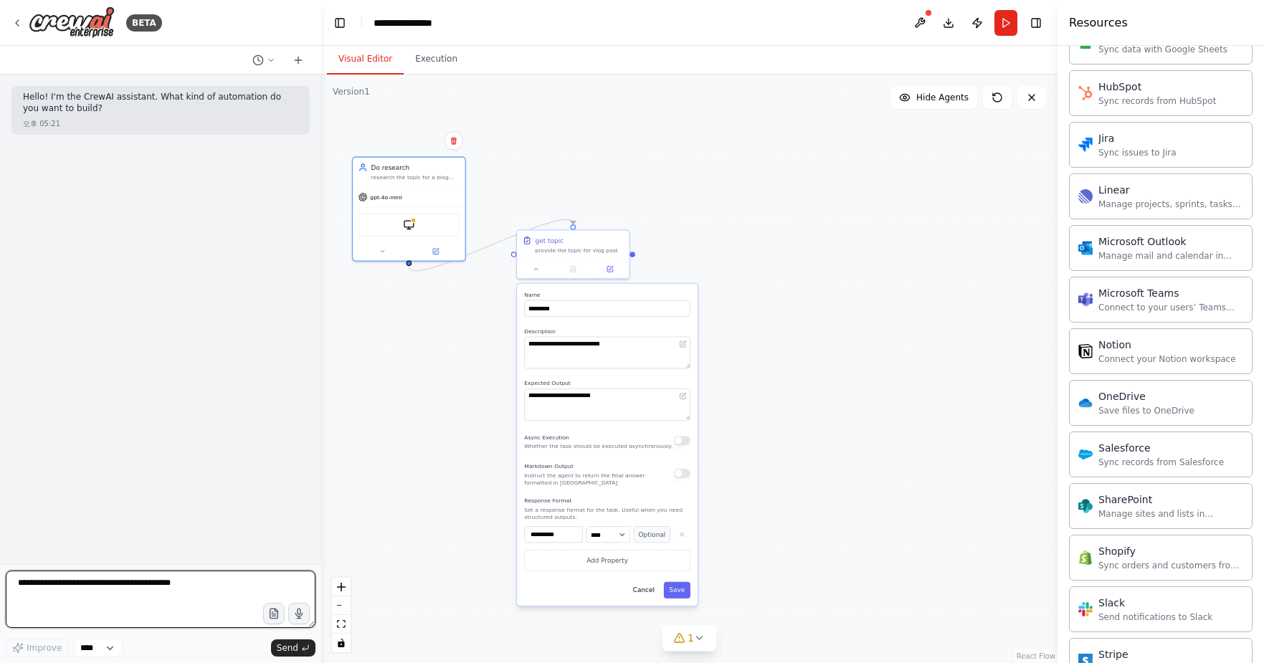
click at [182, 601] on textarea at bounding box center [161, 599] width 310 height 57
paste textarea "**********"
type textarea "**********"
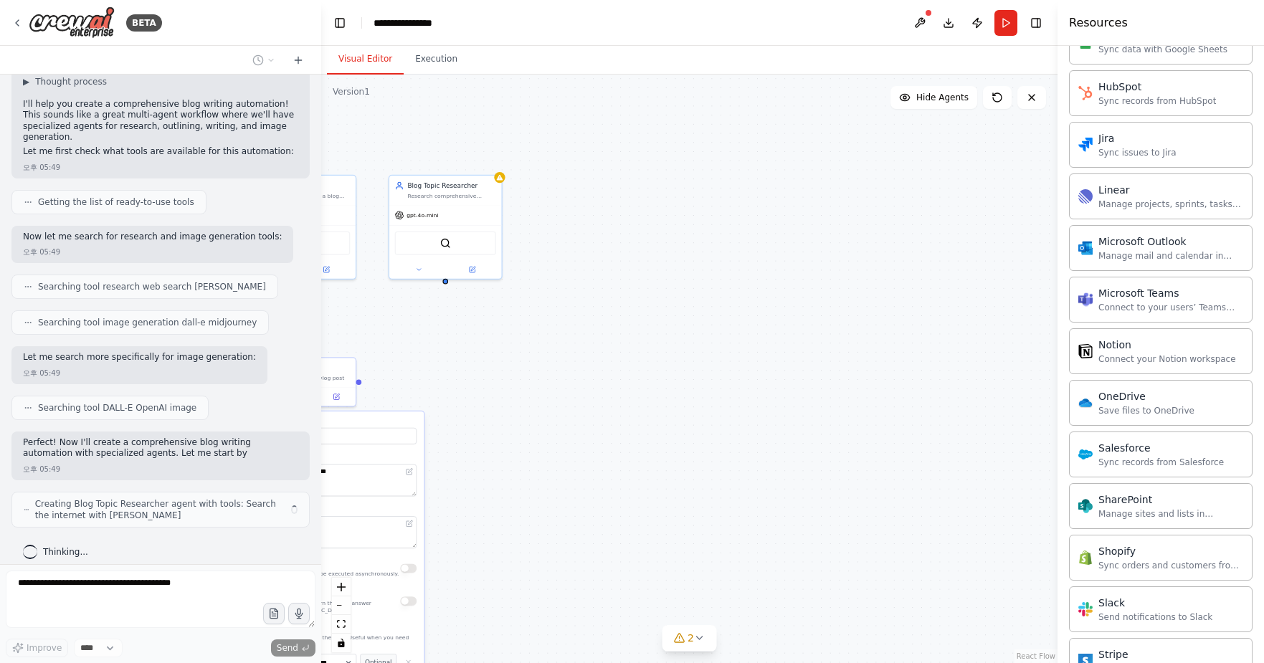
scroll to position [173, 0]
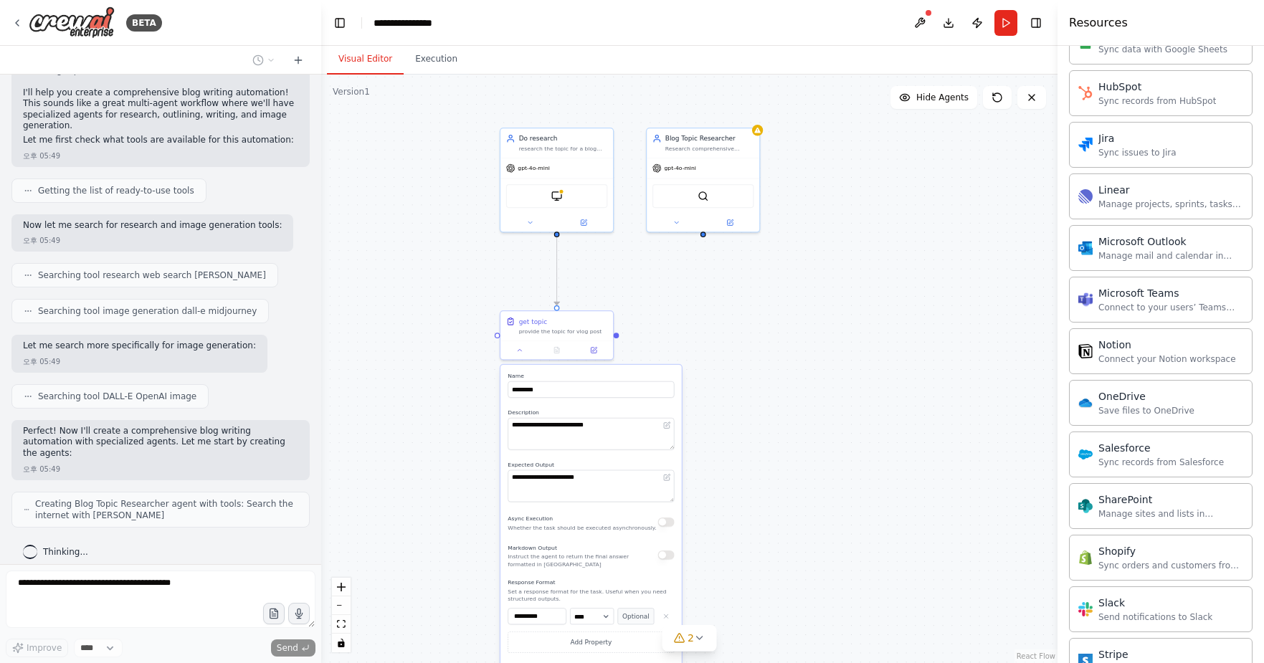
drag, startPoint x: 619, startPoint y: 409, endPoint x: 877, endPoint y: 363, distance: 262.2
click at [877, 363] on div ".deletable-edge-delete-btn { width: 20px; height: 20px; border: 0px solid #ffff…" at bounding box center [689, 369] width 736 height 588
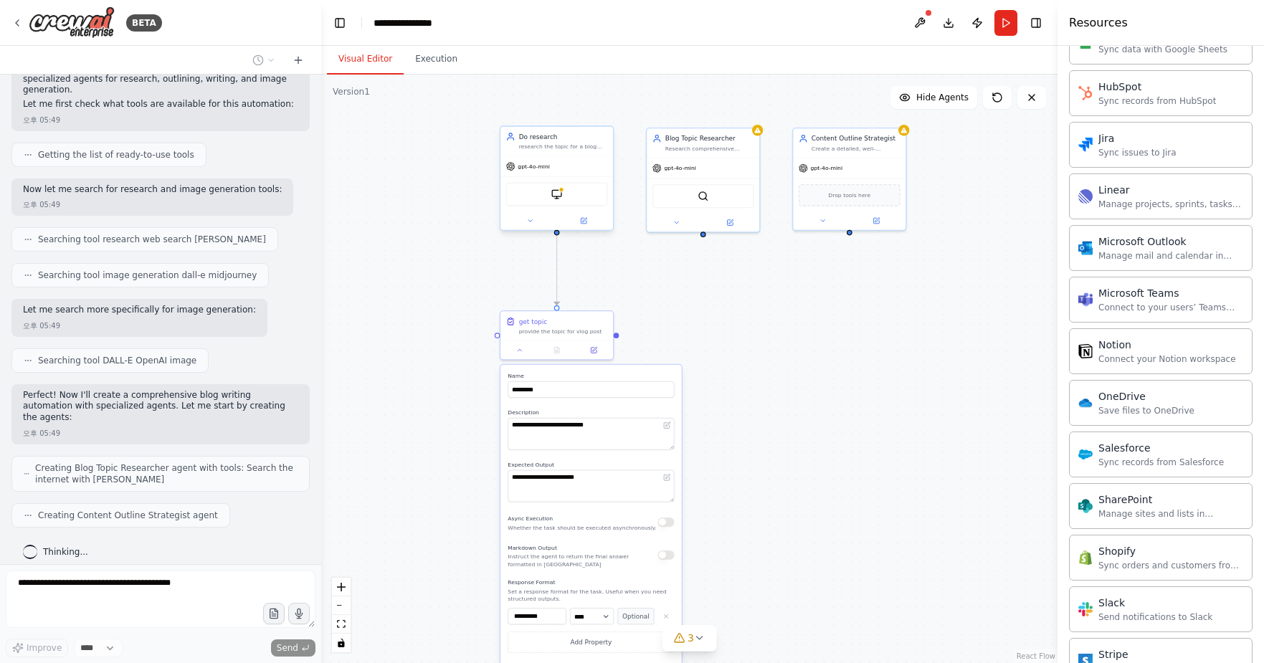
scroll to position [245, 0]
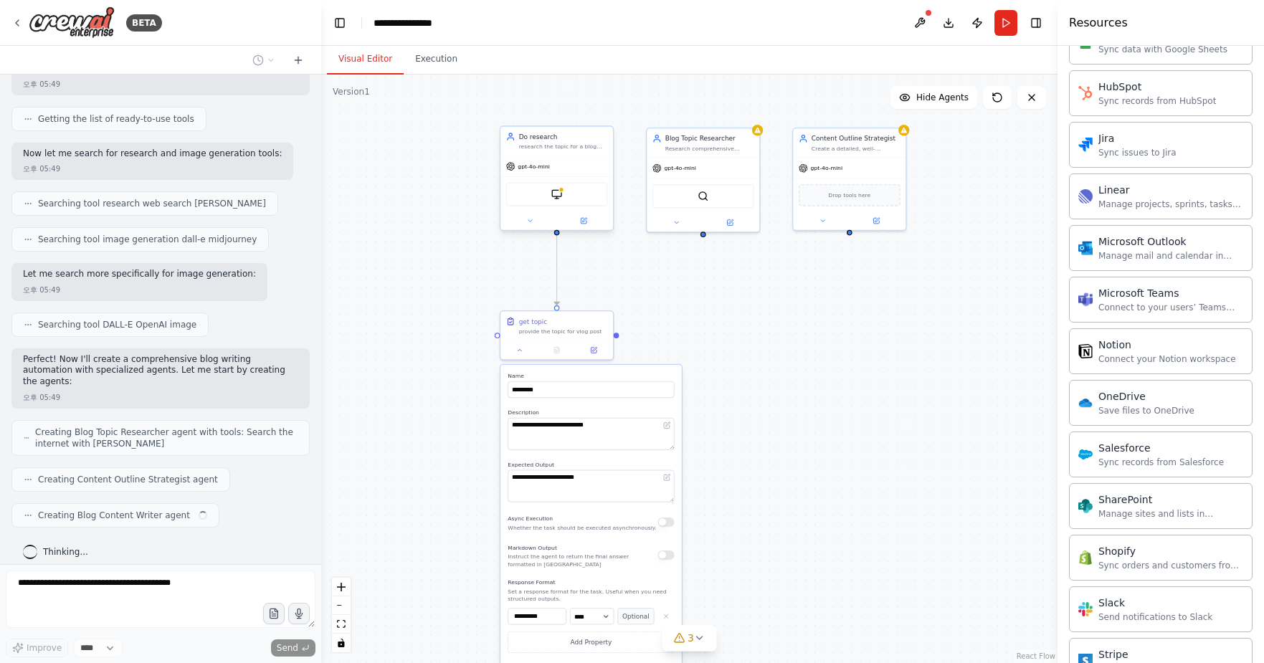
click at [564, 149] on div "research the topic for a blog post." at bounding box center [563, 146] width 89 height 7
click at [607, 114] on button at bounding box center [601, 112] width 19 height 19
click at [573, 110] on button "Confirm" at bounding box center [560, 111] width 51 height 17
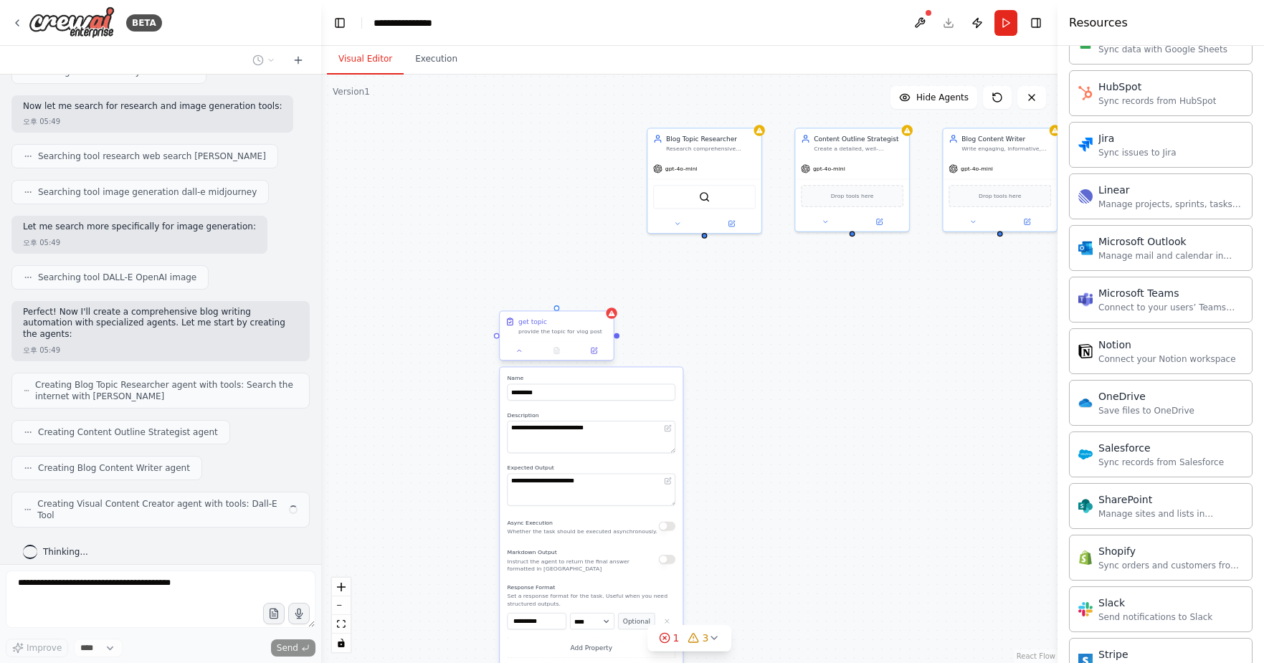
click at [586, 320] on div "get topic" at bounding box center [563, 321] width 90 height 9
click at [601, 295] on icon at bounding box center [602, 298] width 6 height 8
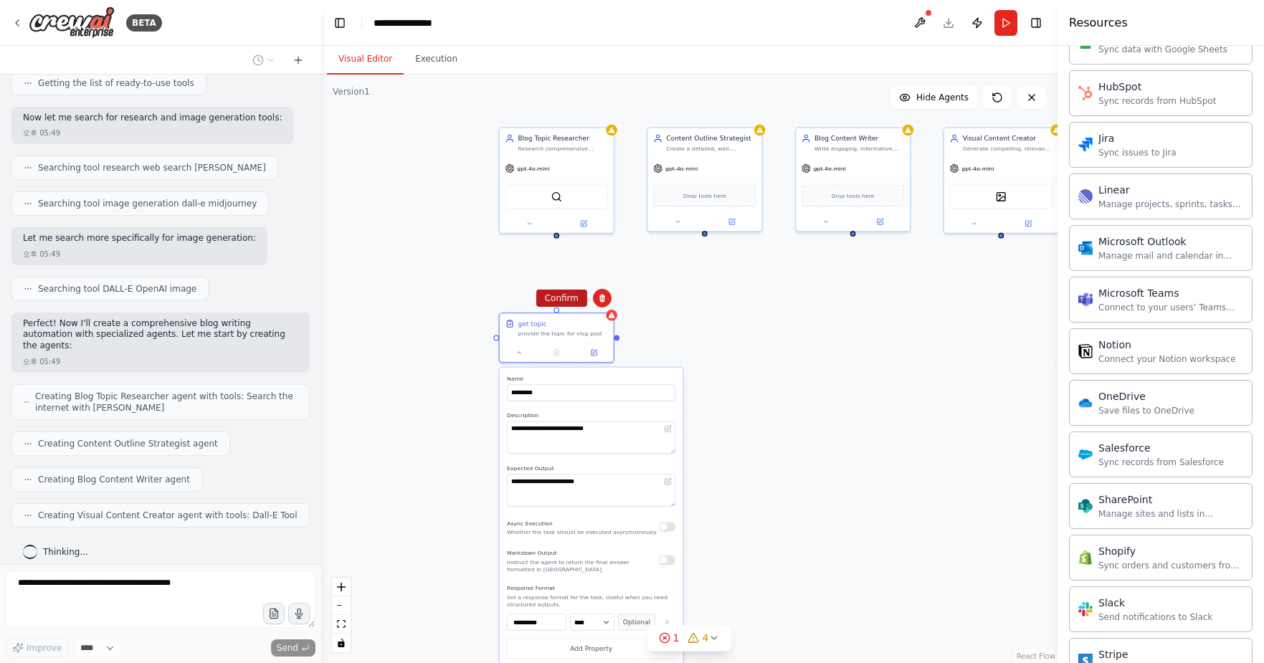
click at [574, 295] on button "Confirm" at bounding box center [561, 298] width 51 height 17
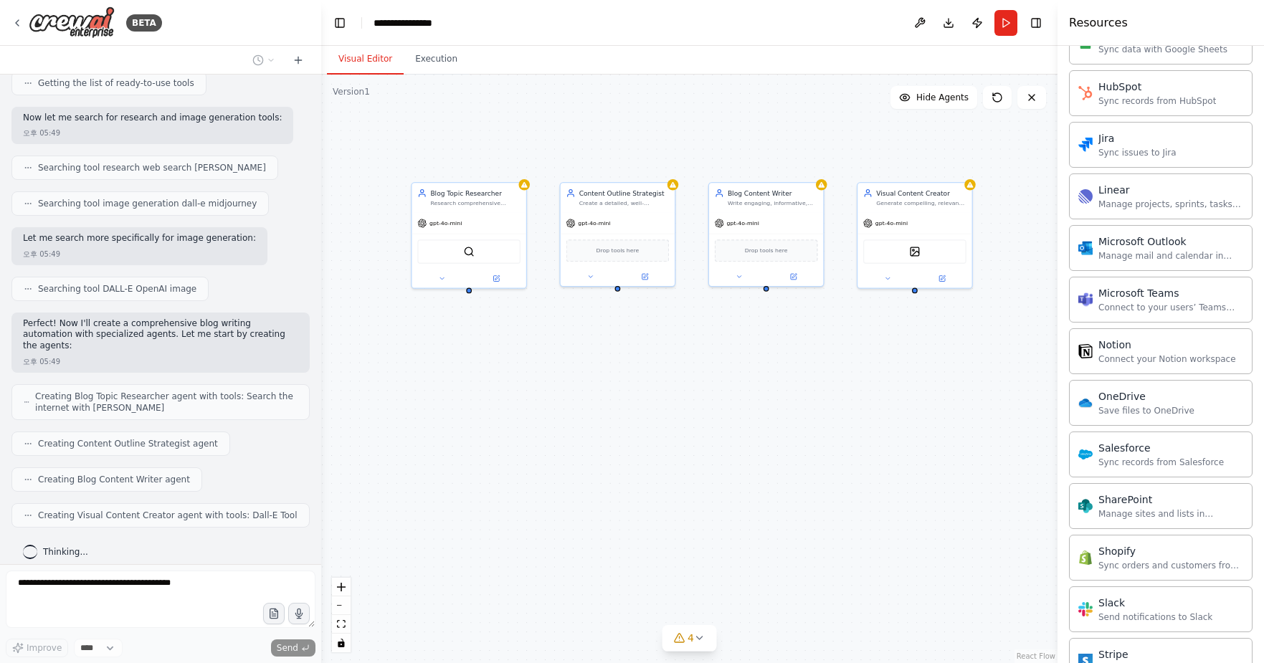
drag, startPoint x: 657, startPoint y: 391, endPoint x: 569, endPoint y: 447, distance: 103.4
click at [569, 447] on div "Blog Topic Researcher Research comprehensive information about {topic}, gatheri…" at bounding box center [689, 369] width 736 height 588
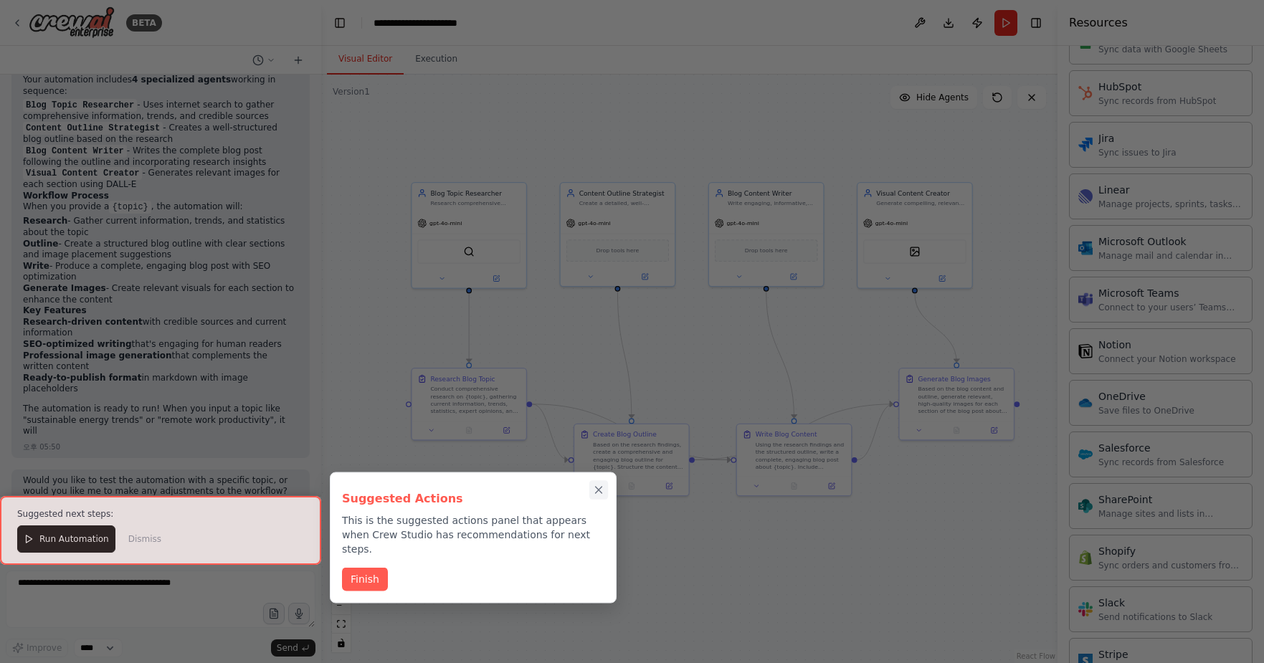
scroll to position [1183, 0]
click at [599, 486] on icon "Close walkthrough" at bounding box center [598, 490] width 13 height 13
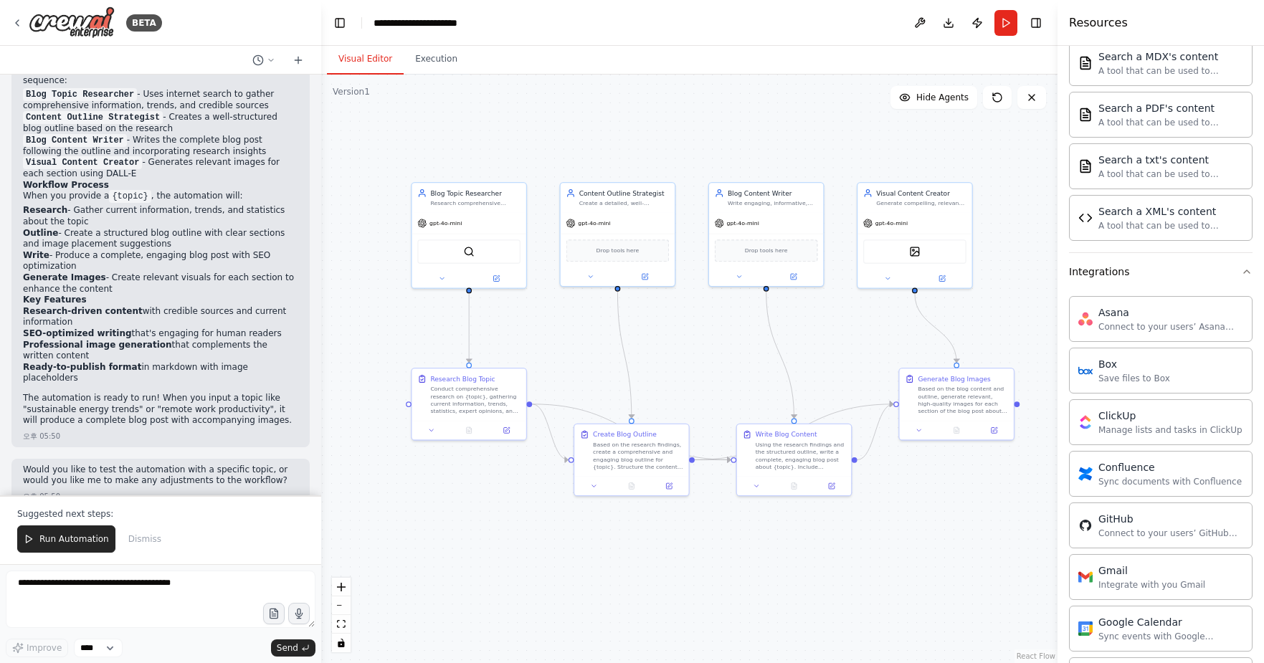
scroll to position [0, 0]
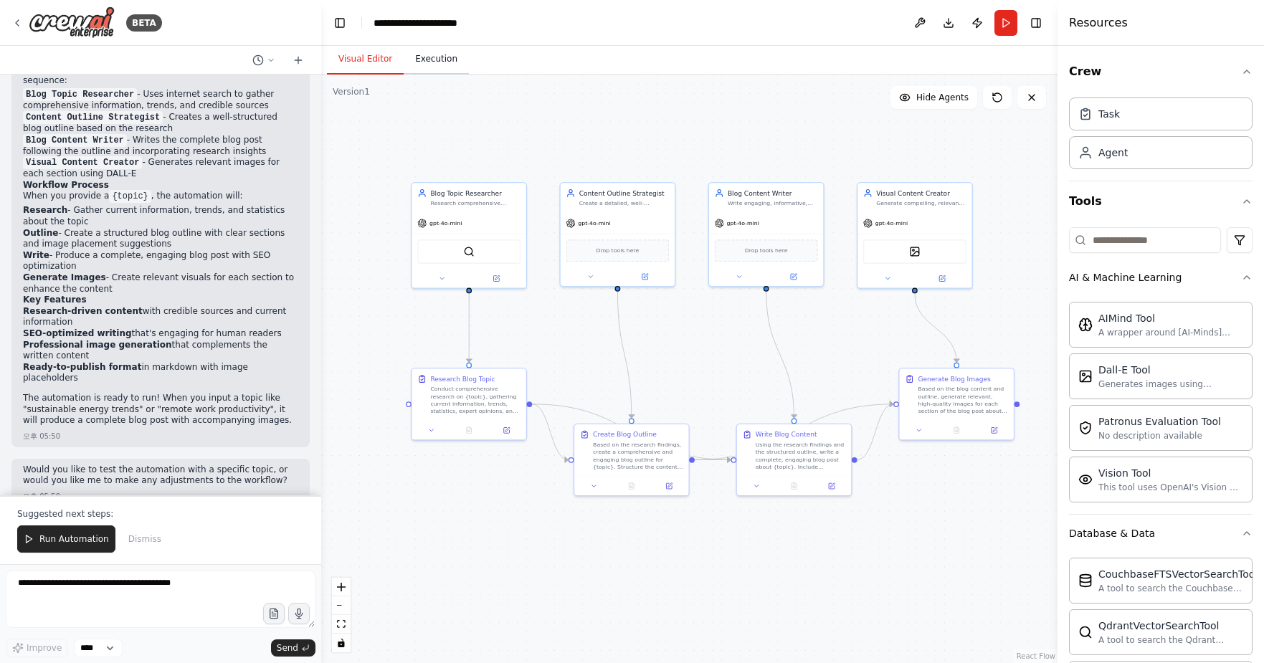
click at [432, 59] on button "Execution" at bounding box center [436, 59] width 65 height 30
click at [374, 57] on button "Visual Editor" at bounding box center [365, 59] width 77 height 30
click at [82, 535] on span "Run Automation" at bounding box center [74, 538] width 70 height 11
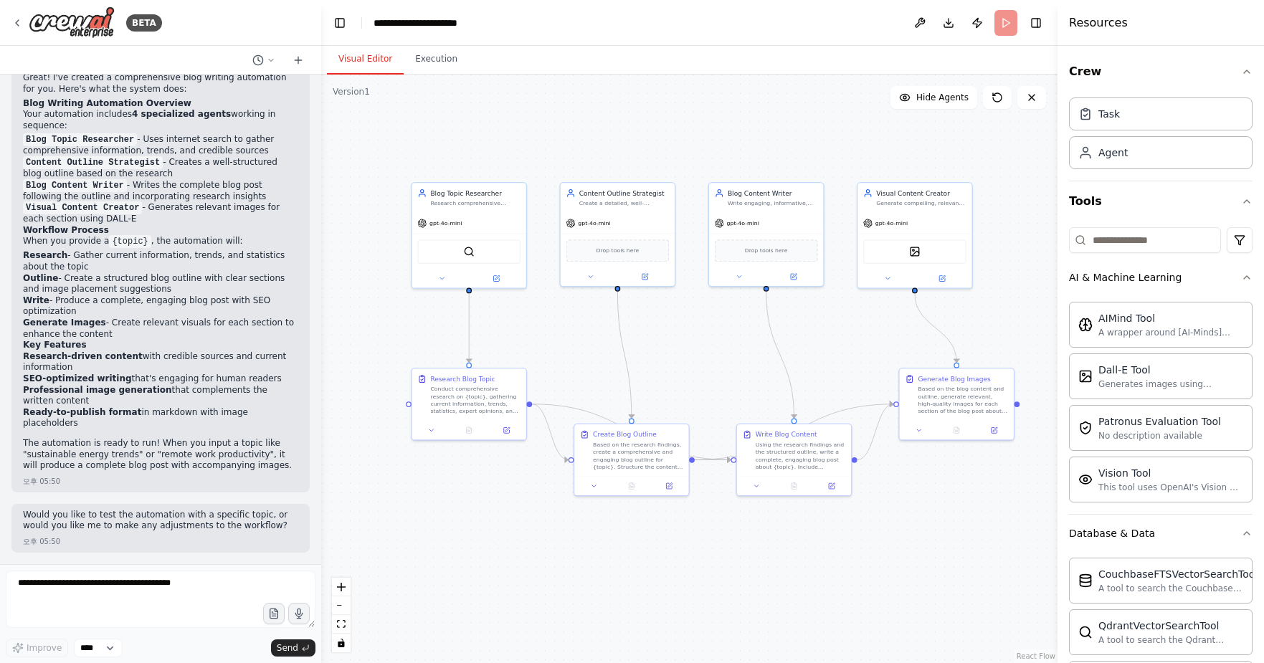
scroll to position [1114, 0]
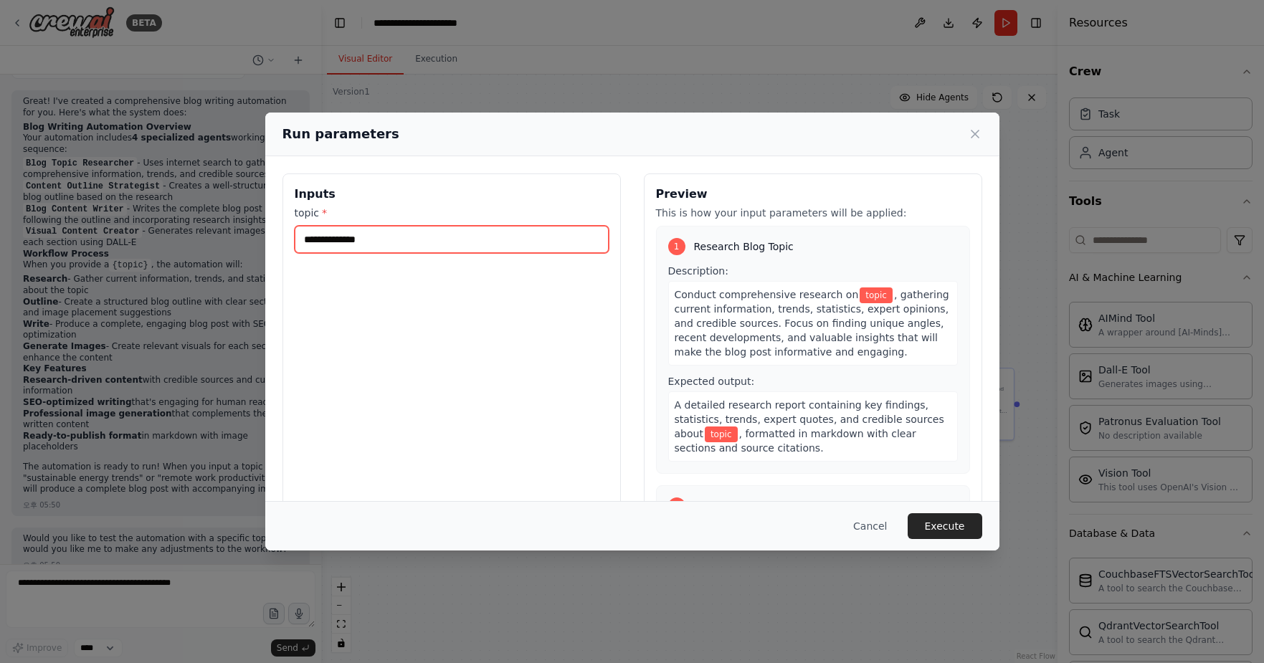
click at [384, 239] on input "topic *" at bounding box center [452, 239] width 314 height 27
type input "*"
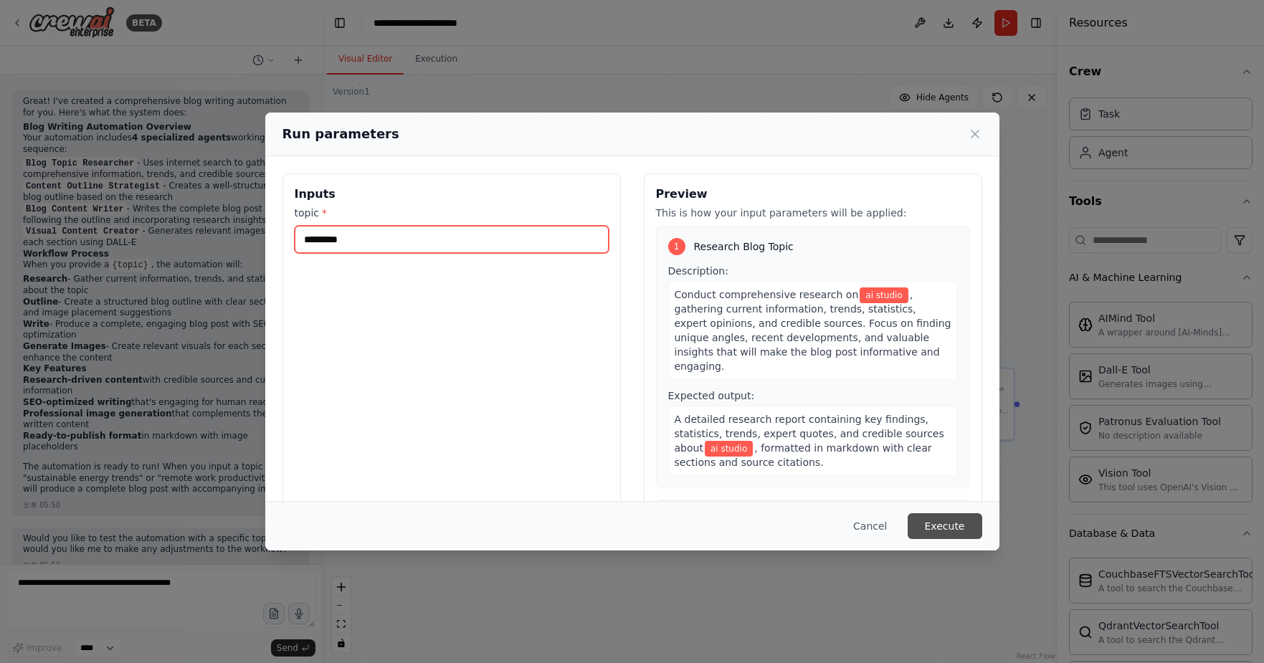
type input "*********"
click at [968, 521] on button "Execute" at bounding box center [944, 526] width 75 height 26
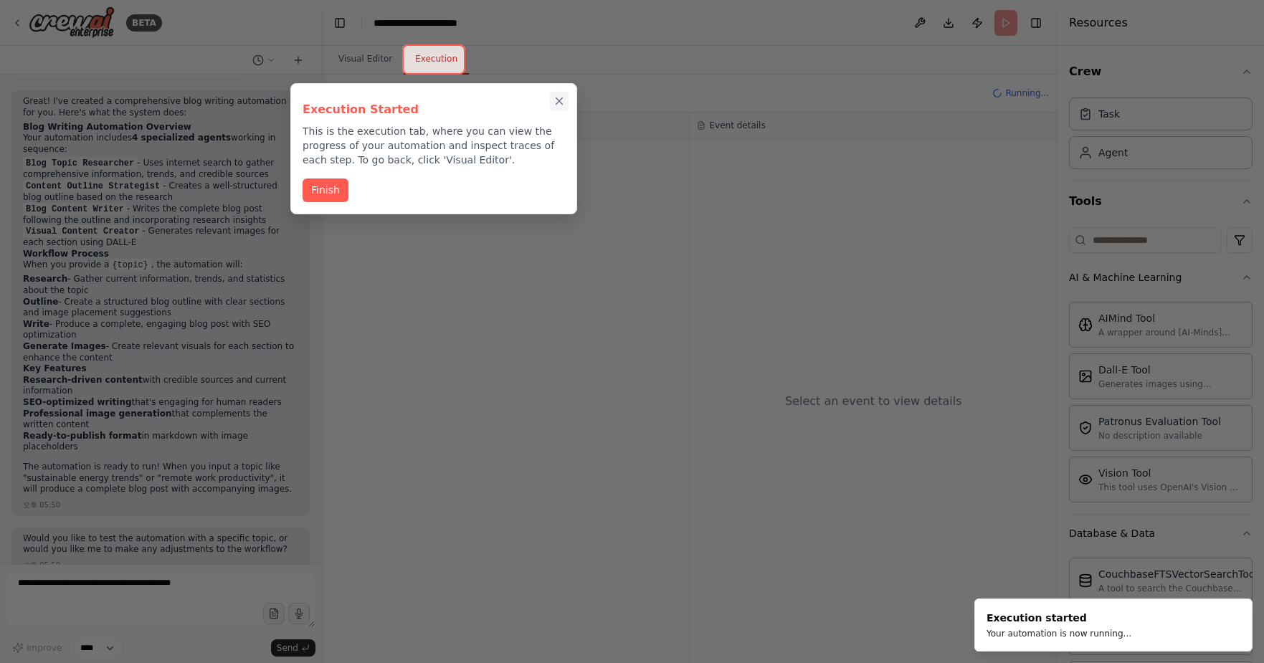
click at [561, 100] on icon "Close walkthrough" at bounding box center [559, 101] width 13 height 13
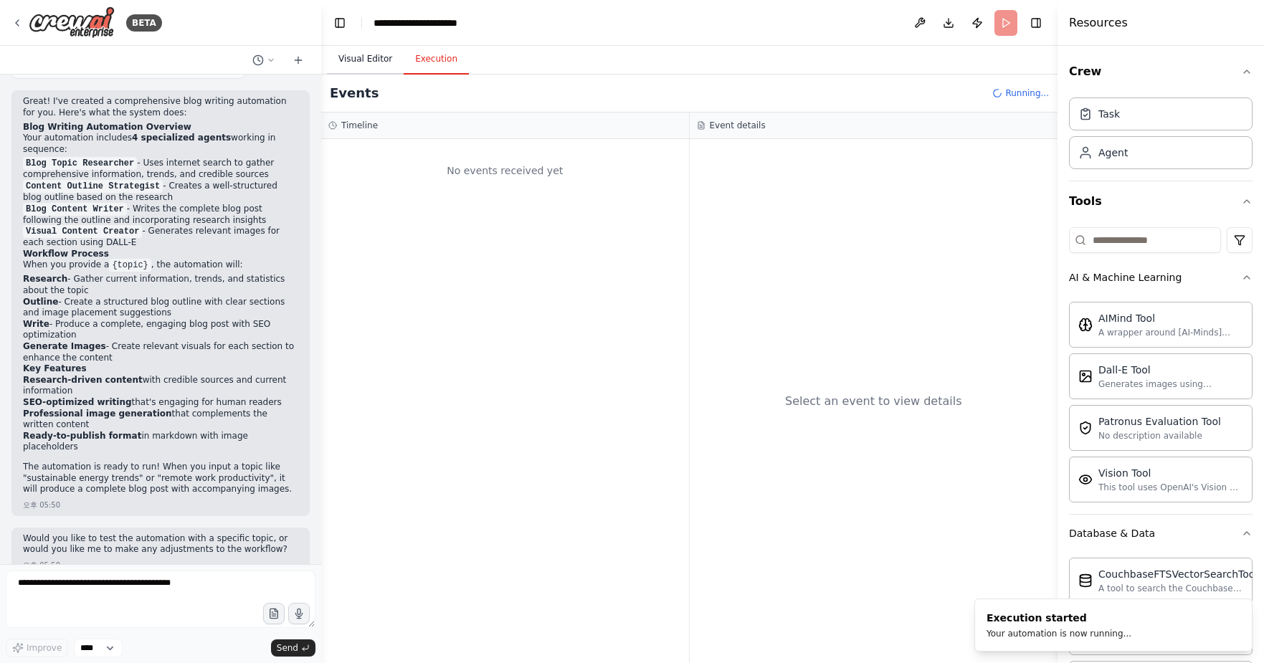
click at [362, 52] on button "Visual Editor" at bounding box center [365, 59] width 77 height 30
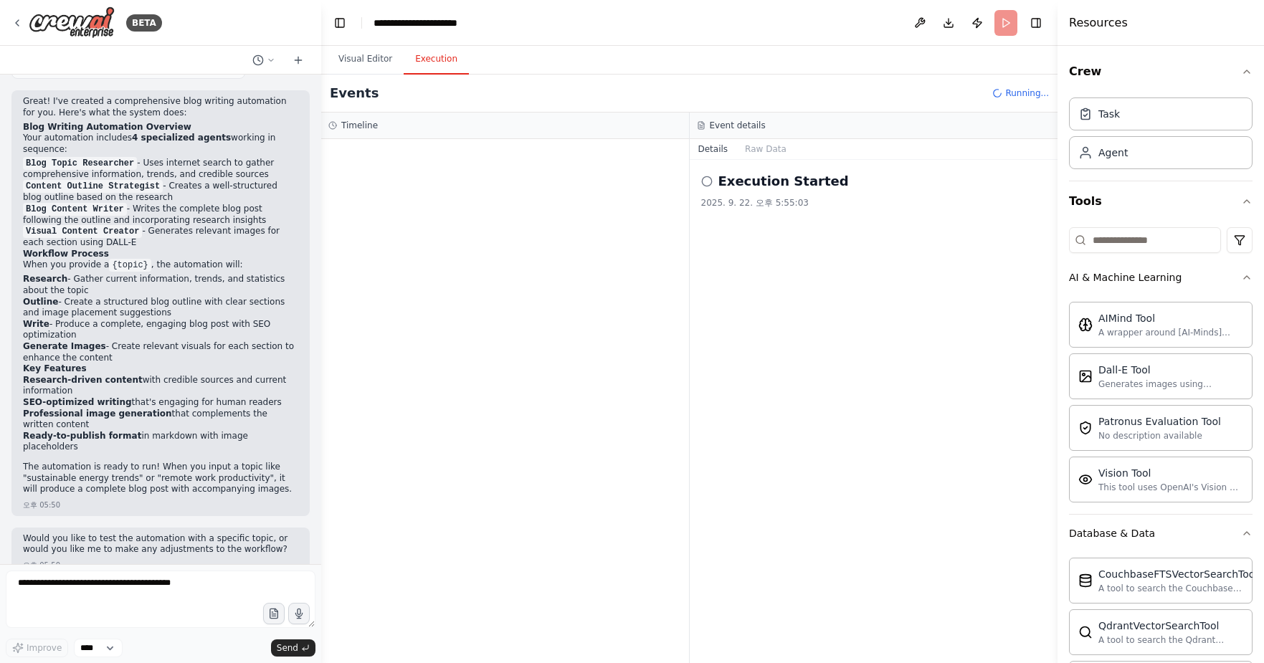
click at [436, 58] on button "Execution" at bounding box center [436, 59] width 65 height 30
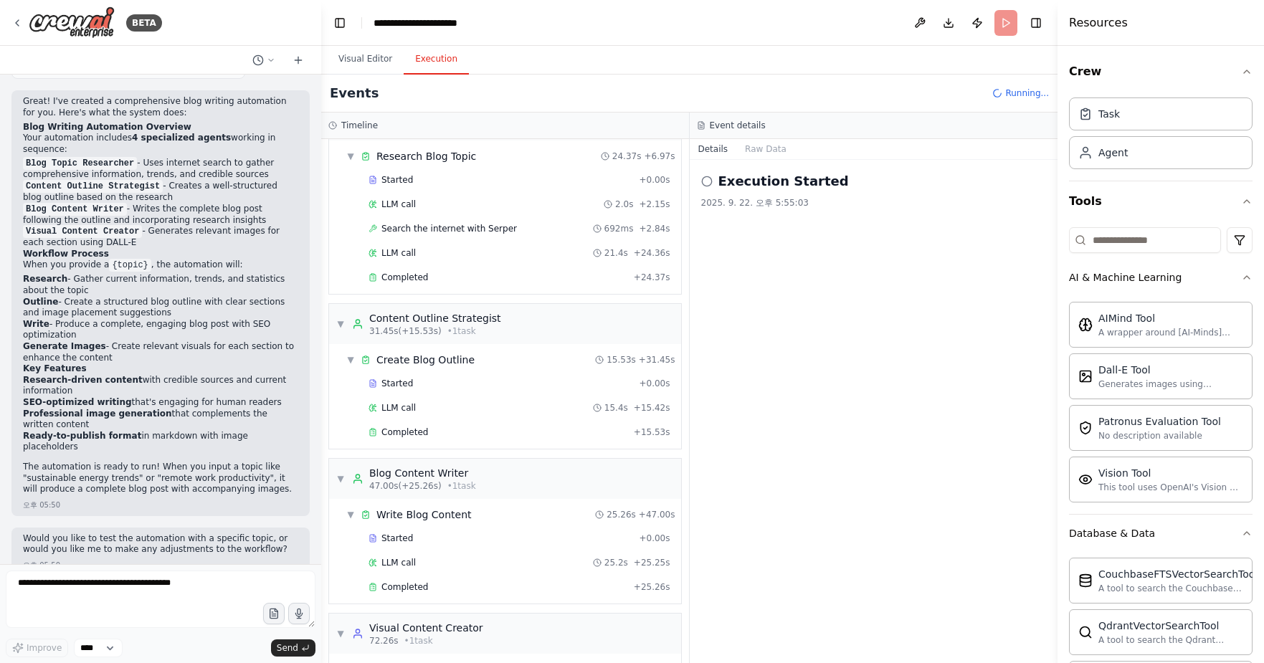
scroll to position [0, 0]
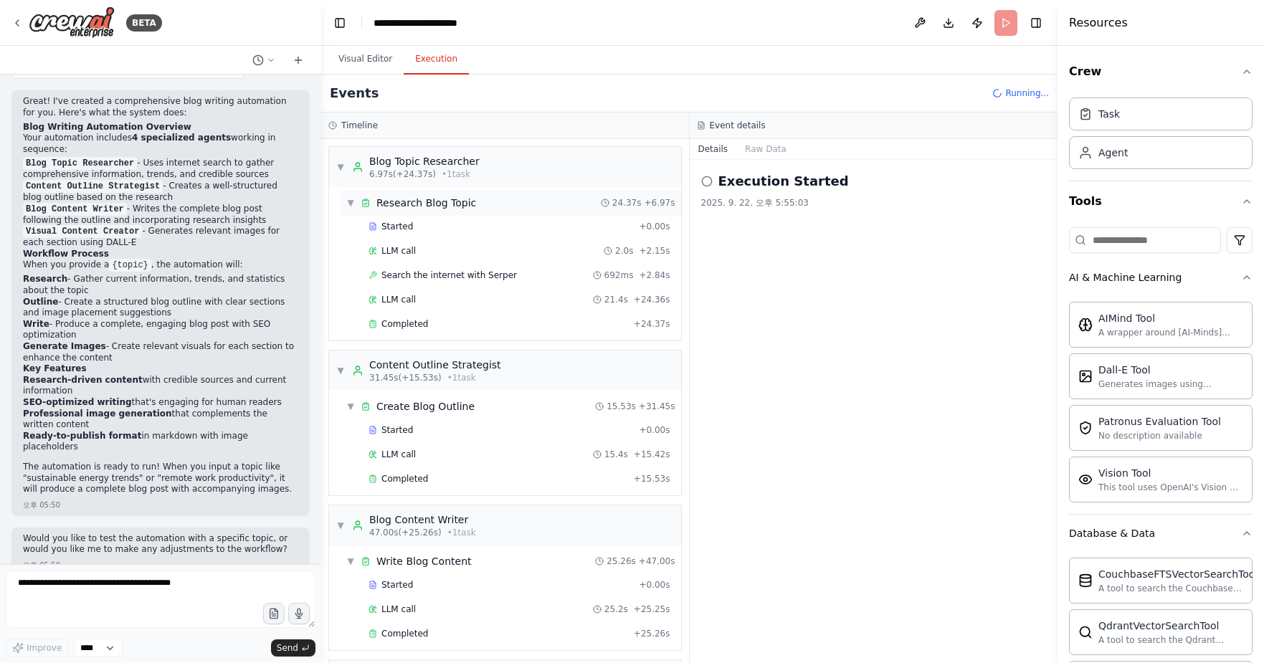
click at [353, 202] on span "▼" at bounding box center [350, 202] width 9 height 11
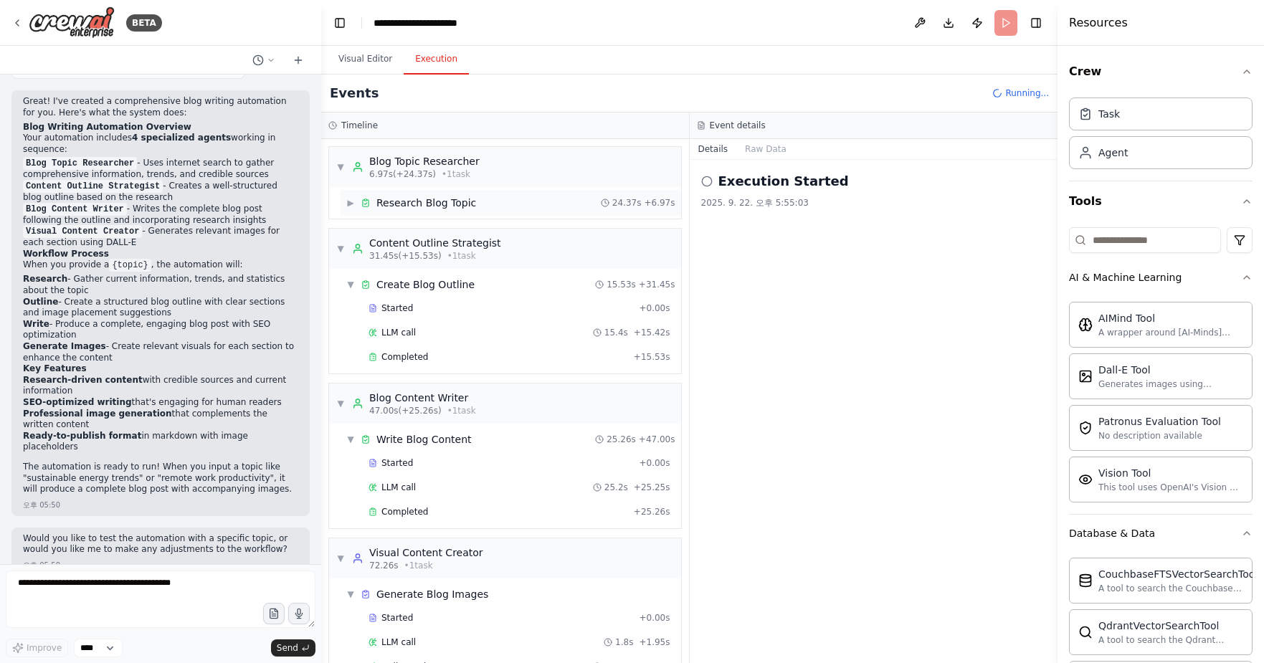
click at [353, 202] on span "▶" at bounding box center [350, 202] width 9 height 11
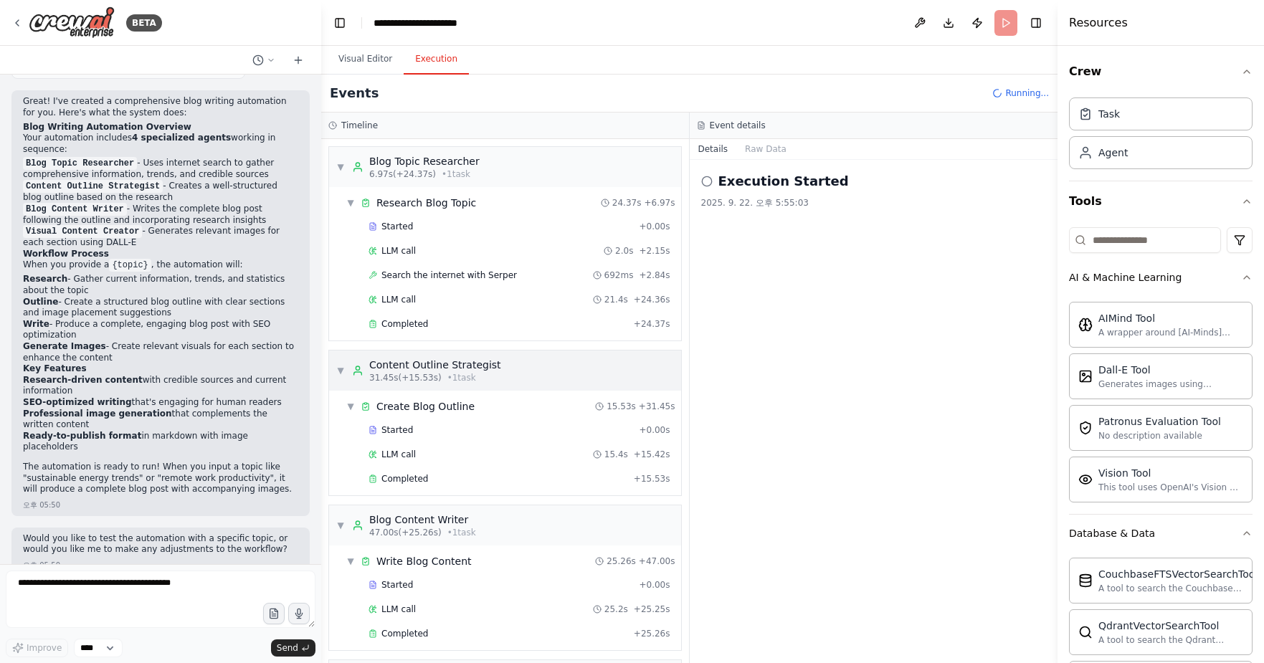
click at [341, 368] on span "▼" at bounding box center [340, 370] width 9 height 11
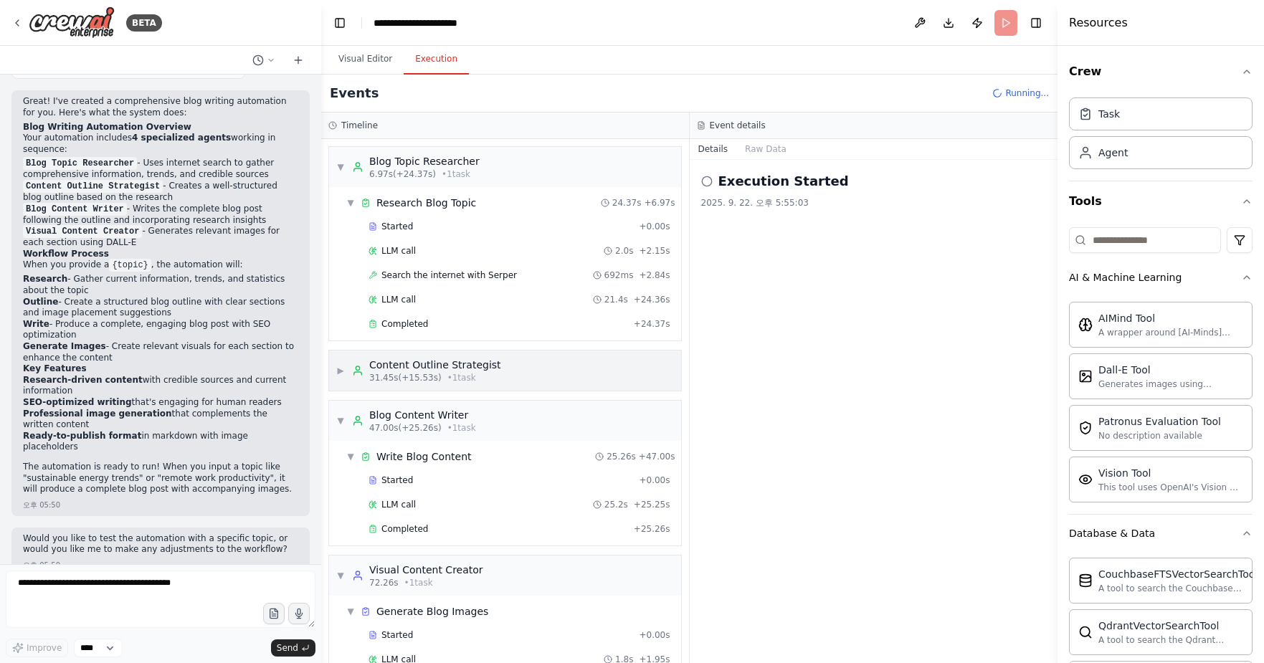
click at [341, 368] on span "▶" at bounding box center [340, 370] width 9 height 11
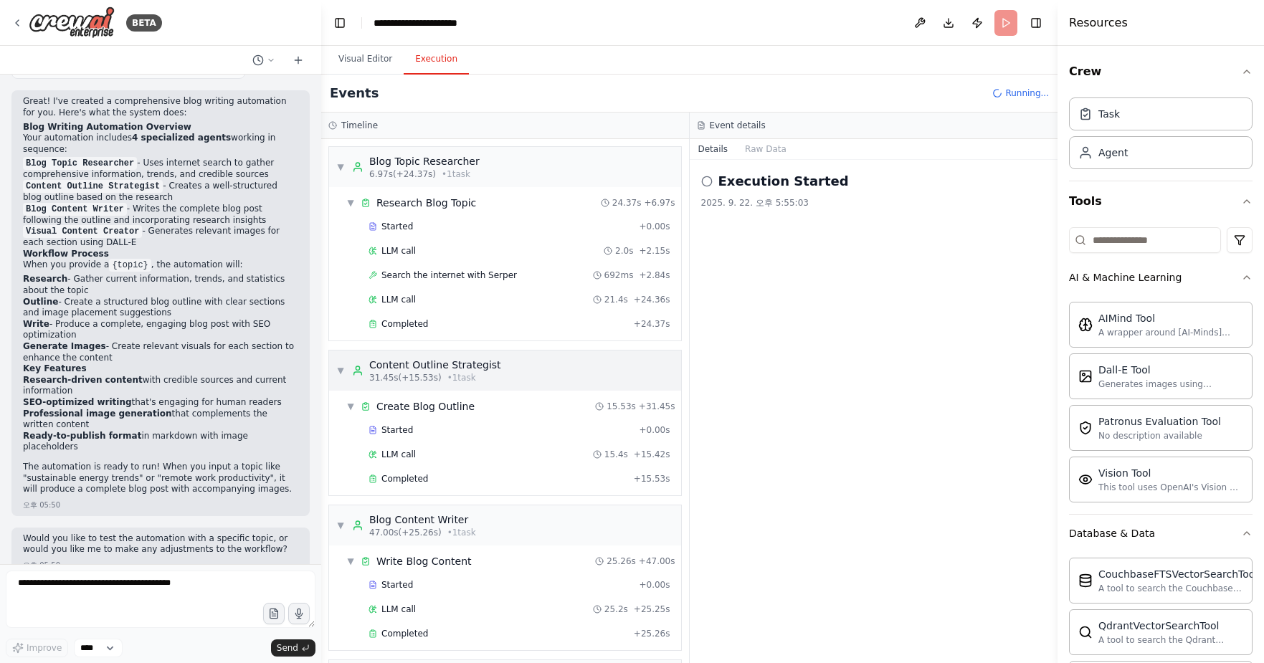
click at [341, 368] on span "▼" at bounding box center [340, 370] width 9 height 11
click at [345, 404] on div "▼ Create Blog Outline 15.53s + 31.45s" at bounding box center [510, 407] width 340 height 26
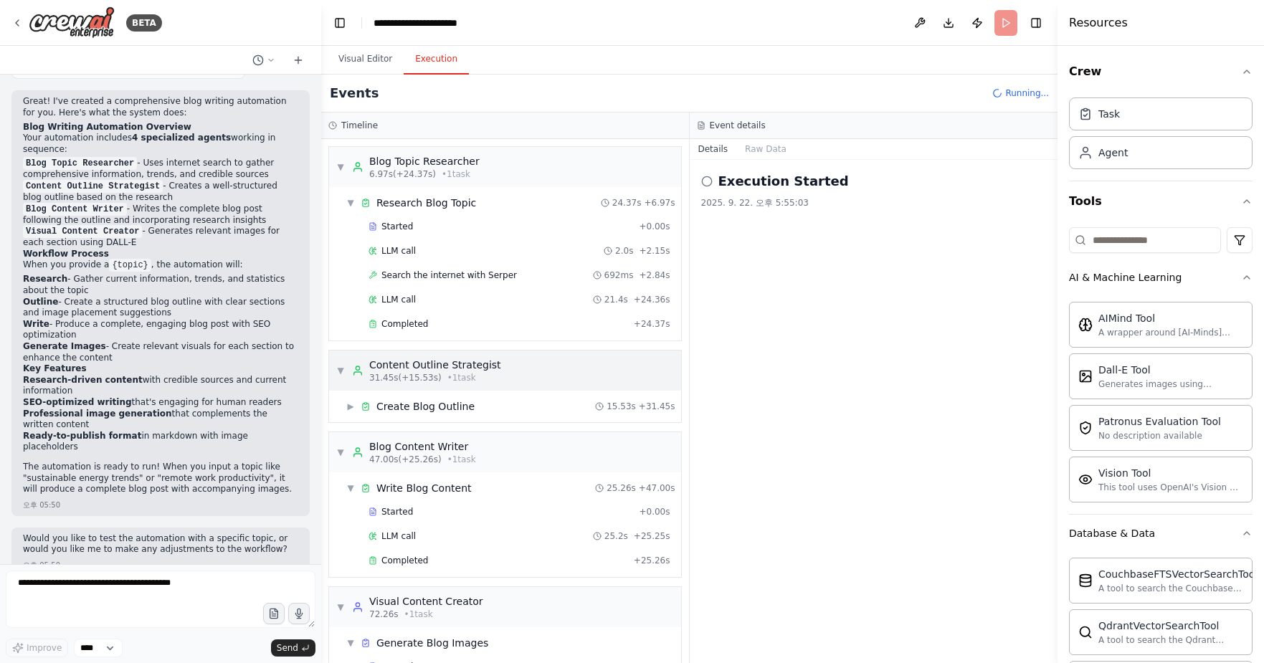
click at [343, 369] on span "▼" at bounding box center [340, 370] width 9 height 11
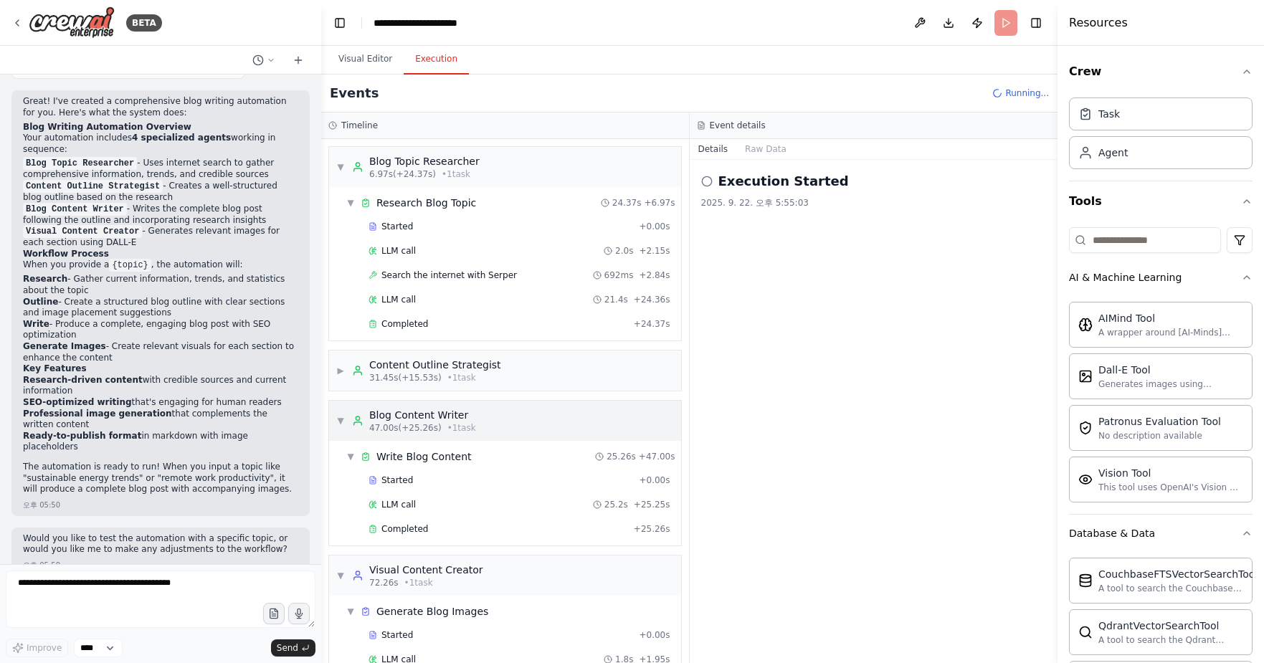
click at [340, 418] on span "▼" at bounding box center [340, 420] width 9 height 11
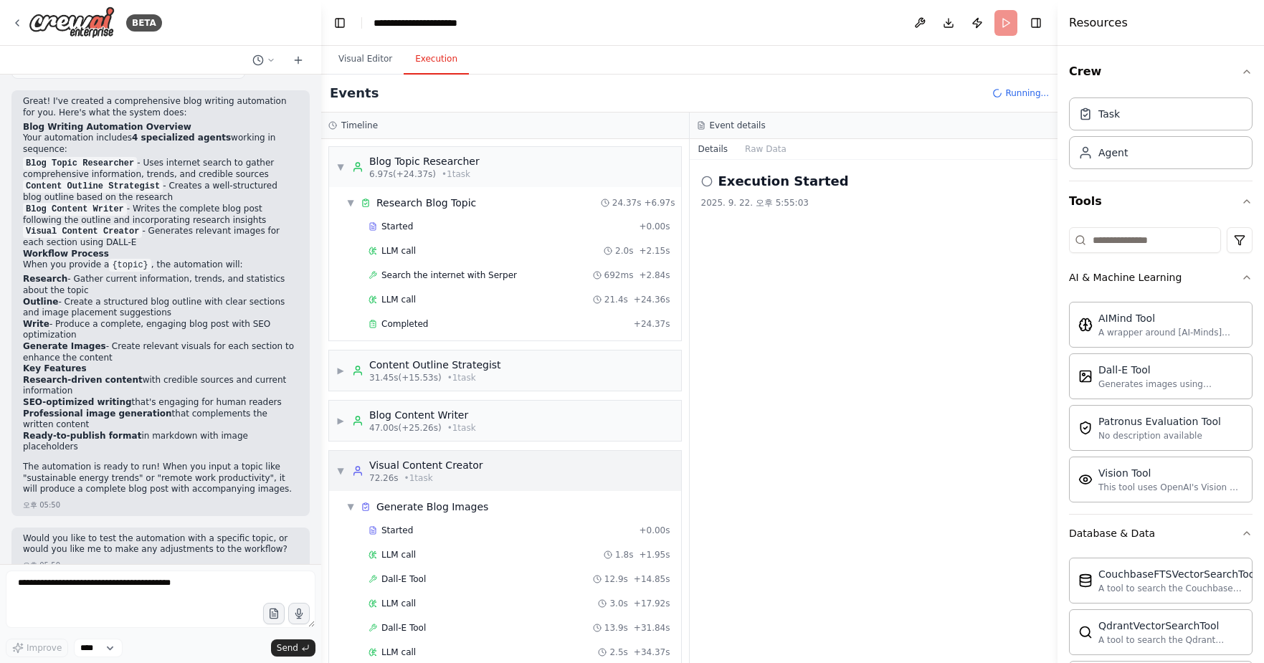
click at [342, 468] on span "▼" at bounding box center [340, 470] width 9 height 11
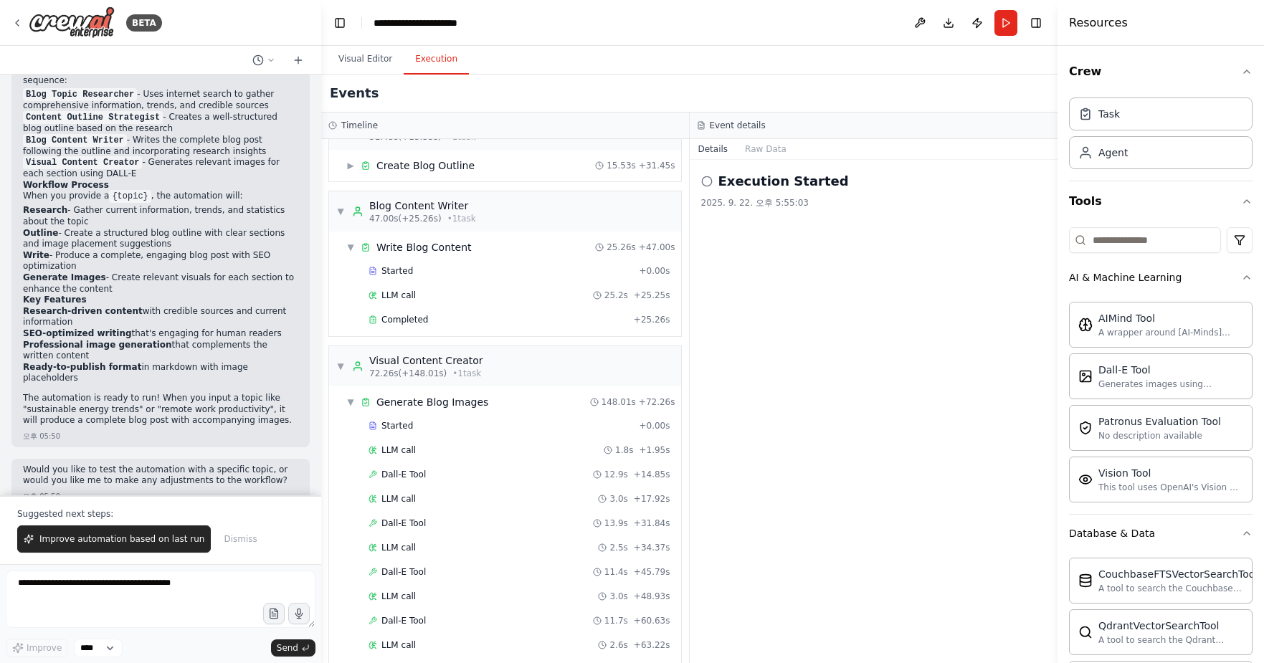
scroll to position [98, 0]
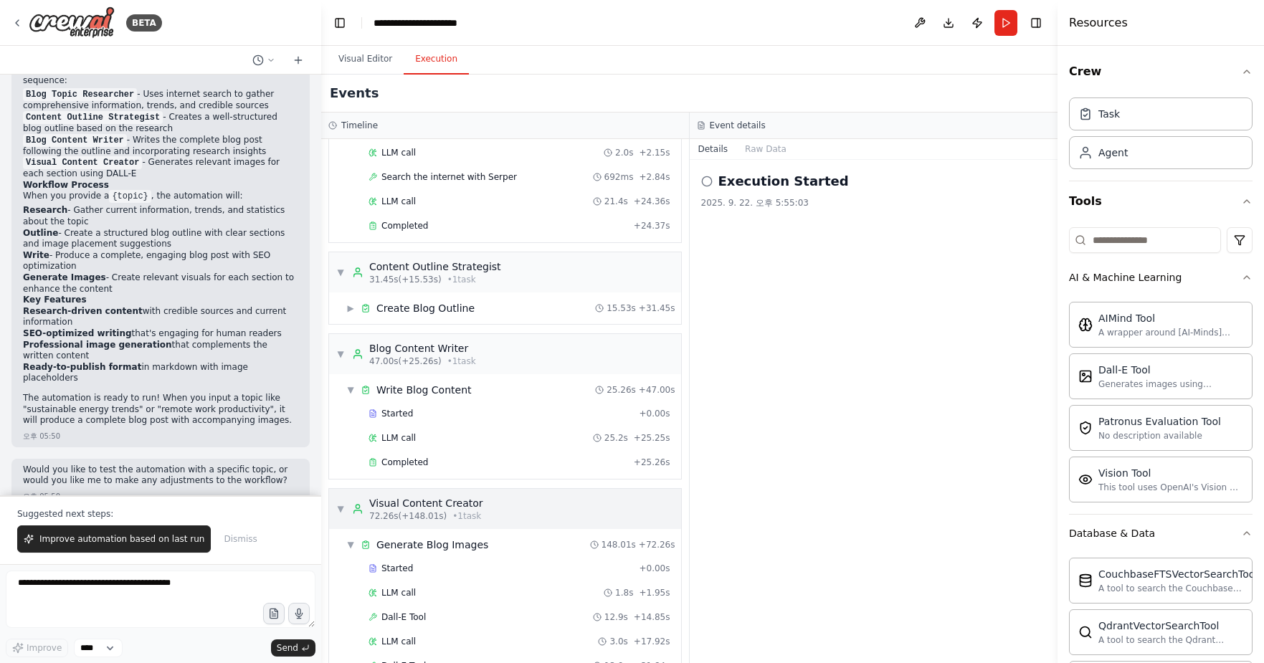
click at [338, 507] on span "▼" at bounding box center [340, 508] width 9 height 11
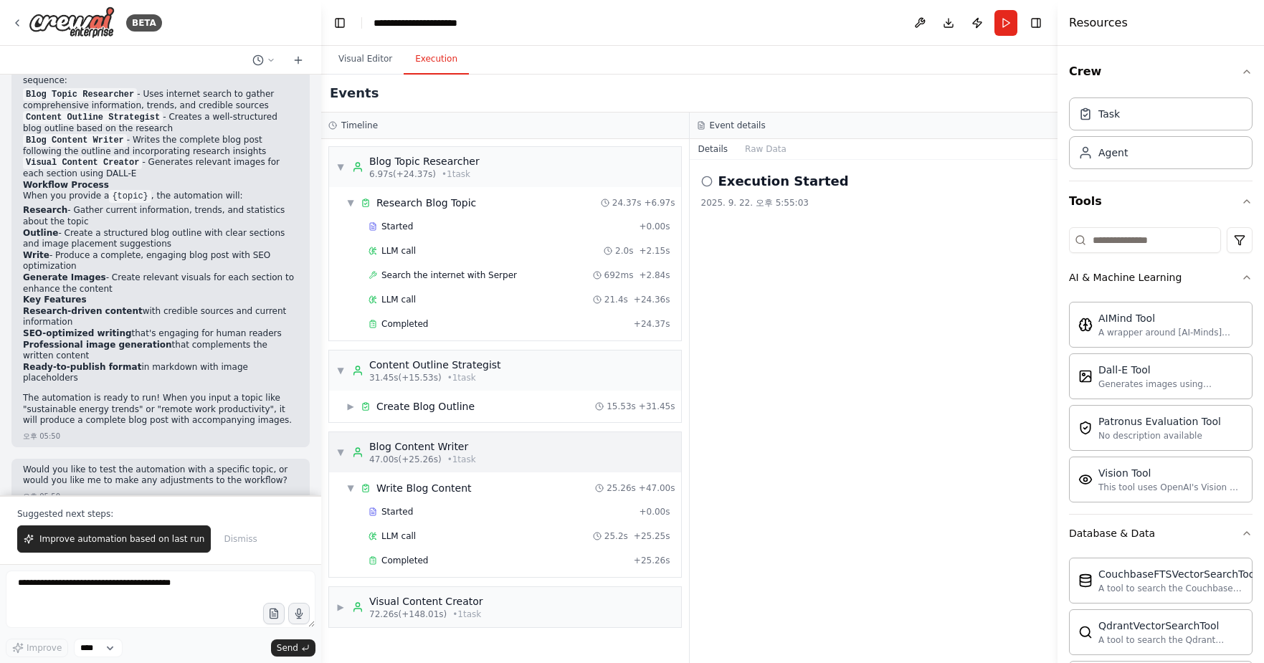
click at [343, 452] on span "▼" at bounding box center [340, 452] width 9 height 11
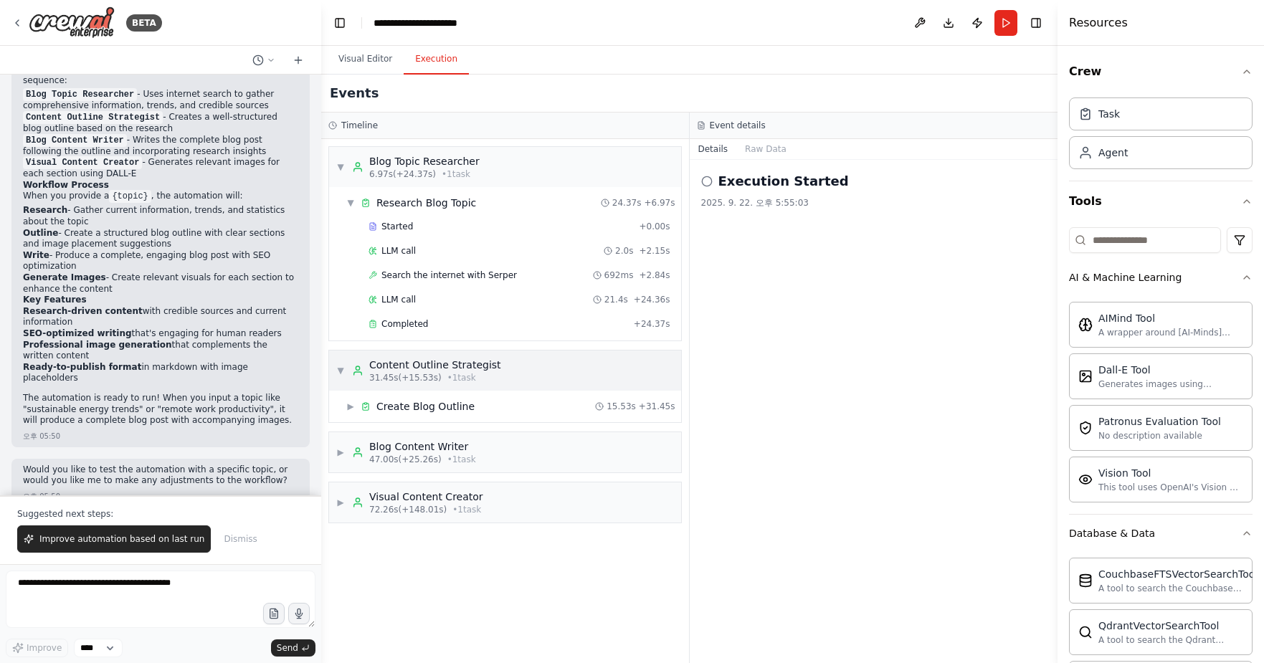
click at [344, 369] on span "▼" at bounding box center [340, 370] width 9 height 11
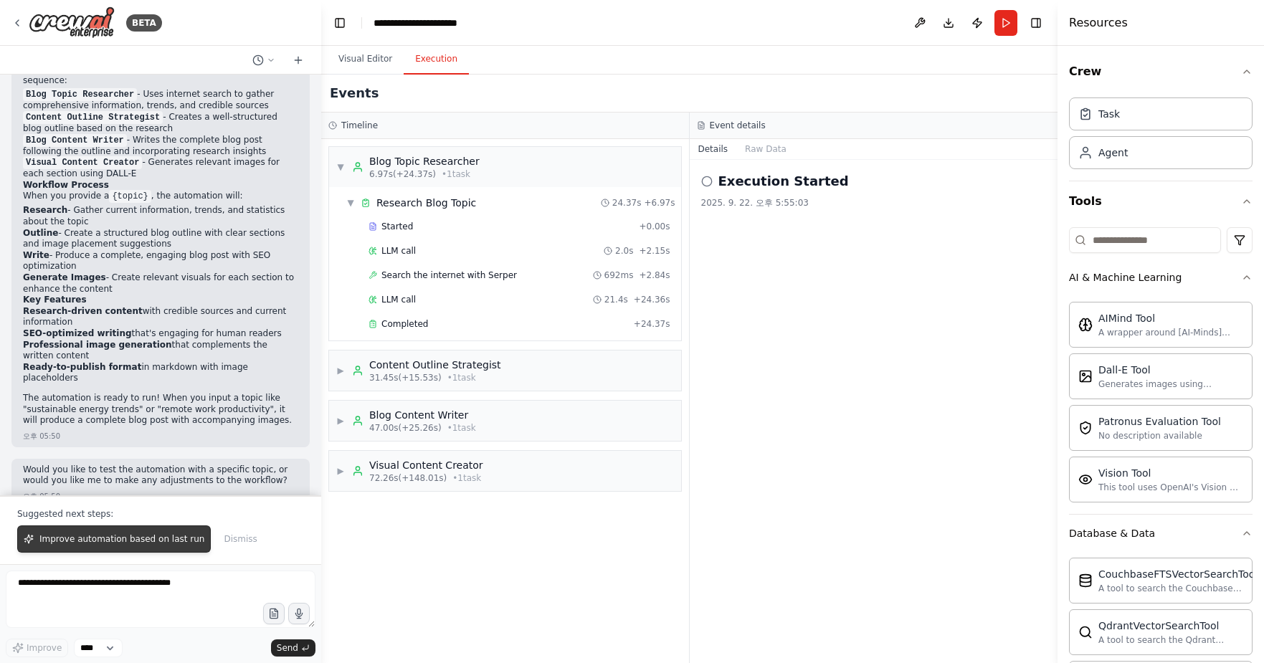
click at [171, 544] on span "Improve automation based on last run" at bounding box center [121, 538] width 165 height 11
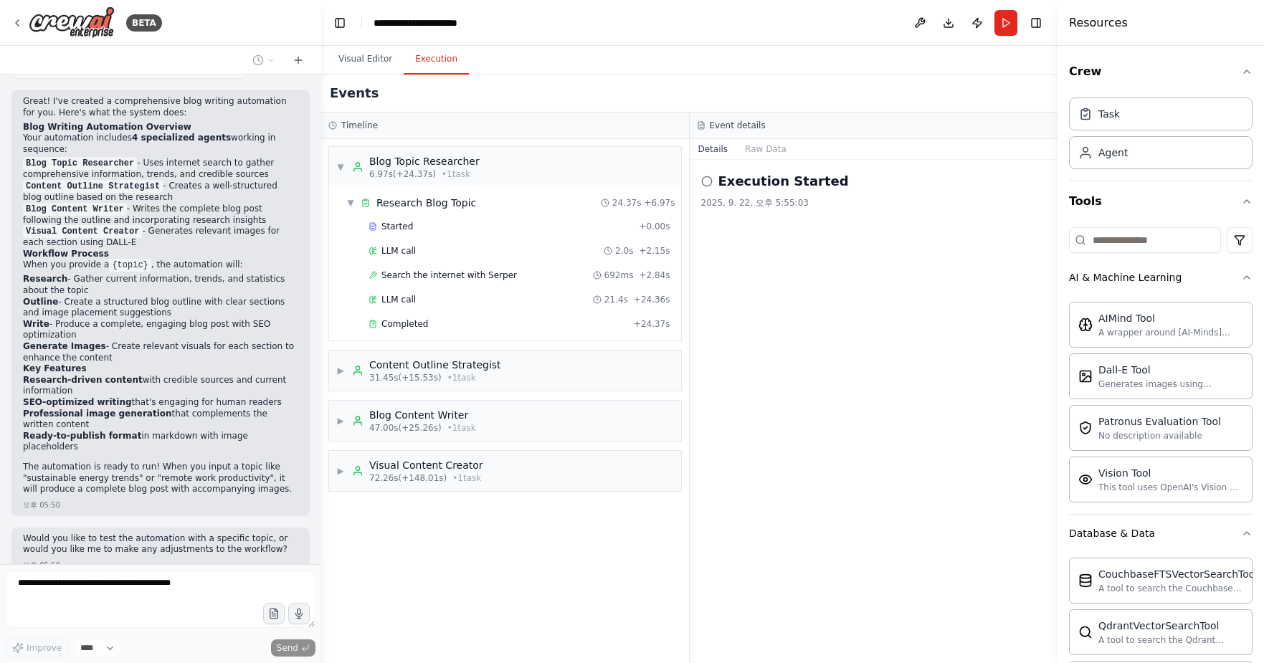
scroll to position [1151, 0]
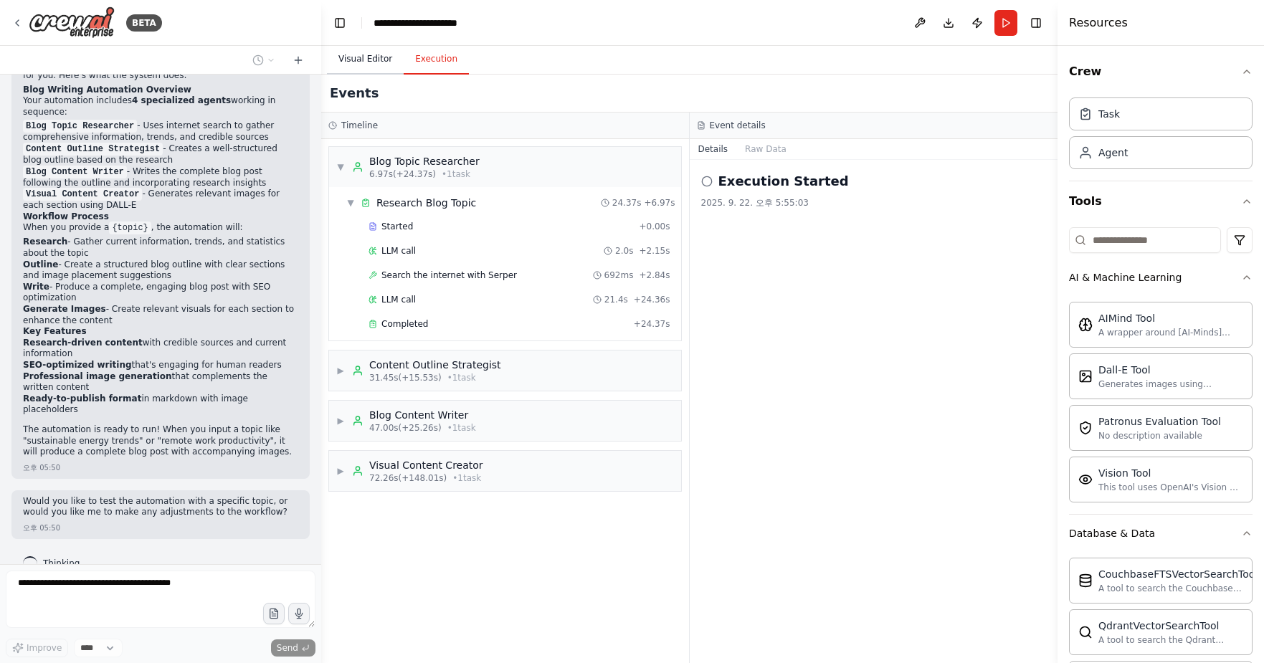
click at [351, 54] on button "Visual Editor" at bounding box center [365, 59] width 77 height 30
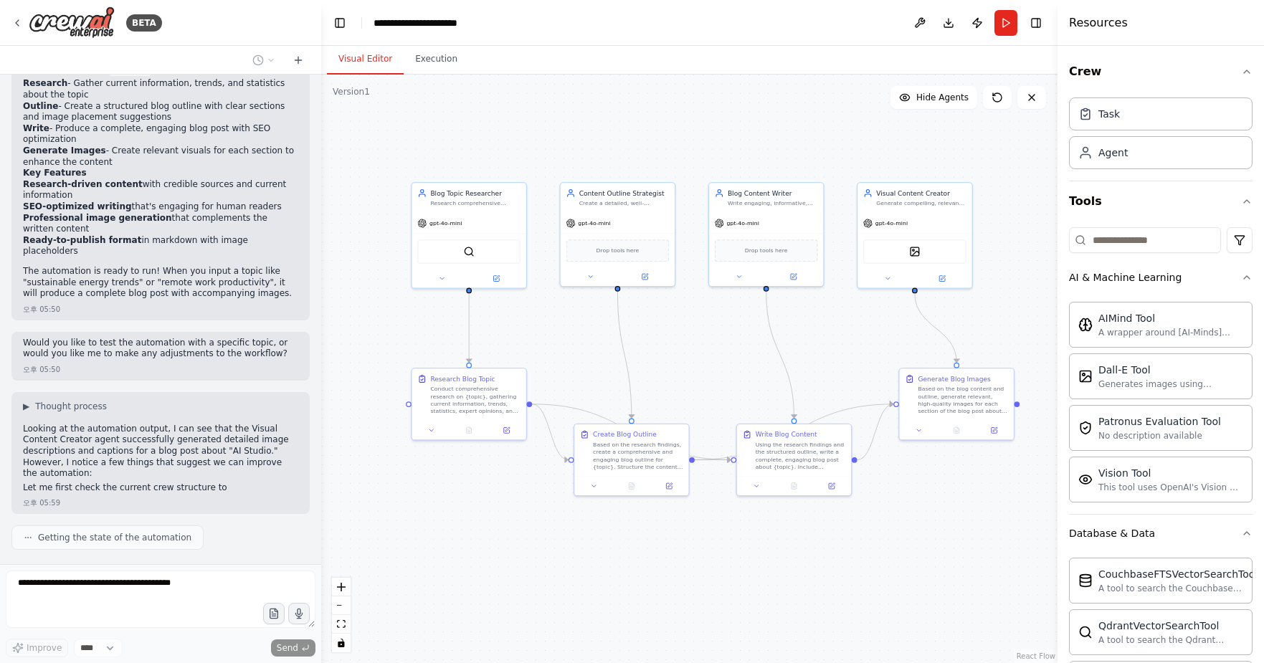
scroll to position [1321, 0]
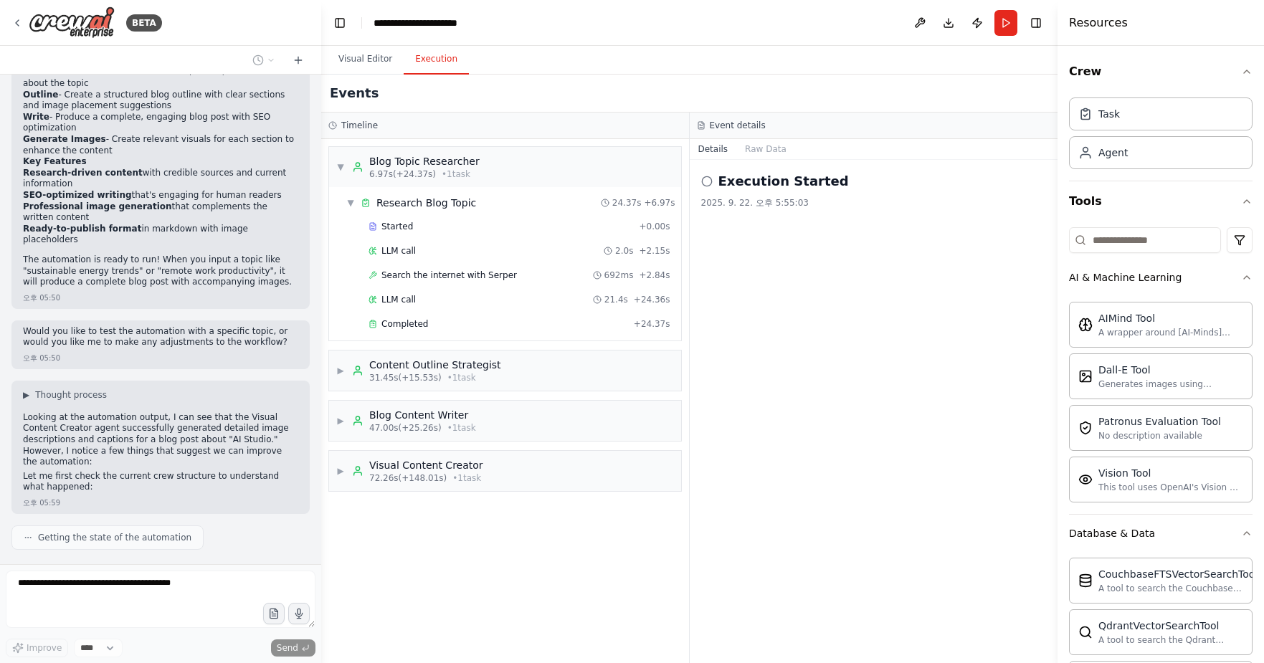
click at [432, 63] on button "Execution" at bounding box center [436, 59] width 65 height 30
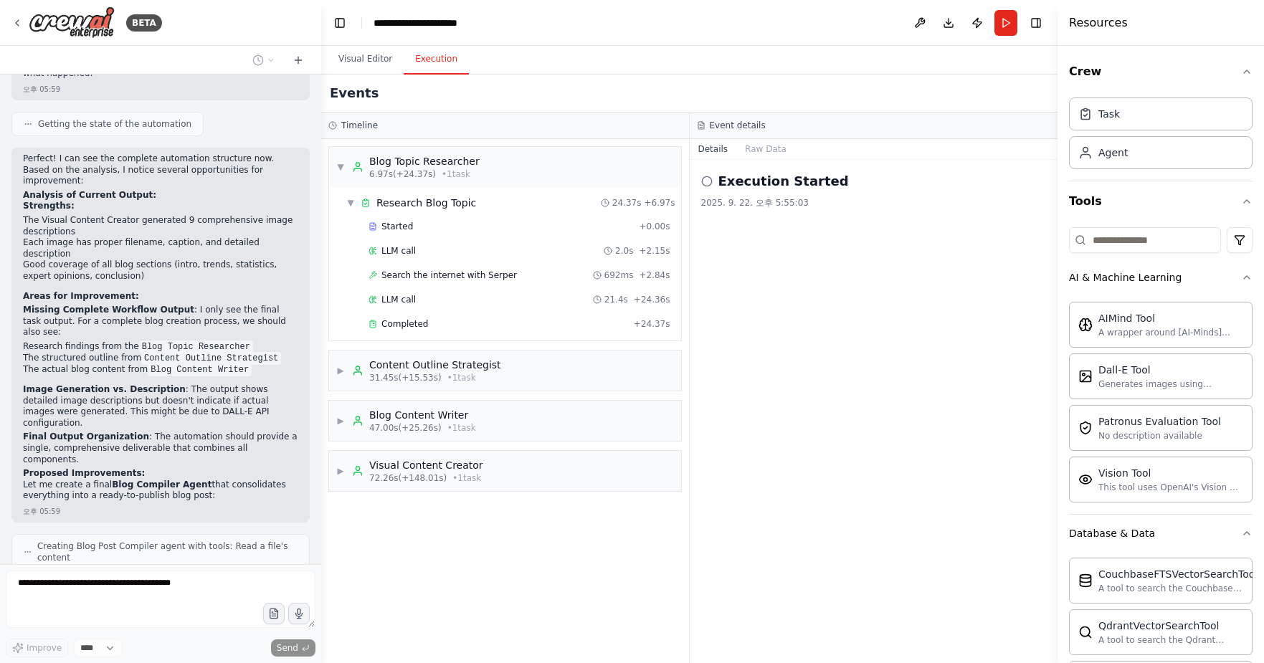
scroll to position [1770, 0]
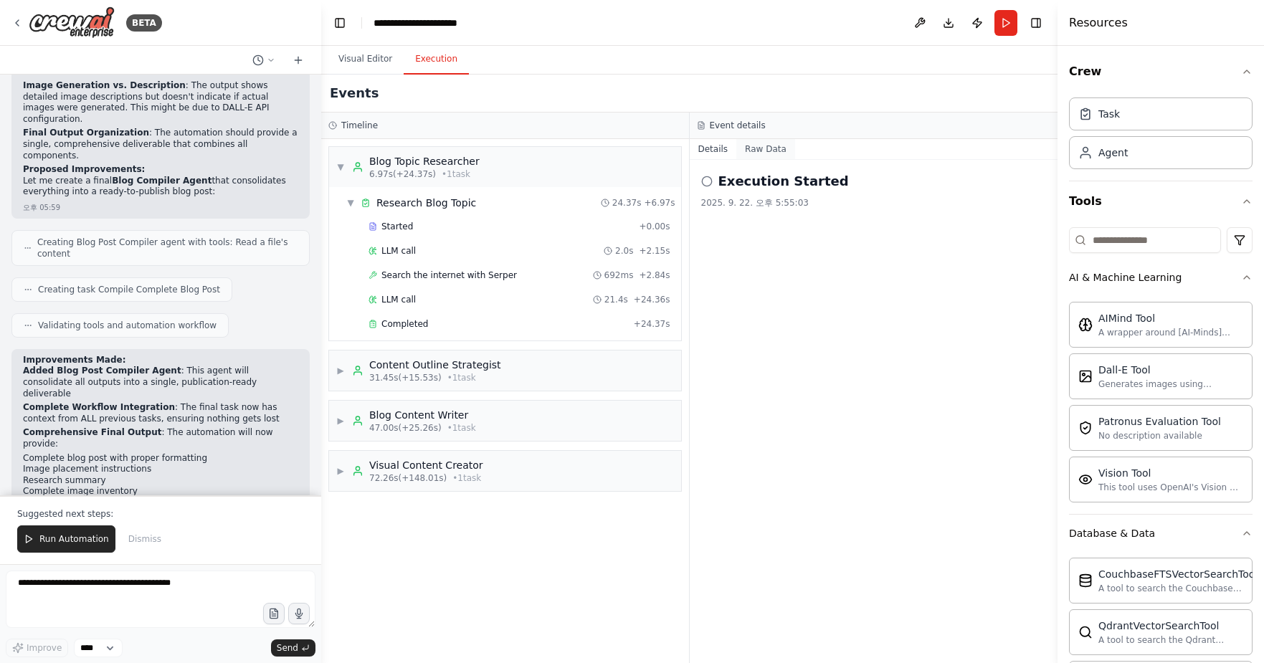
click at [771, 154] on button "Raw Data" at bounding box center [765, 149] width 59 height 20
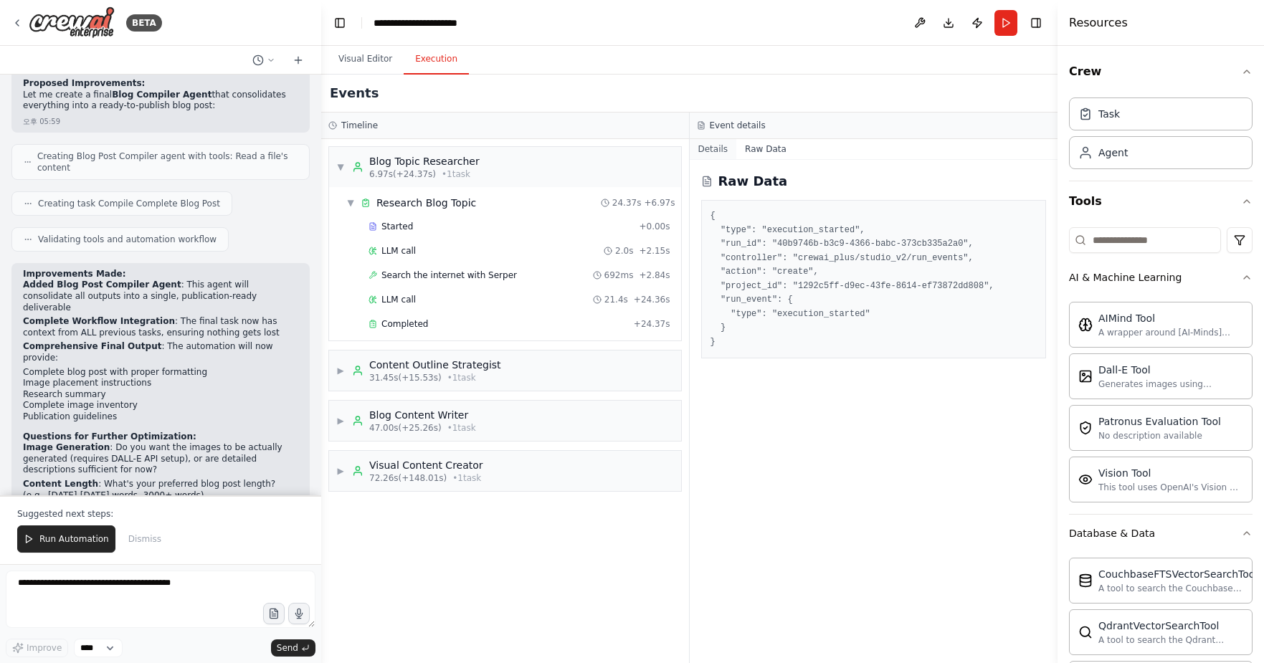
click at [718, 150] on button "Details" at bounding box center [713, 149] width 47 height 20
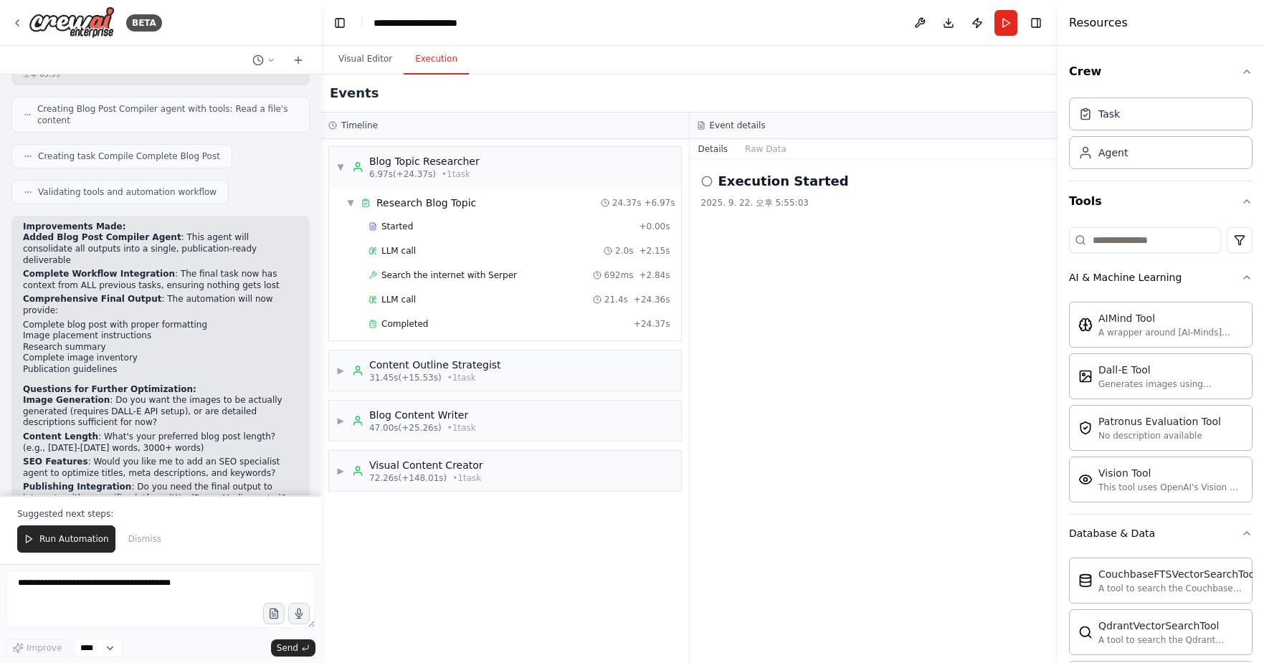
scroll to position [2183, 0]
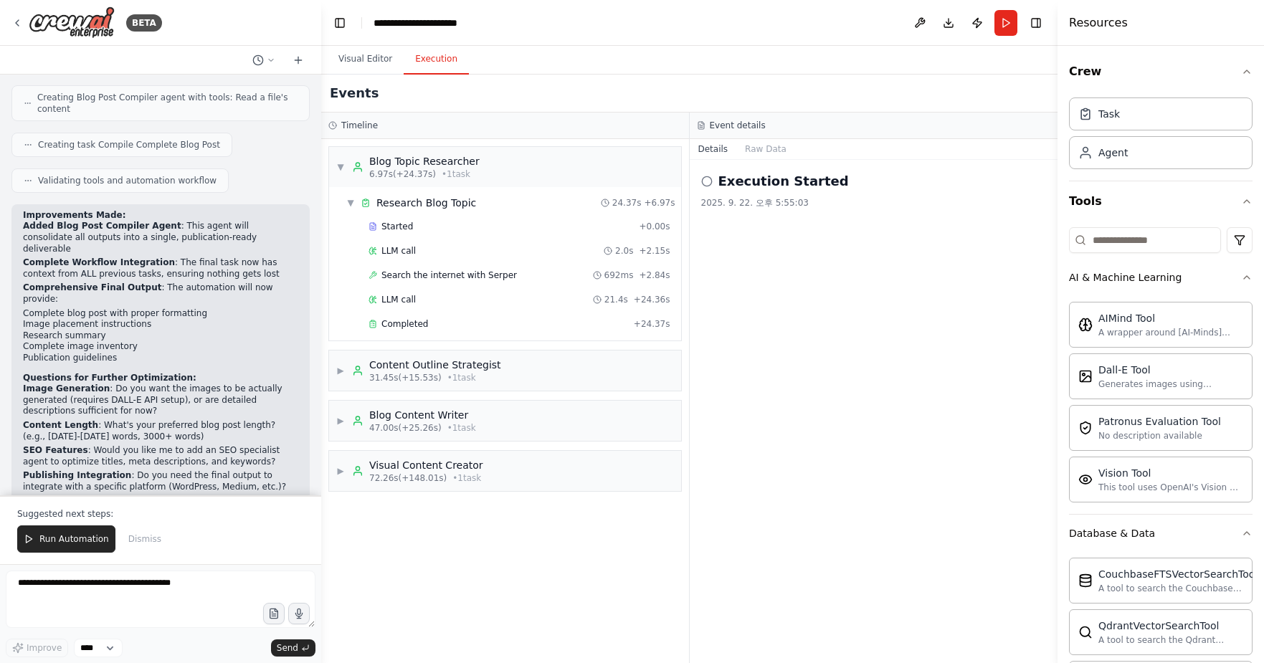
click at [66, 531] on p "The automation is now improved and ready to test! The new version will provide …" at bounding box center [160, 553] width 275 height 44
drag, startPoint x: 69, startPoint y: 456, endPoint x: 73, endPoint y: 447, distance: 10.3
click at [73, 531] on p "The automation is now improved and ready to test! The new version will provide …" at bounding box center [160, 553] width 275 height 44
copy p "Would you like to run it again to see the enhanced output?"
click at [173, 594] on textarea at bounding box center [161, 599] width 310 height 57
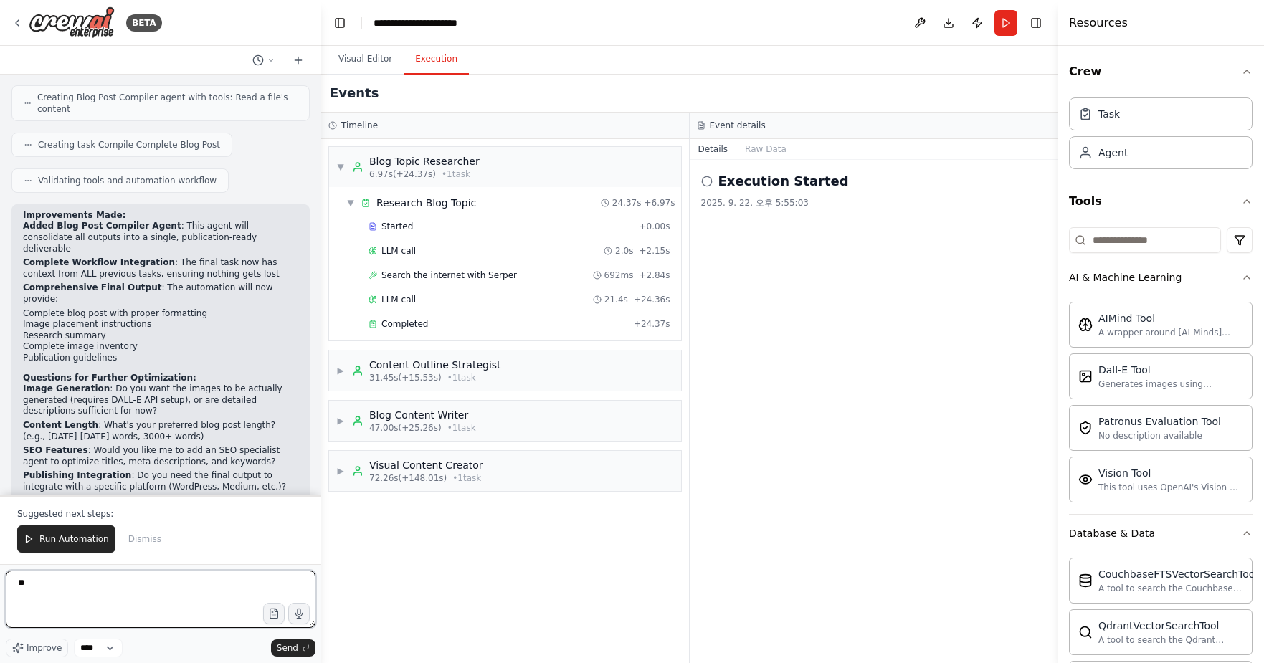
type textarea "*"
type textarea "**********"
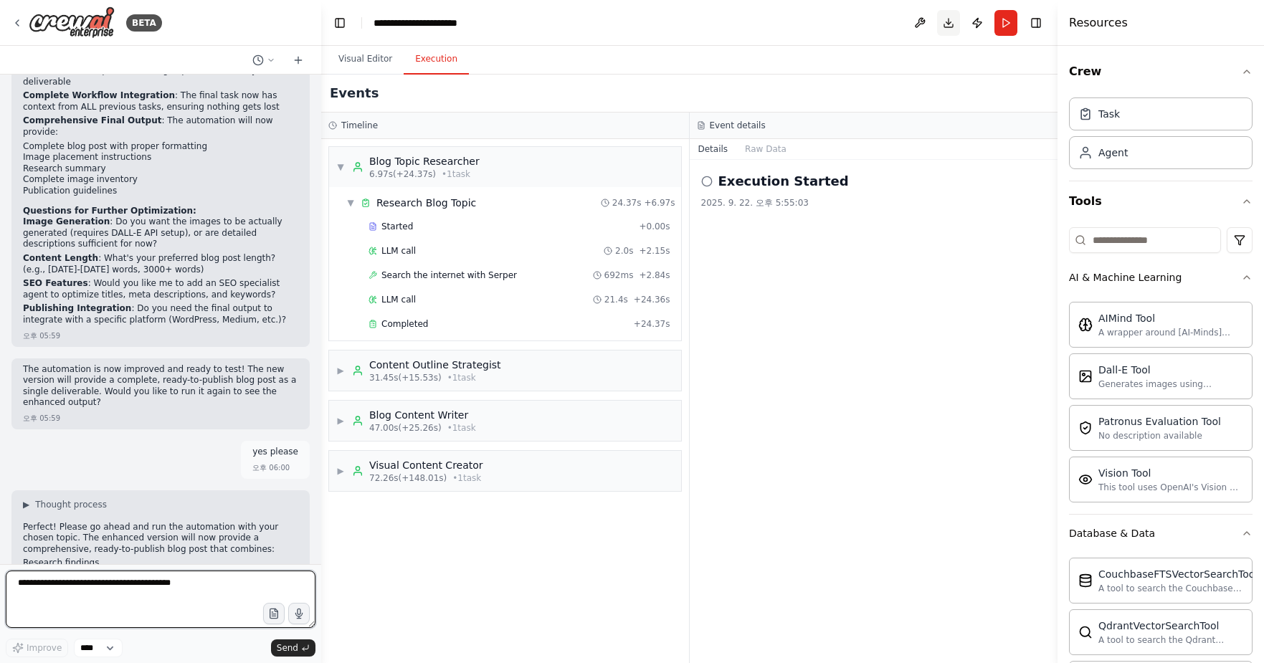
scroll to position [2362, 0]
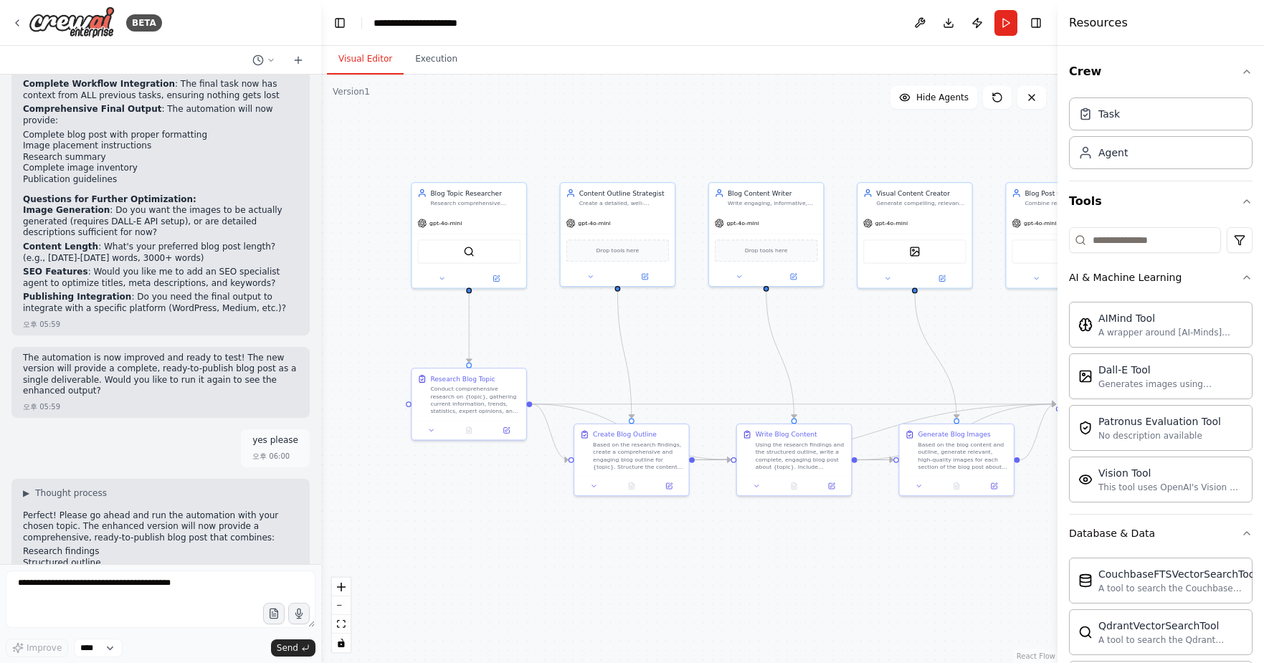
click at [333, 59] on button "Visual Editor" at bounding box center [365, 59] width 77 height 30
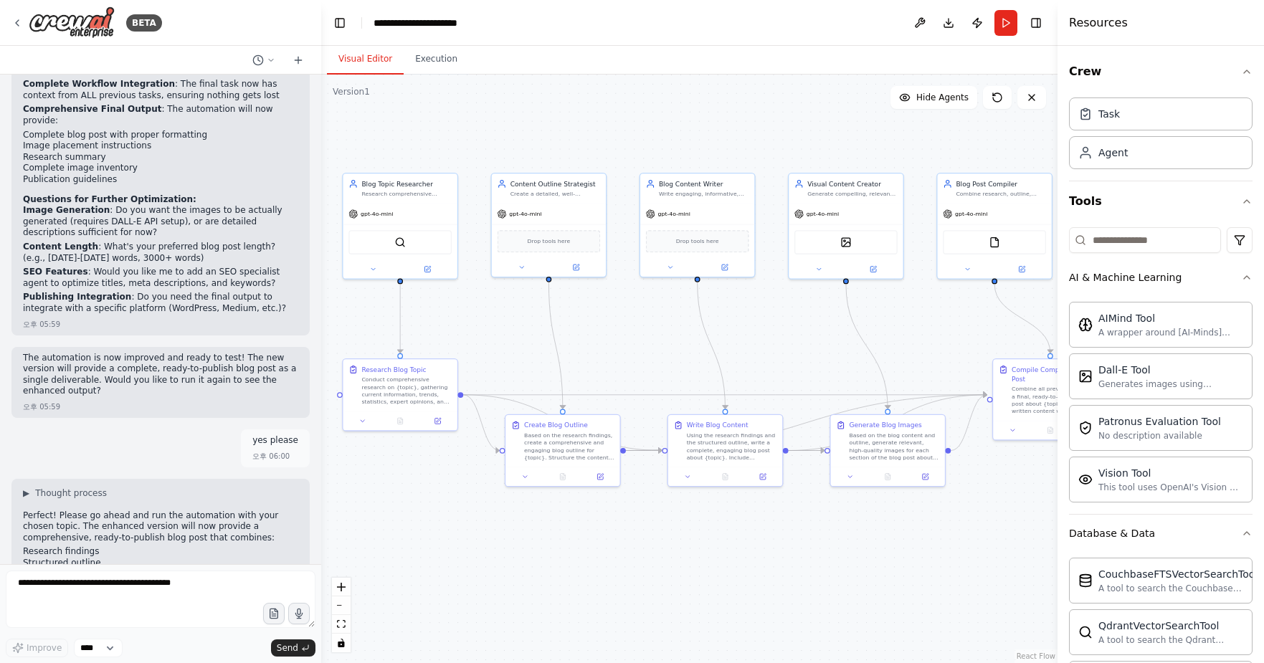
drag, startPoint x: 750, startPoint y: 582, endPoint x: 681, endPoint y: 573, distance: 69.4
click at [681, 573] on div ".deletable-edge-delete-btn { width: 20px; height: 20px; border: 0px solid #ffff…" at bounding box center [689, 369] width 736 height 588
click at [337, 608] on button "zoom out" at bounding box center [341, 605] width 19 height 19
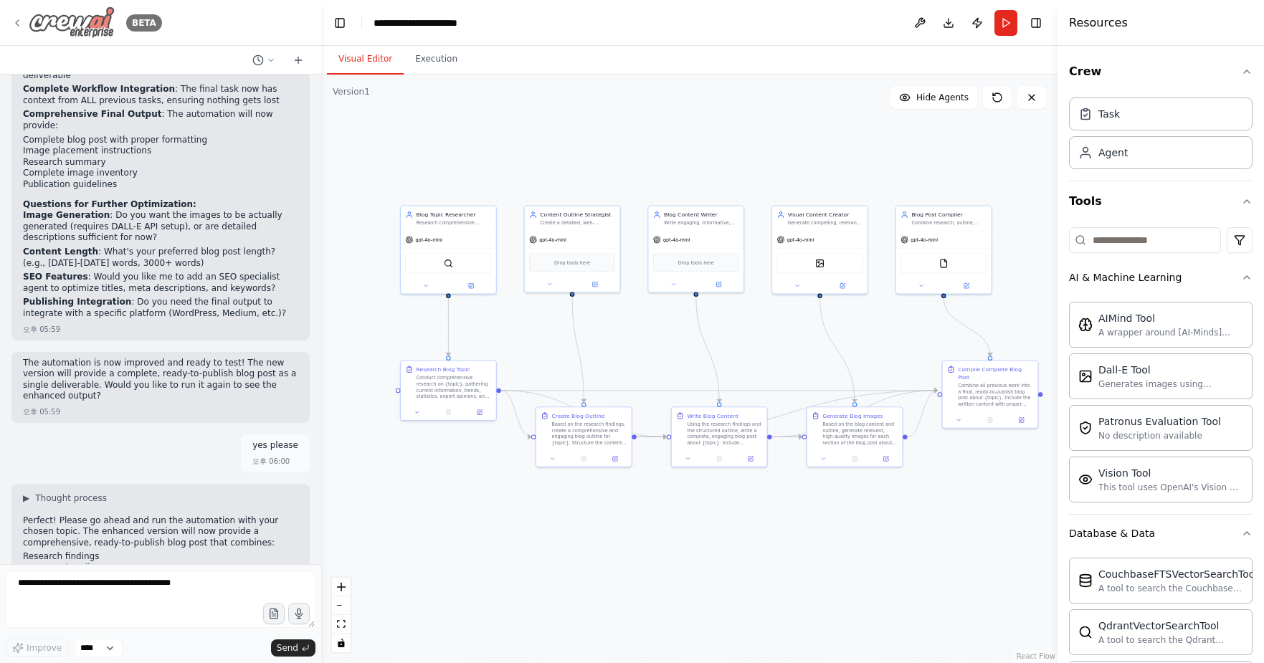
scroll to position [2358, 0]
click at [1006, 27] on button "Run" at bounding box center [1005, 23] width 23 height 26
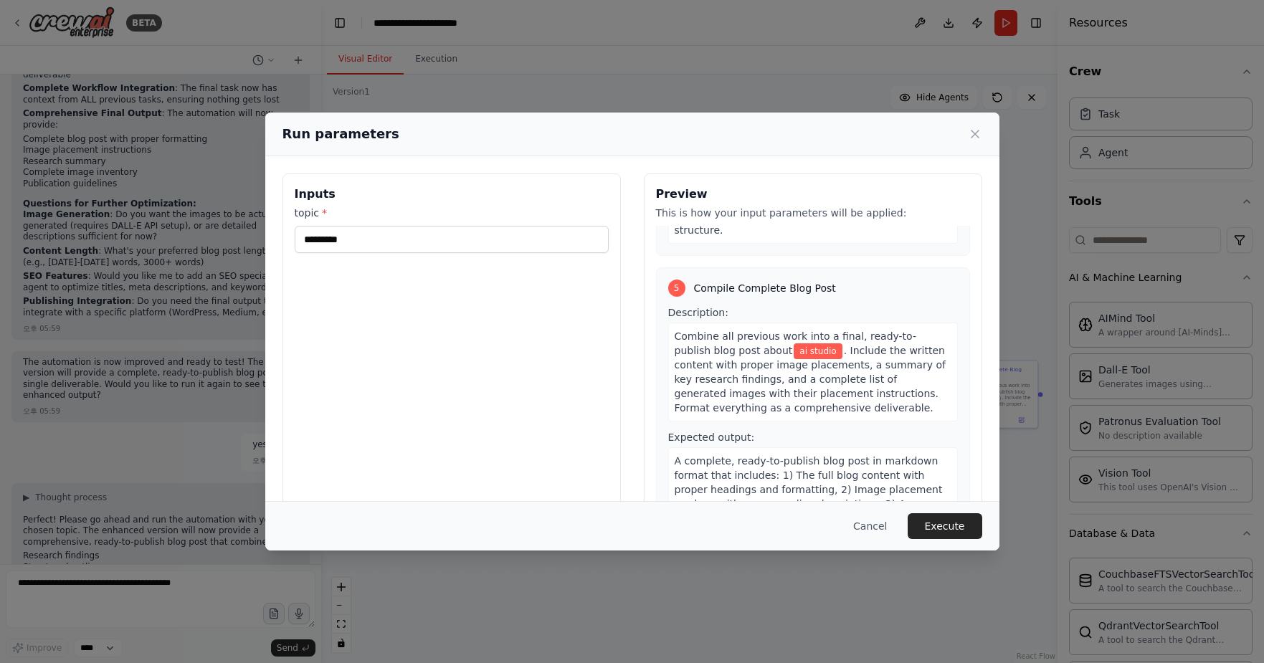
scroll to position [29, 0]
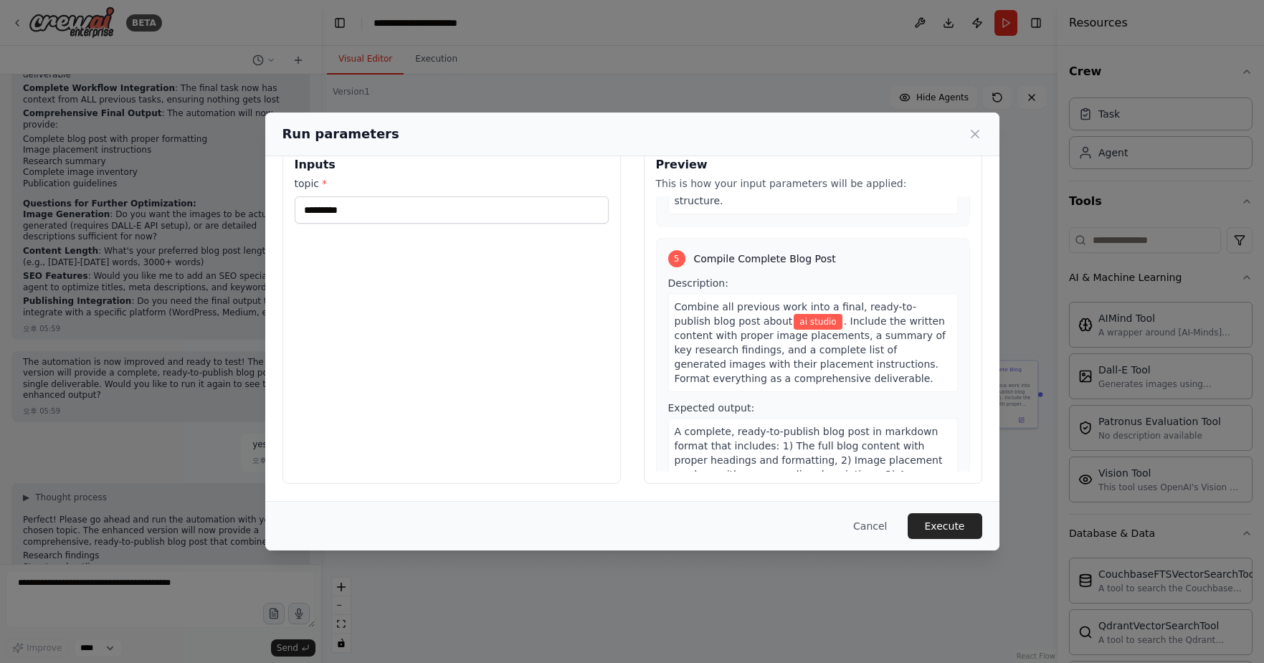
click at [991, 136] on div "Run parameters" at bounding box center [632, 135] width 734 height 44
click at [978, 133] on icon at bounding box center [975, 134] width 14 height 14
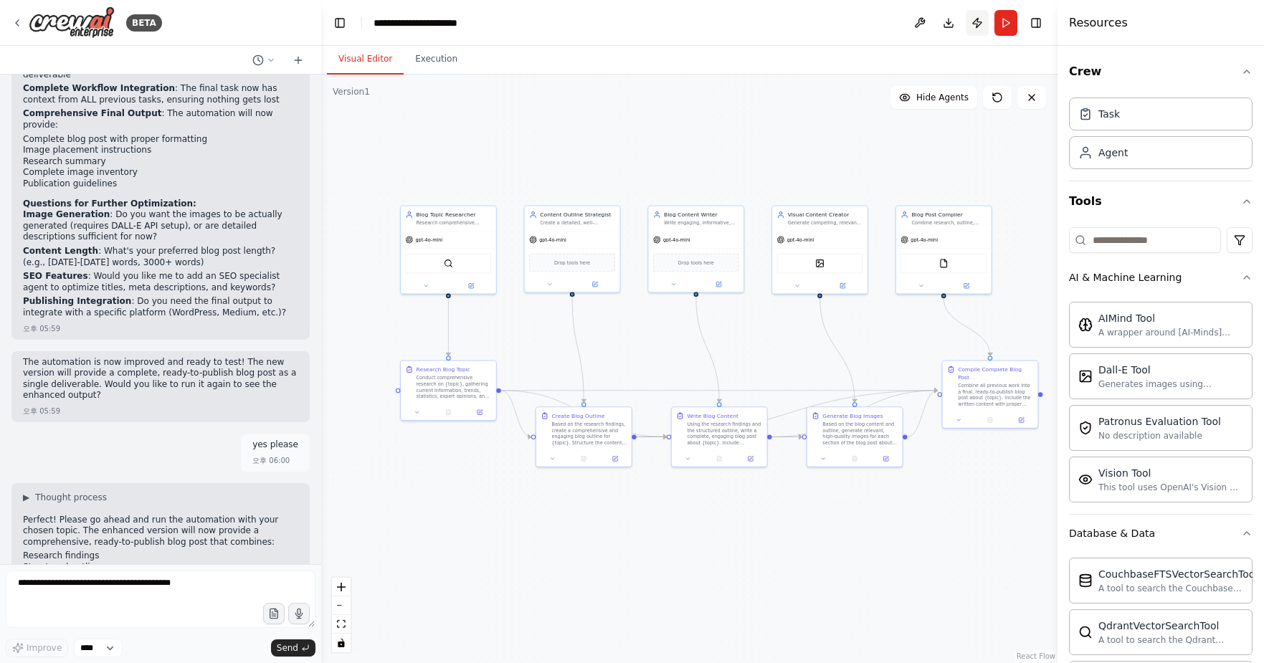
click at [976, 23] on button "Publish" at bounding box center [977, 23] width 23 height 26
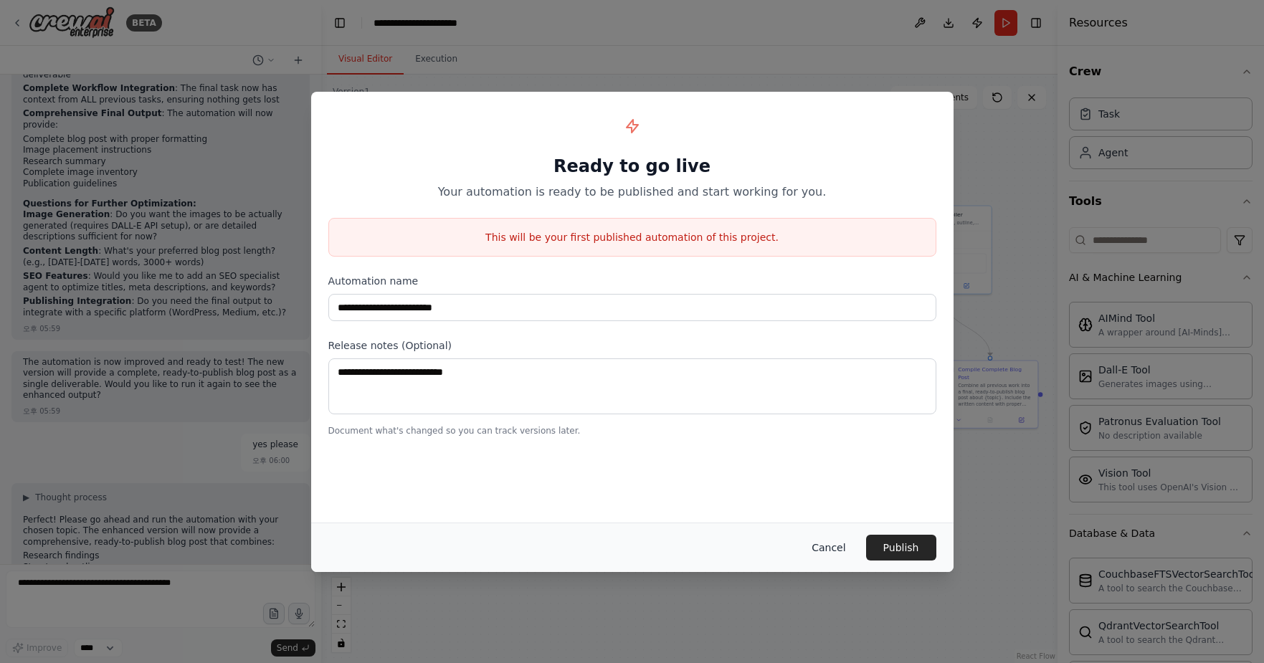
click at [821, 553] on button "Cancel" at bounding box center [828, 548] width 57 height 26
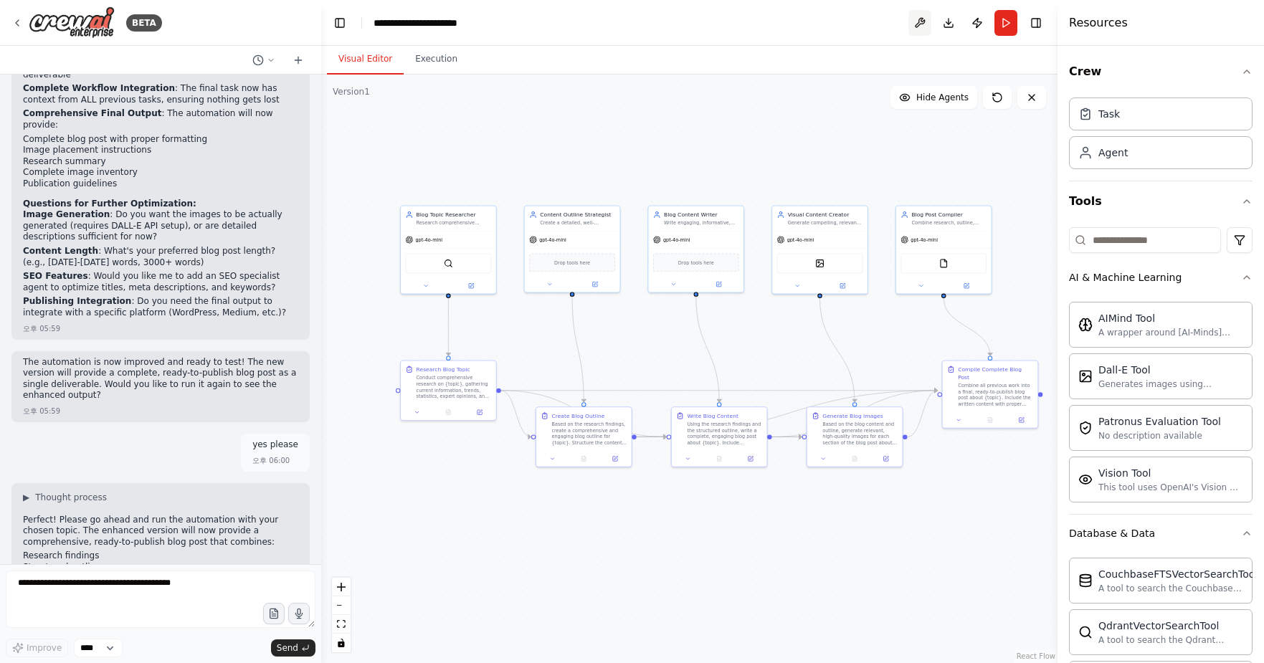
click at [926, 23] on button at bounding box center [919, 23] width 23 height 26
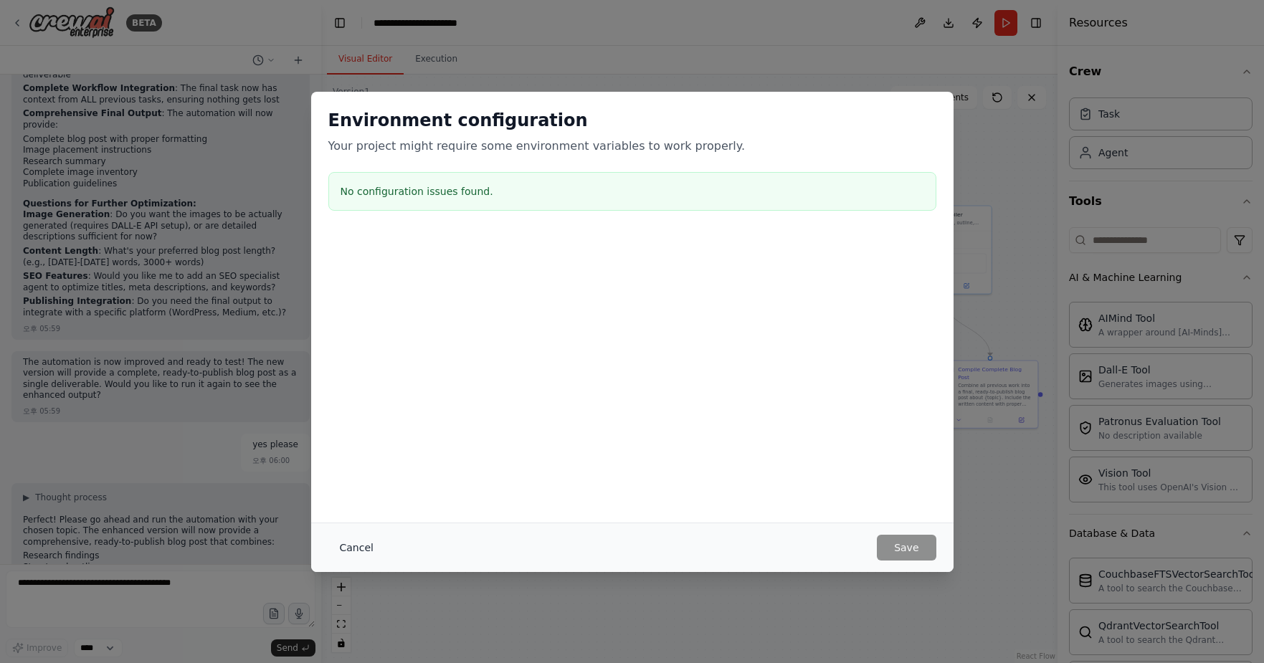
click at [349, 556] on button "Cancel" at bounding box center [356, 548] width 57 height 26
